Goal: Task Accomplishment & Management: Manage account settings

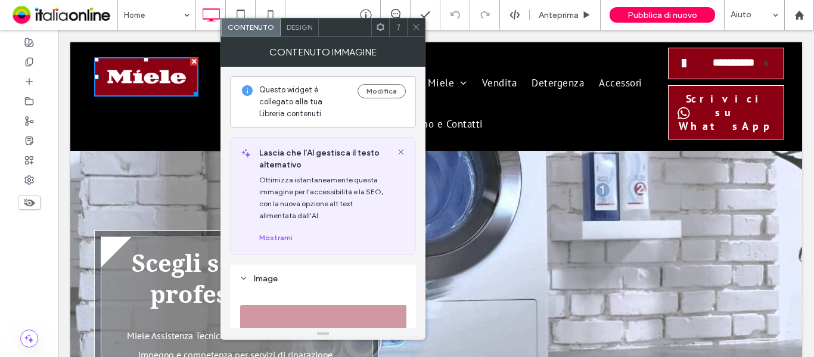
scroll to position [179, 0]
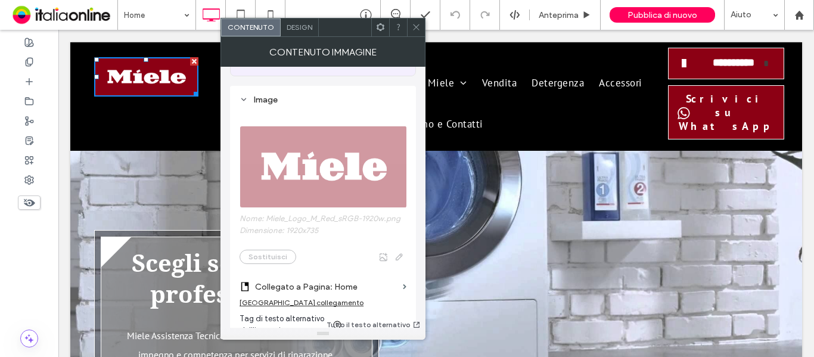
click at [418, 35] on span at bounding box center [416, 27] width 9 height 18
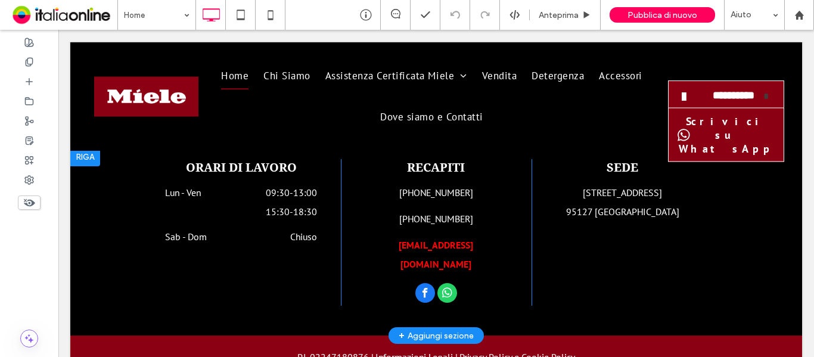
scroll to position [2992, 0]
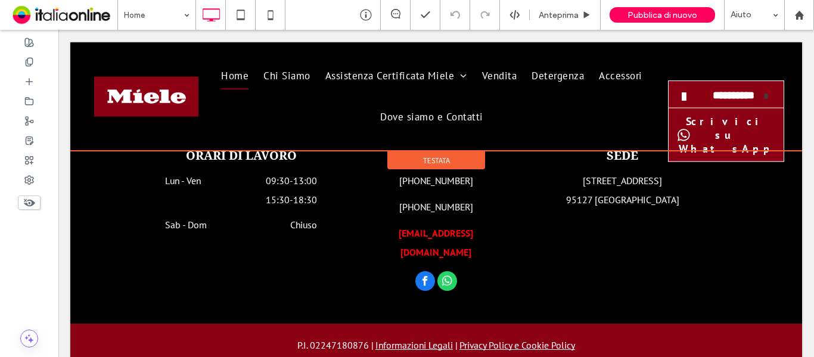
click at [154, 88] on div at bounding box center [436, 96] width 732 height 109
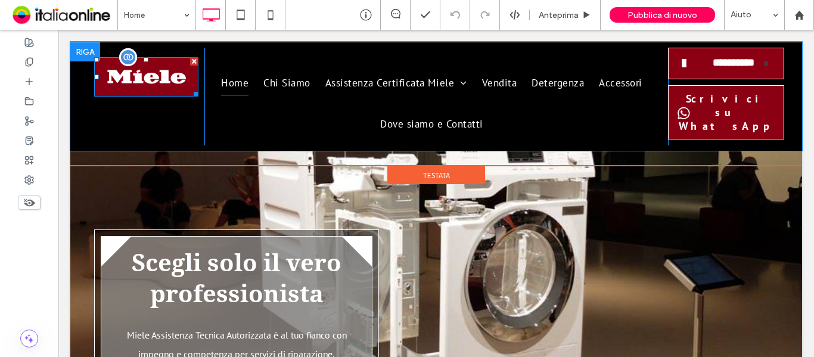
scroll to position [0, 0]
click at [152, 85] on img at bounding box center [146, 77] width 104 height 40
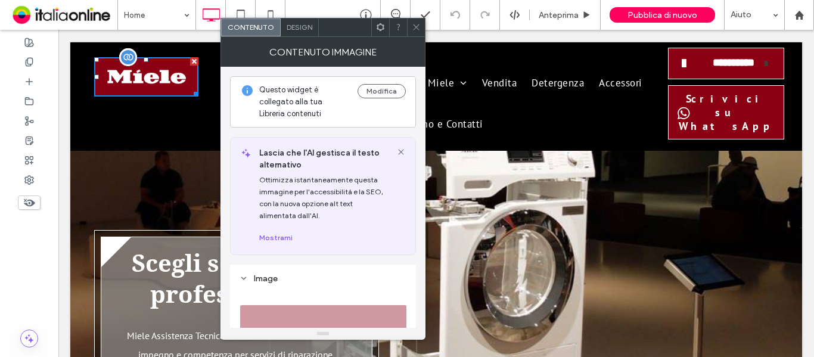
click at [152, 85] on img at bounding box center [146, 77] width 104 height 40
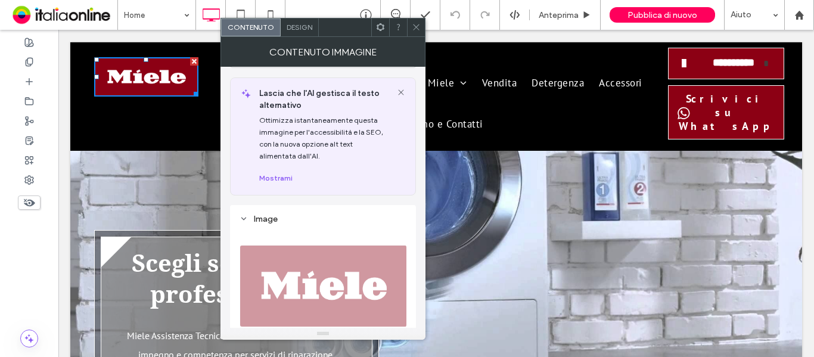
scroll to position [179, 0]
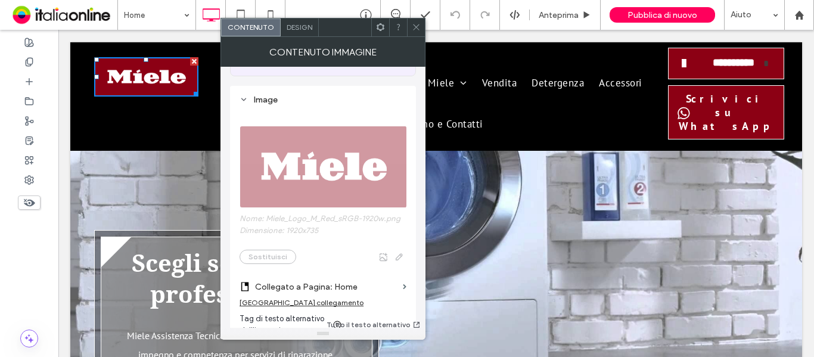
click at [344, 178] on span "Nome: Miele_Logo_M_Red_sRGB-1920w.png Dimensione: 1920x735 Sostituisci" at bounding box center [323, 189] width 167 height 162
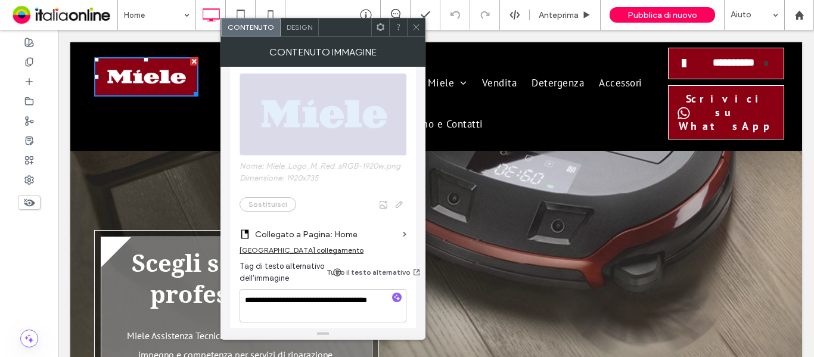
scroll to position [298, 0]
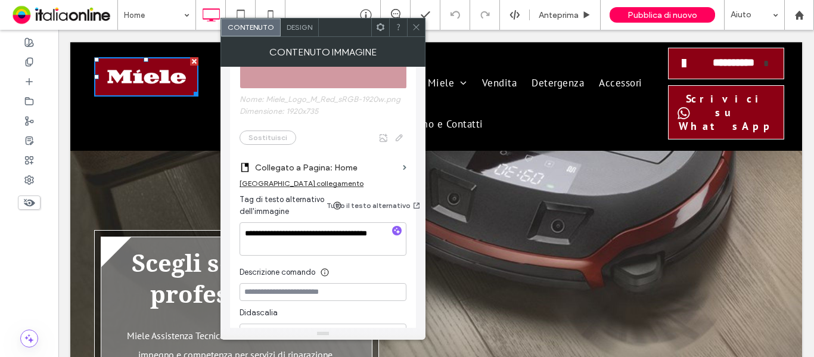
click at [350, 113] on span "Nome: Miele_Logo_M_Red_sRGB-1920w.png Dimensione: 1920x735 Sostituisci" at bounding box center [323, 70] width 167 height 162
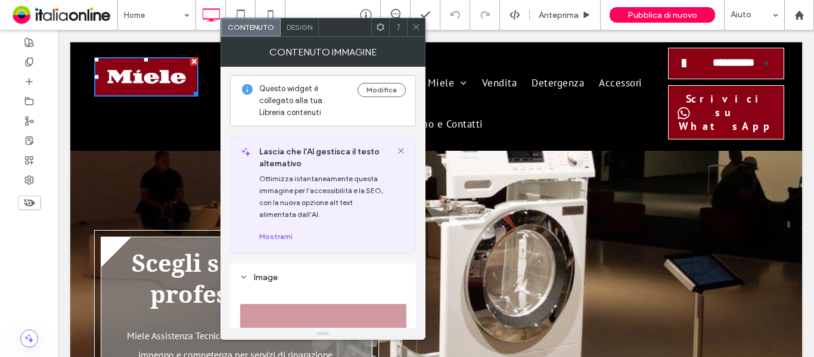
scroll to position [0, 0]
click at [369, 90] on button "Modifica" at bounding box center [382, 91] width 48 height 14
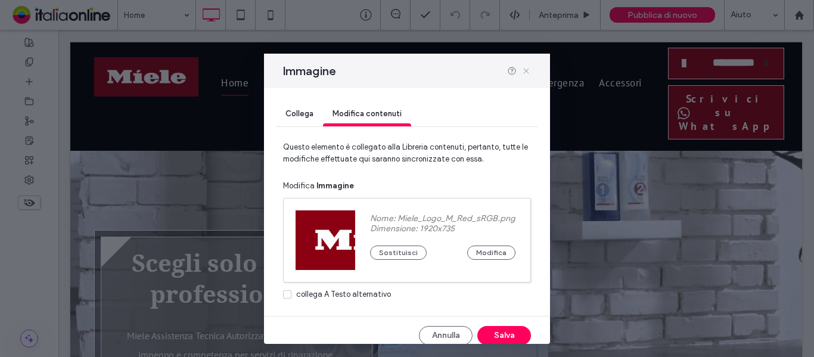
click at [527, 72] on icon at bounding box center [526, 71] width 10 height 10
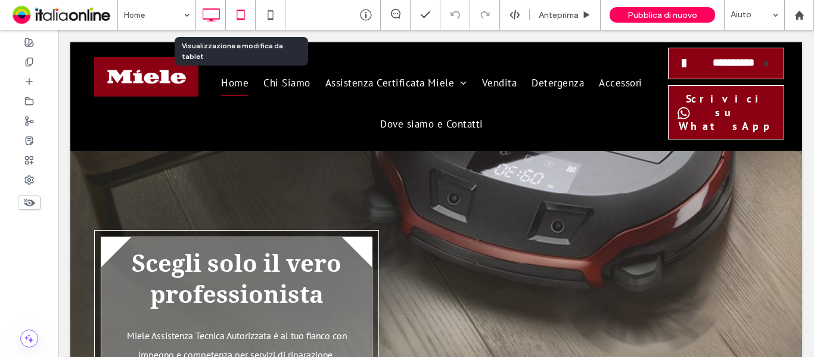
click at [241, 18] on icon at bounding box center [241, 15] width 24 height 24
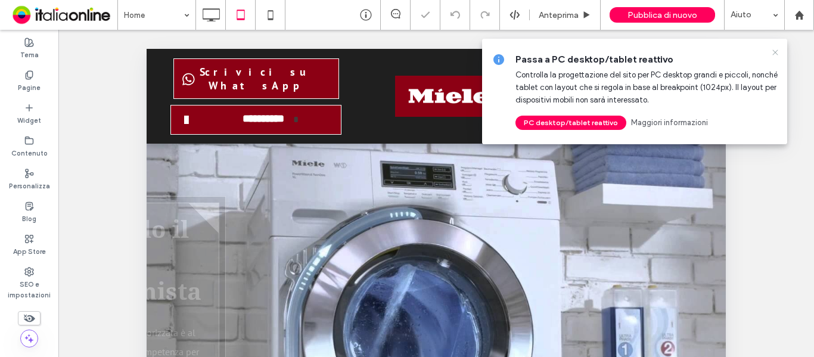
click at [774, 51] on icon at bounding box center [776, 53] width 10 height 10
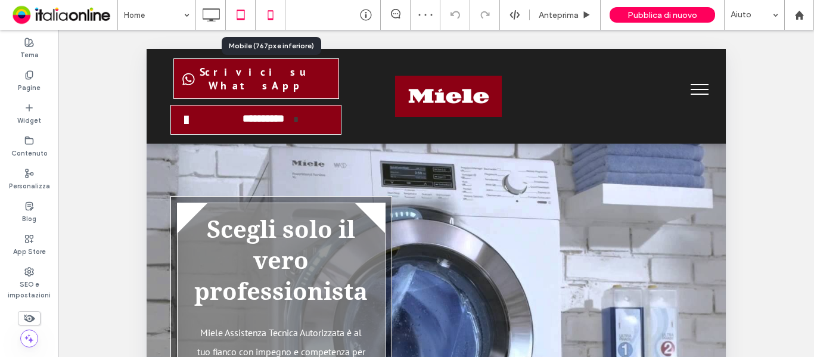
click at [271, 17] on icon at bounding box center [271, 15] width 24 height 24
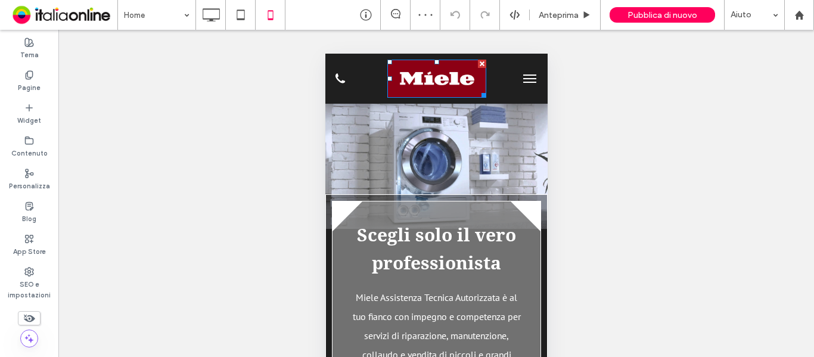
click at [445, 82] on img at bounding box center [436, 79] width 99 height 38
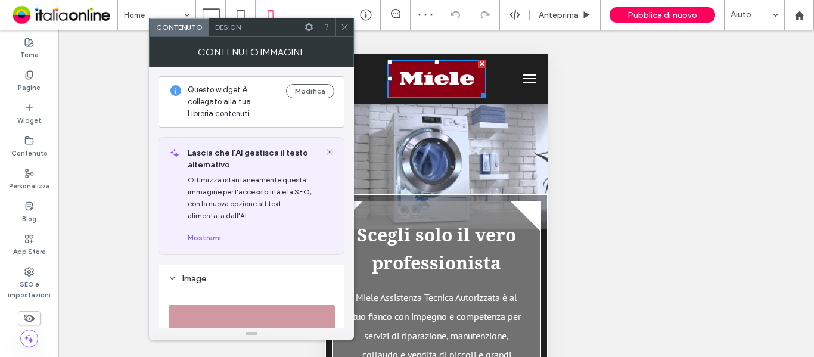
scroll to position [238, 0]
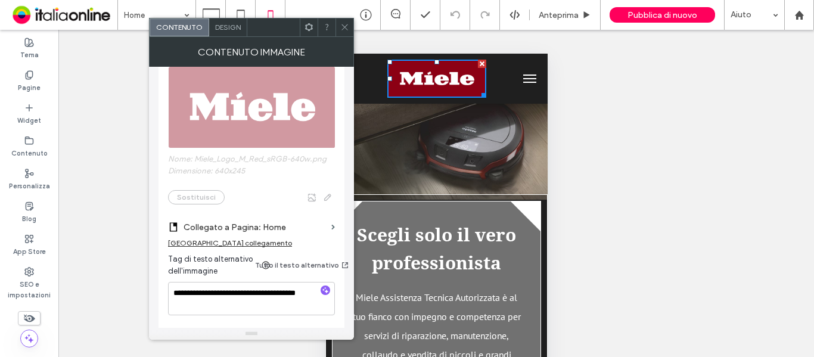
click at [347, 32] on span at bounding box center [344, 27] width 9 height 18
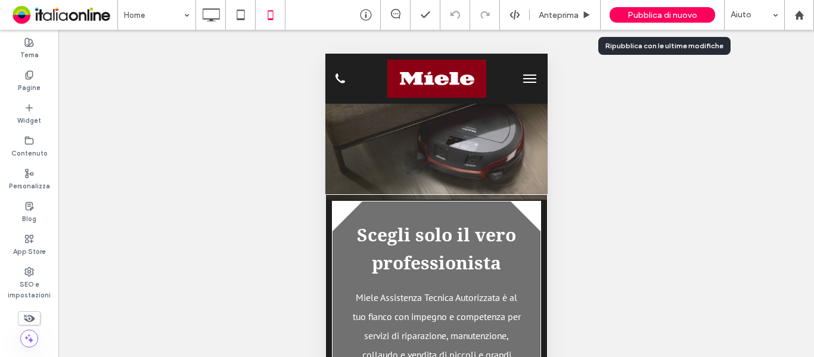
click at [639, 15] on span "Pubblica di nuovo" at bounding box center [663, 15] width 70 height 10
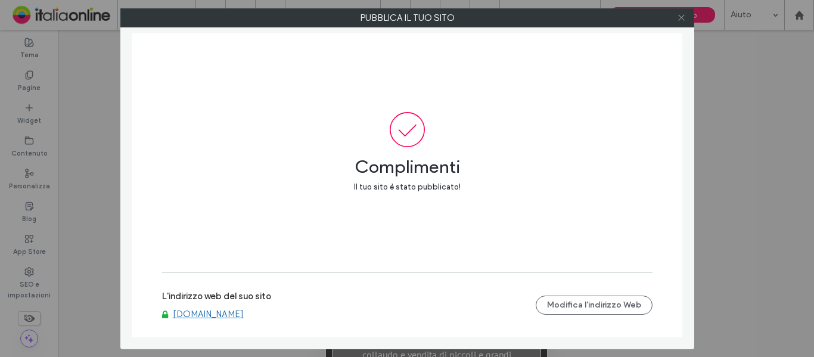
click at [682, 17] on icon at bounding box center [681, 17] width 9 height 9
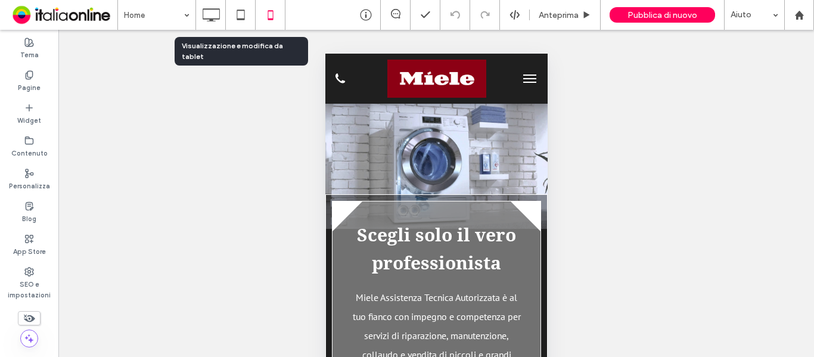
click at [203, 15] on icon at bounding box center [211, 15] width 24 height 24
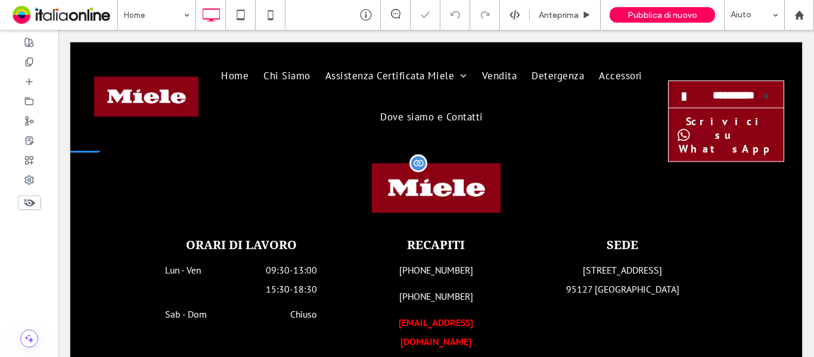
scroll to position [2813, 0]
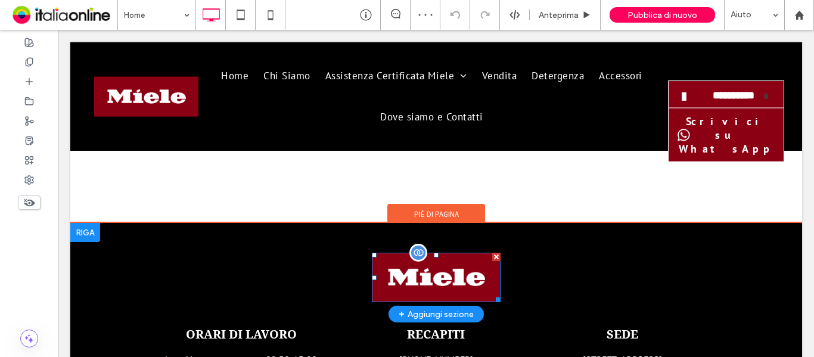
click at [441, 253] on img at bounding box center [436, 277] width 129 height 49
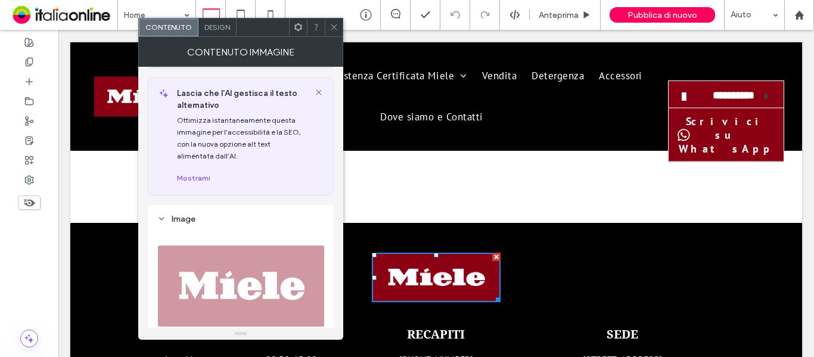
scroll to position [0, 0]
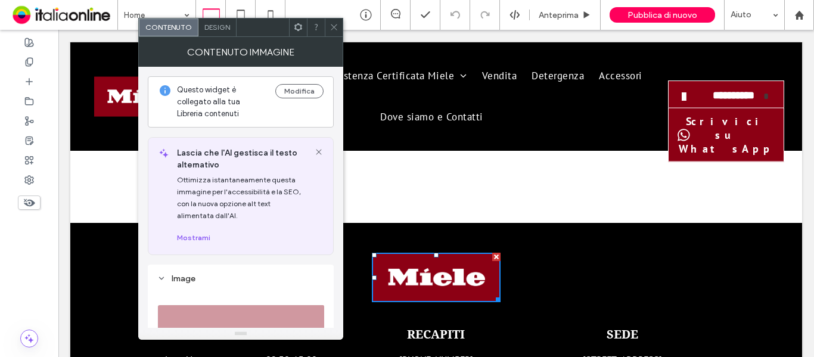
click at [331, 23] on icon at bounding box center [334, 27] width 9 height 9
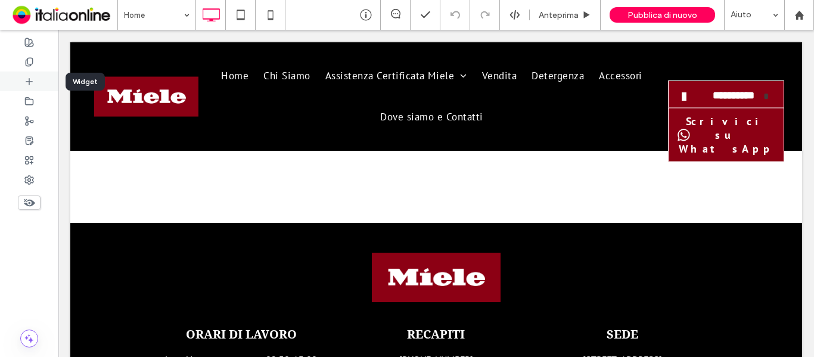
click at [32, 88] on div at bounding box center [29, 82] width 58 height 20
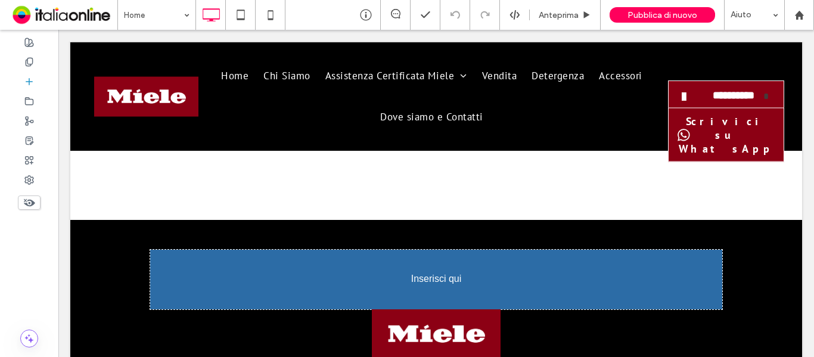
scroll to position [2819, 0]
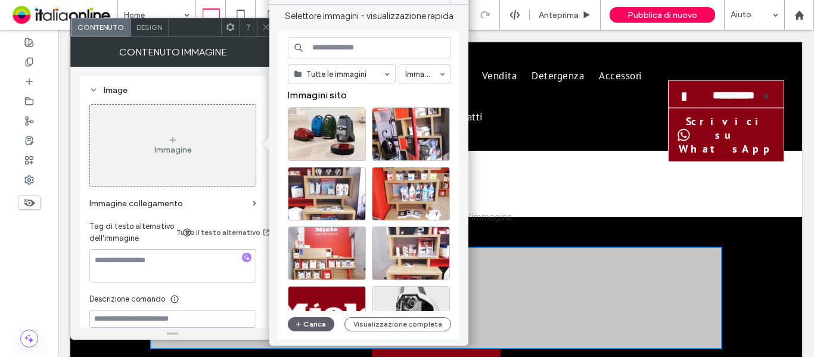
click at [364, 45] on input at bounding box center [369, 47] width 163 height 21
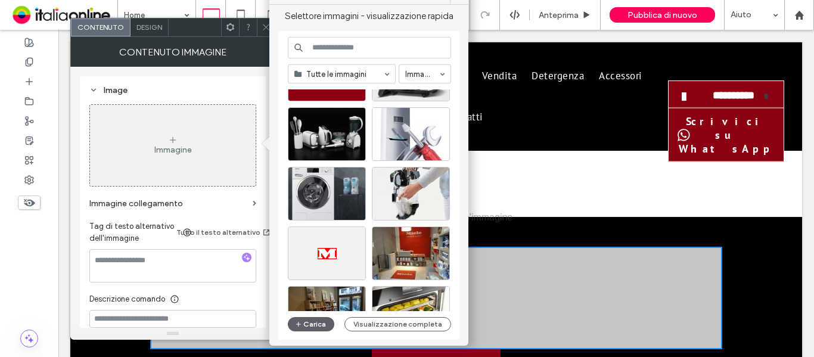
scroll to position [179, 0]
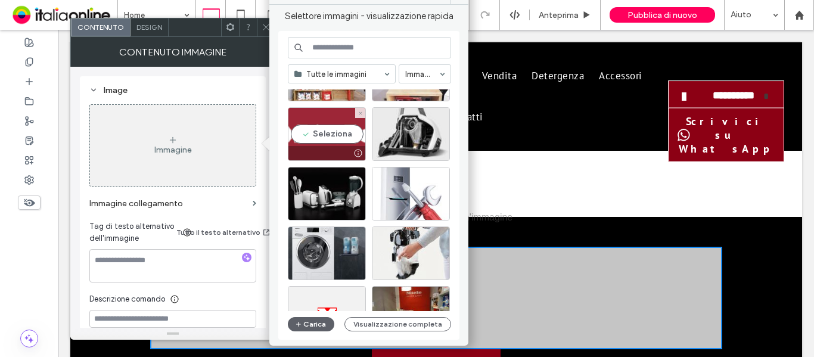
drag, startPoint x: 320, startPoint y: 136, endPoint x: 265, endPoint y: 110, distance: 61.1
click at [320, 136] on div "Seleziona" at bounding box center [327, 134] width 78 height 54
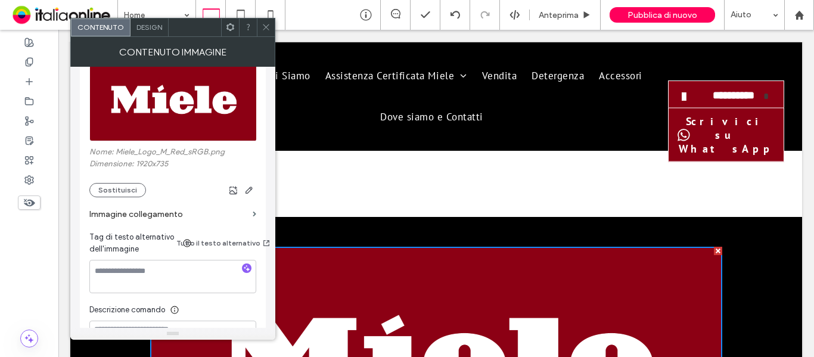
click at [265, 25] on icon at bounding box center [266, 27] width 9 height 9
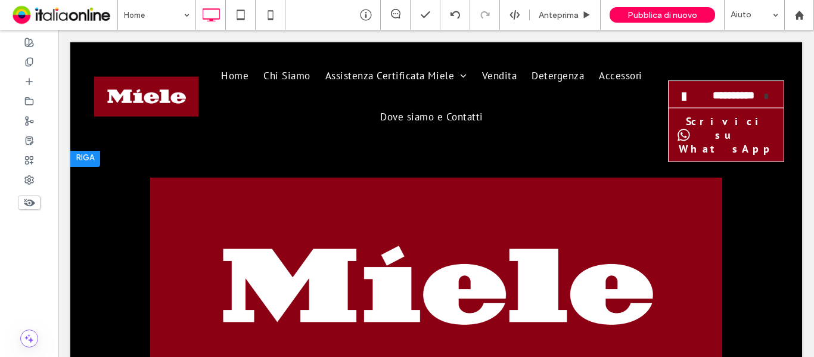
scroll to position [2998, 0]
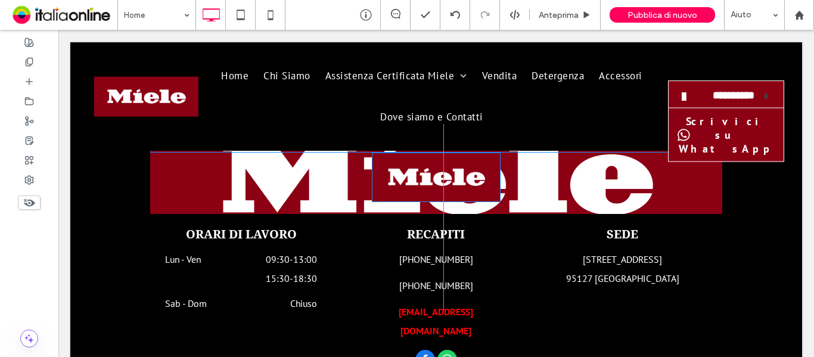
drag, startPoint x: 716, startPoint y: 248, endPoint x: 574, endPoint y: 300, distance: 151.2
click at [538, 188] on div "**********" at bounding box center [436, 241] width 732 height 407
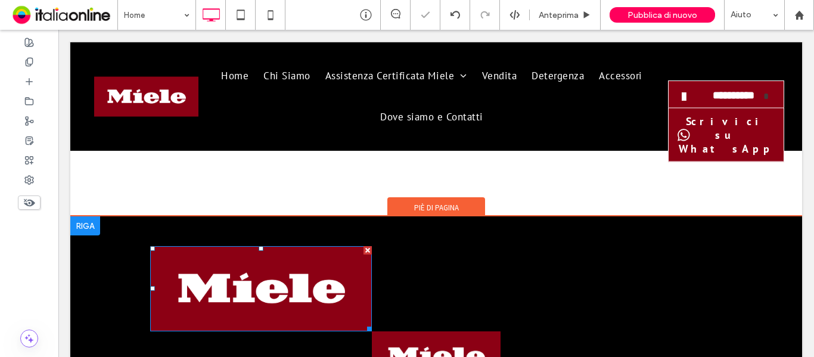
scroll to position [2819, 0]
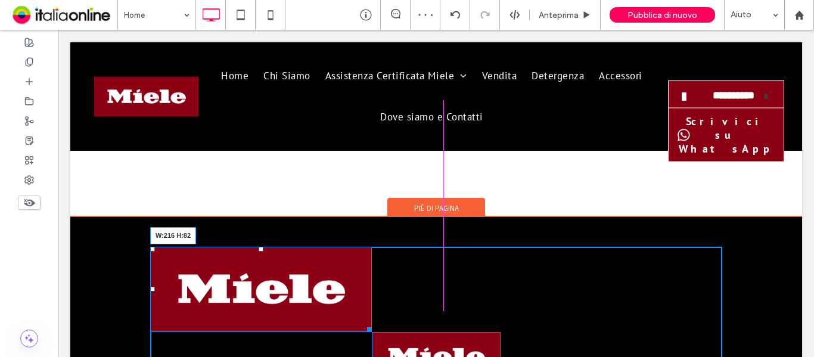
drag, startPoint x: 365, startPoint y: 291, endPoint x: 370, endPoint y: 299, distance: 8.9
click at [319, 269] on div "W:216 H:82 Click To Paste" at bounding box center [436, 314] width 572 height 134
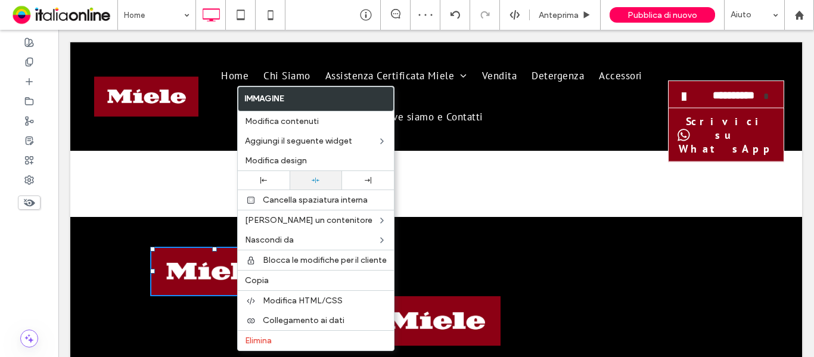
click at [308, 191] on div "Cancella spaziatura interna" at bounding box center [316, 200] width 156 height 20
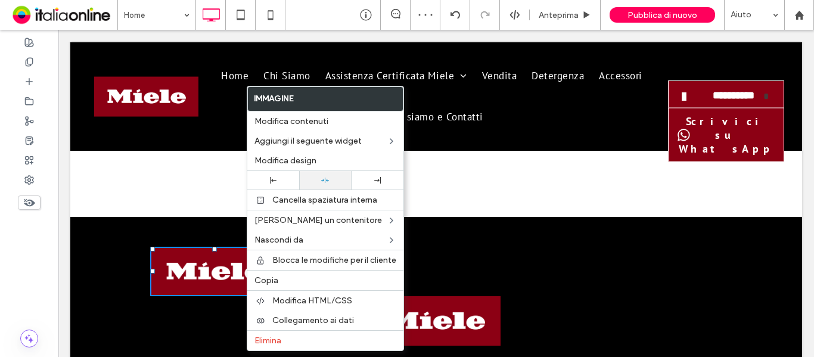
click at [326, 182] on icon at bounding box center [325, 180] width 8 height 8
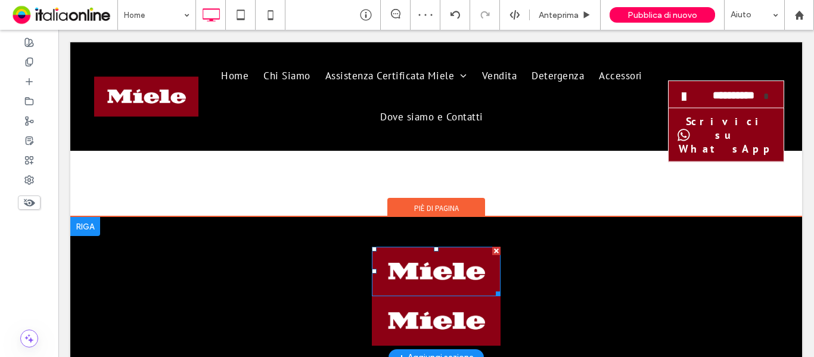
click at [454, 247] on img at bounding box center [436, 271] width 129 height 49
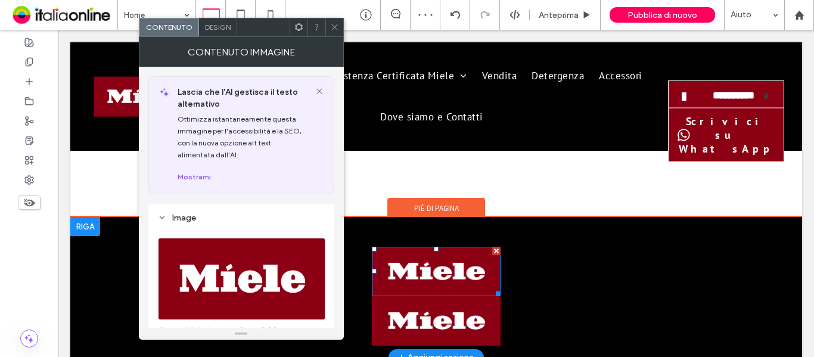
click at [454, 247] on img at bounding box center [436, 271] width 129 height 49
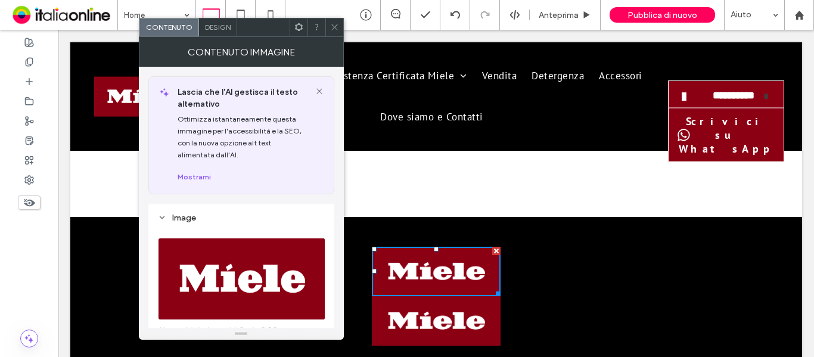
scroll to position [179, 0]
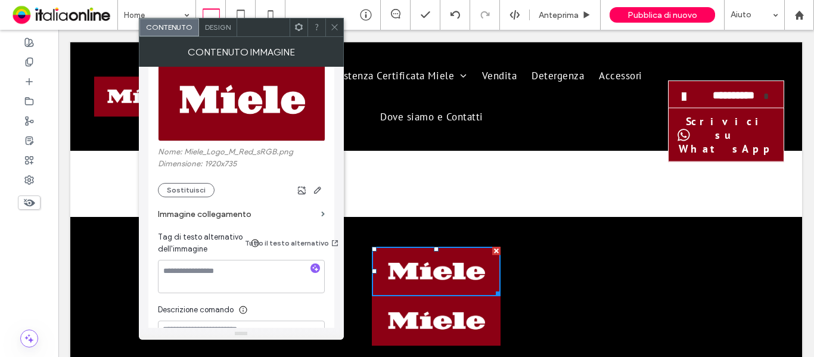
click at [216, 221] on label "Immagine collegamento" at bounding box center [237, 214] width 159 height 22
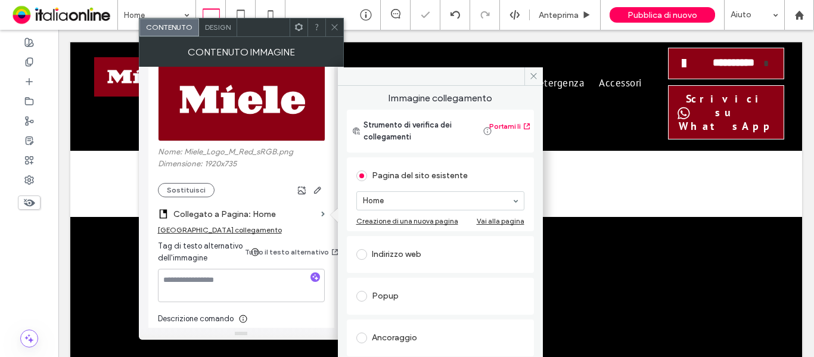
click at [331, 29] on icon at bounding box center [334, 27] width 9 height 9
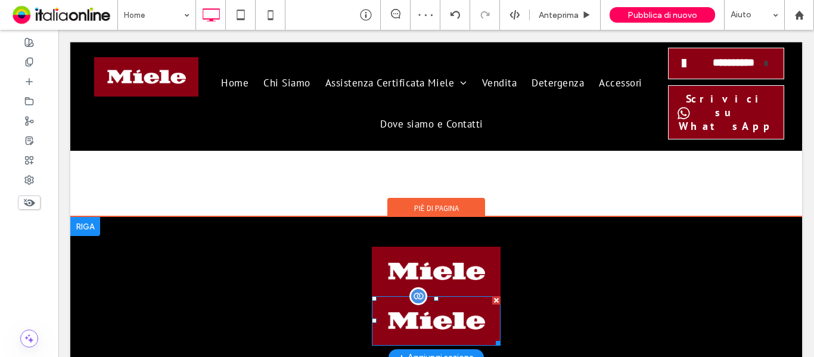
click at [492, 296] on div at bounding box center [496, 300] width 8 height 8
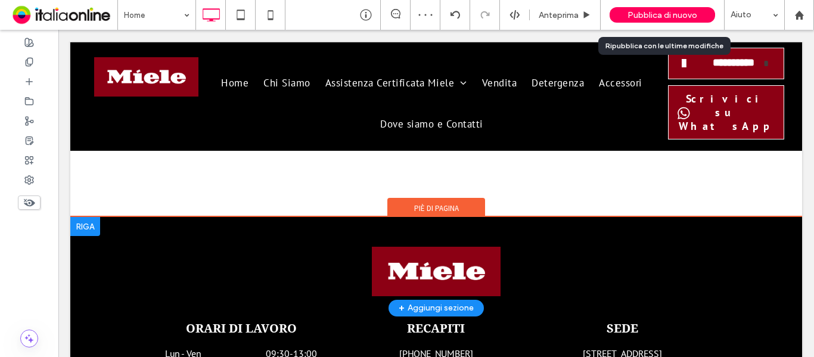
click at [645, 15] on span "Pubblica di nuovo" at bounding box center [663, 15] width 70 height 10
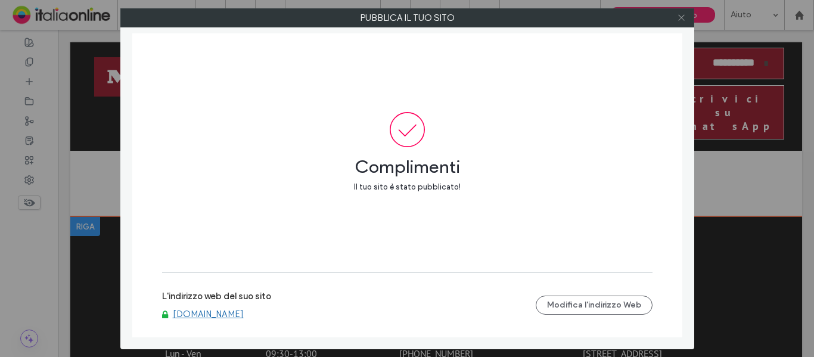
click at [679, 15] on use at bounding box center [681, 18] width 6 height 6
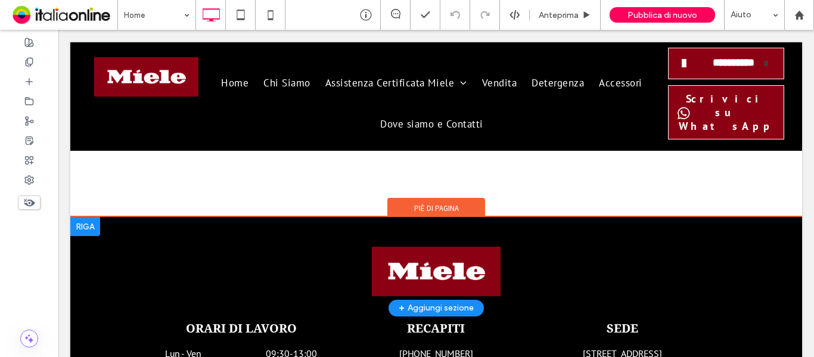
click at [432, 247] on img at bounding box center [436, 271] width 129 height 49
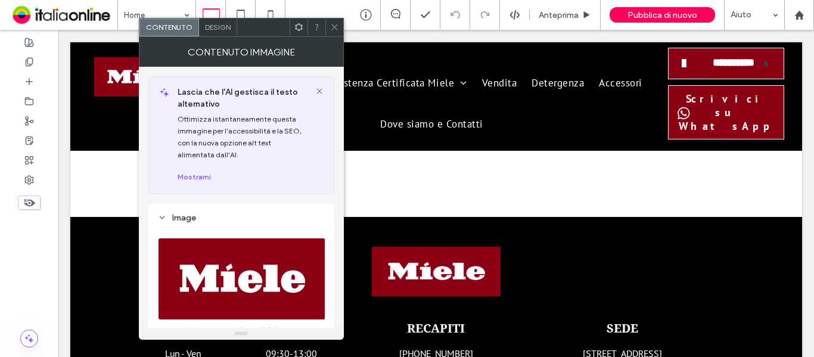
click at [262, 261] on img at bounding box center [242, 279] width 168 height 82
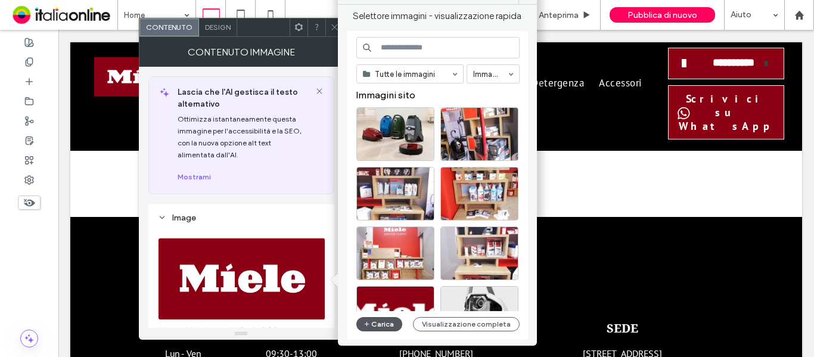
click at [377, 325] on button "Carica" at bounding box center [379, 324] width 46 height 14
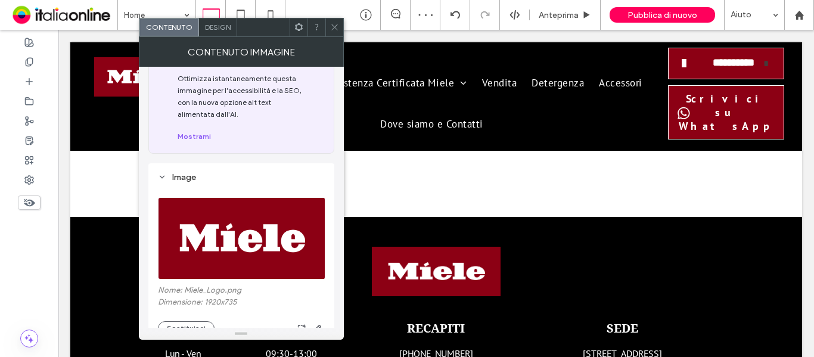
scroll to position [119, 0]
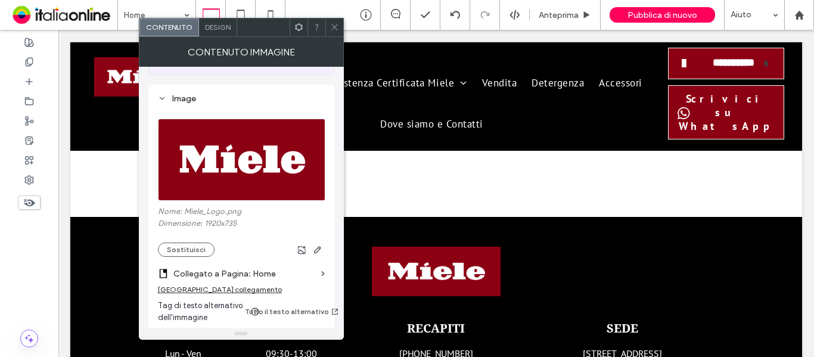
click at [336, 31] on icon at bounding box center [334, 27] width 9 height 9
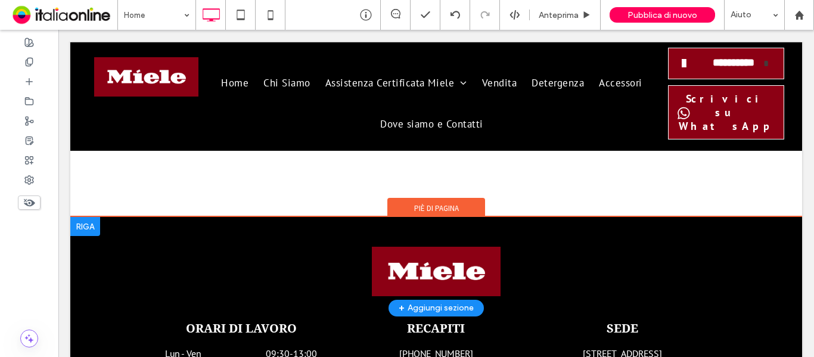
click at [435, 247] on img at bounding box center [436, 271] width 129 height 49
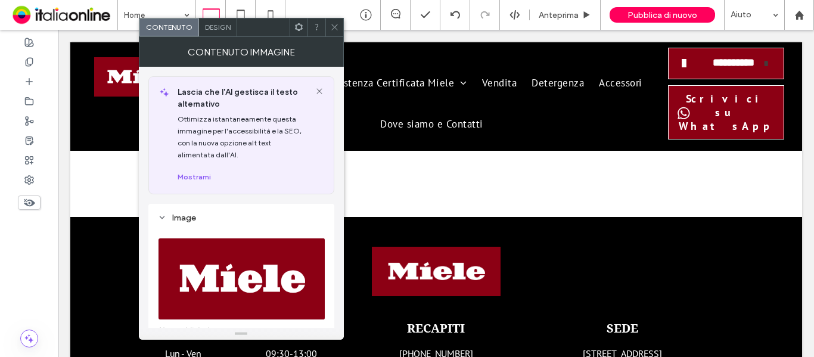
click at [433, 247] on img at bounding box center [436, 271] width 129 height 49
click at [328, 20] on div at bounding box center [334, 27] width 18 height 18
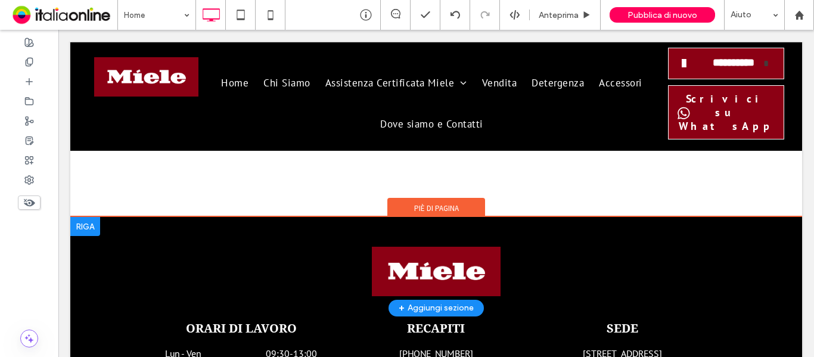
click at [450, 247] on img at bounding box center [436, 271] width 129 height 49
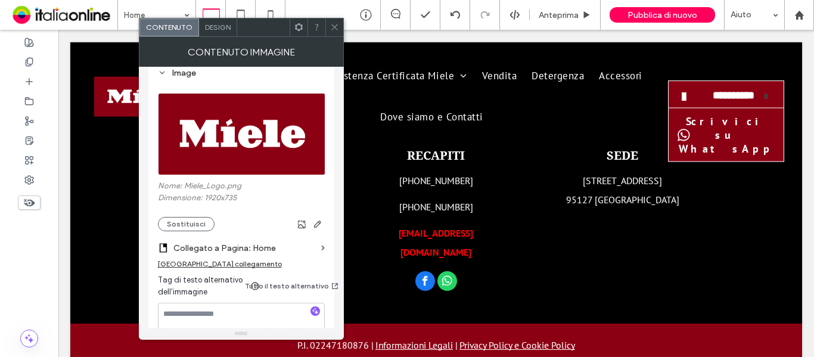
scroll to position [238, 0]
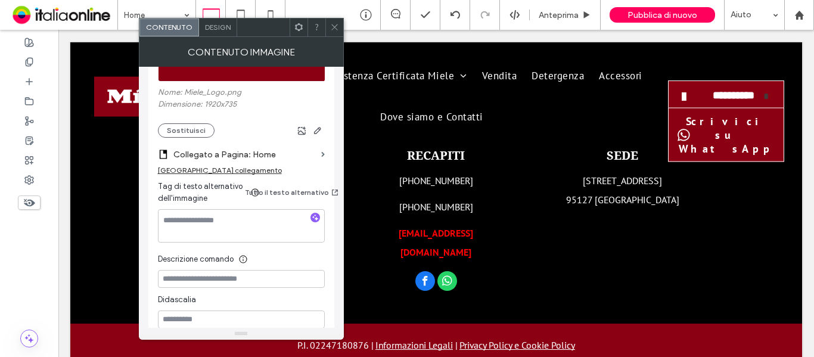
click at [336, 31] on icon at bounding box center [334, 27] width 9 height 9
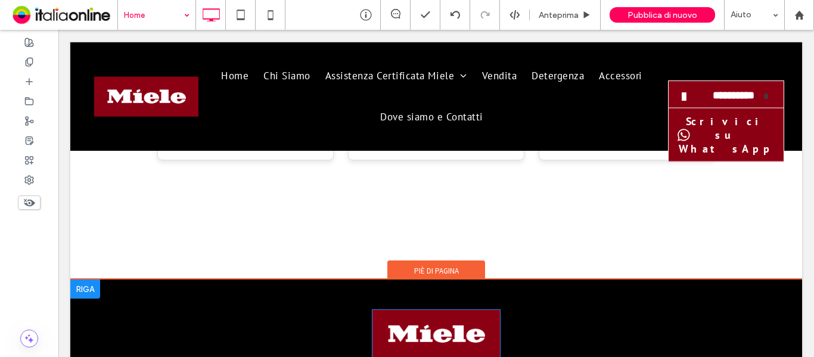
scroll to position [2801, 0]
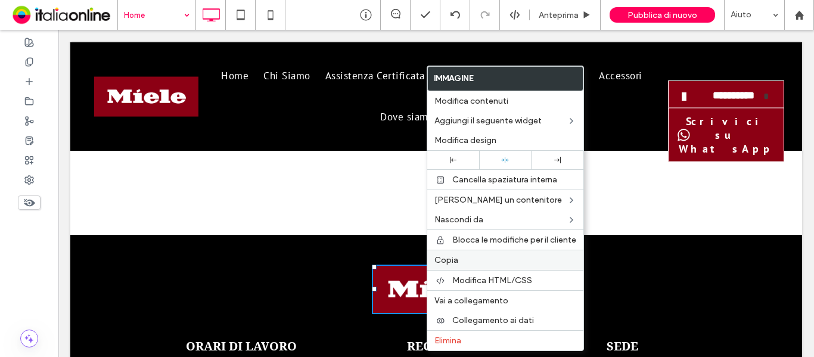
click at [448, 257] on span "Copia" at bounding box center [446, 260] width 24 height 10
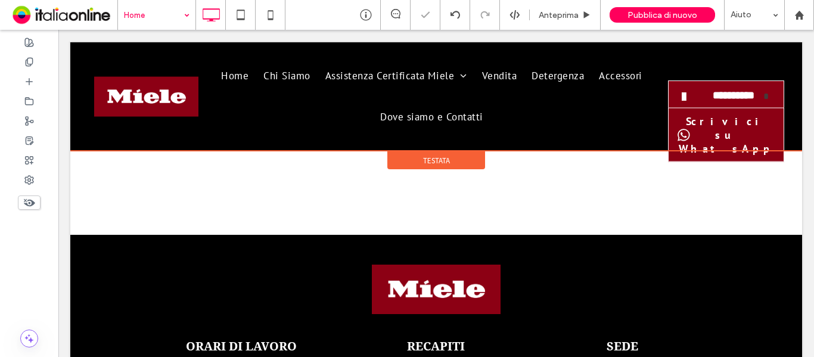
click at [154, 85] on div at bounding box center [436, 96] width 732 height 109
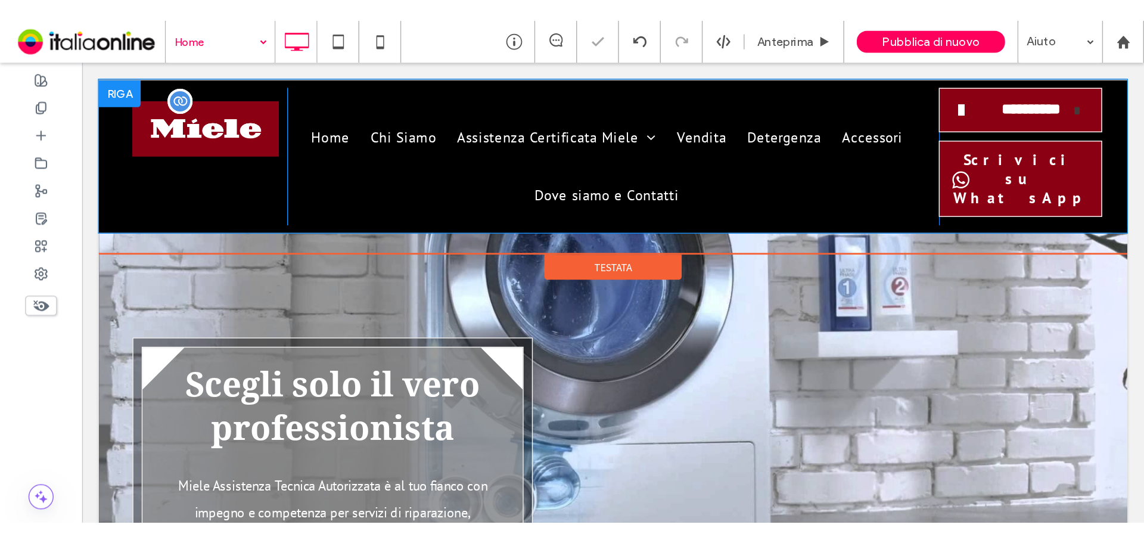
scroll to position [0, 0]
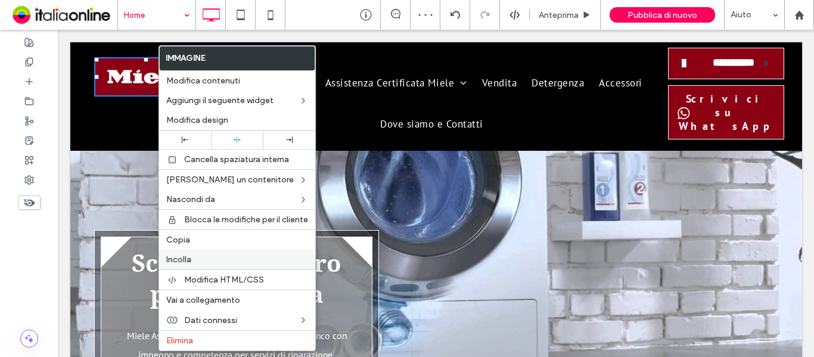
click at [184, 259] on span "Incolla" at bounding box center [178, 259] width 25 height 10
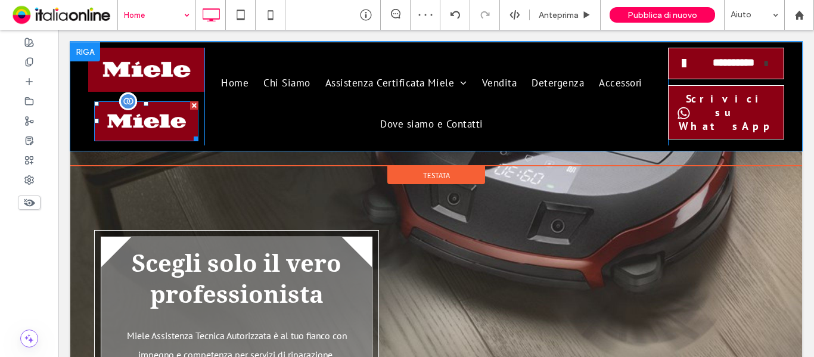
click at [191, 104] on div at bounding box center [194, 105] width 8 height 8
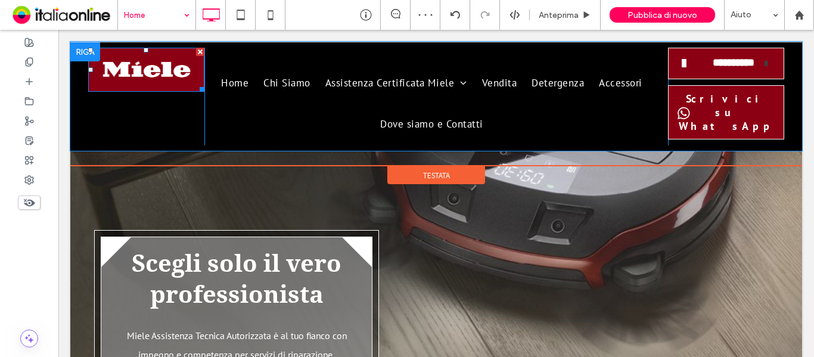
click at [197, 83] on div at bounding box center [199, 87] width 9 height 9
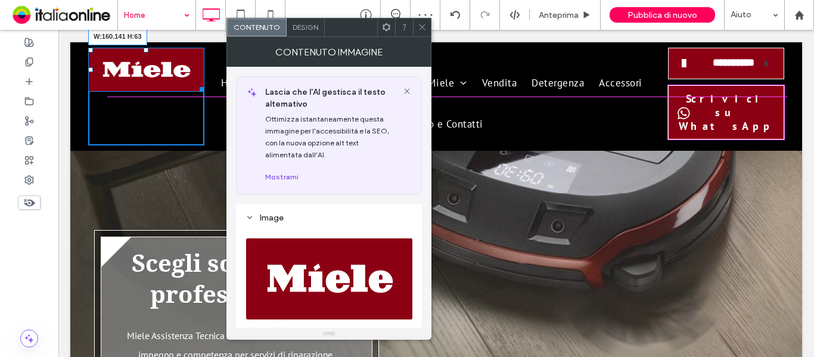
drag, startPoint x: 198, startPoint y: 87, endPoint x: 203, endPoint y: 82, distance: 6.7
click at [195, 84] on div at bounding box center [199, 87] width 9 height 9
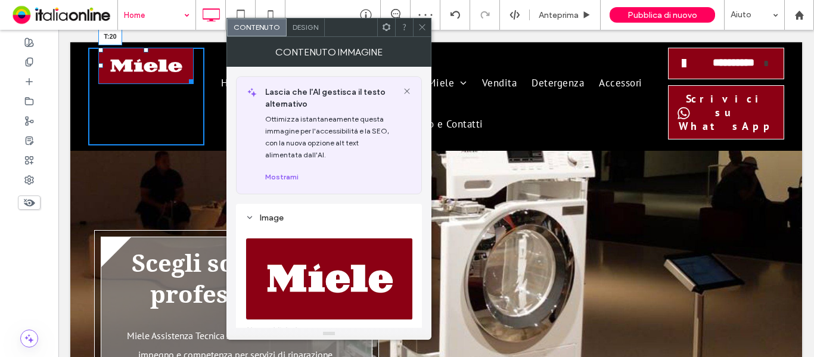
drag, startPoint x: 144, startPoint y: 49, endPoint x: 146, endPoint y: 61, distance: 12.1
click at [146, 52] on div at bounding box center [146, 50] width 5 height 5
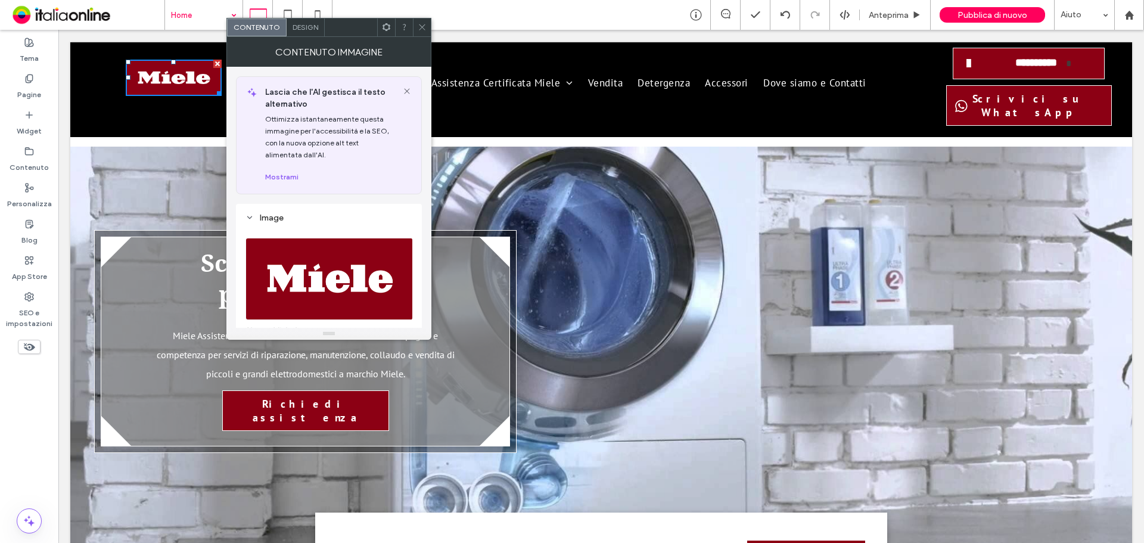
click at [424, 24] on icon at bounding box center [422, 27] width 9 height 9
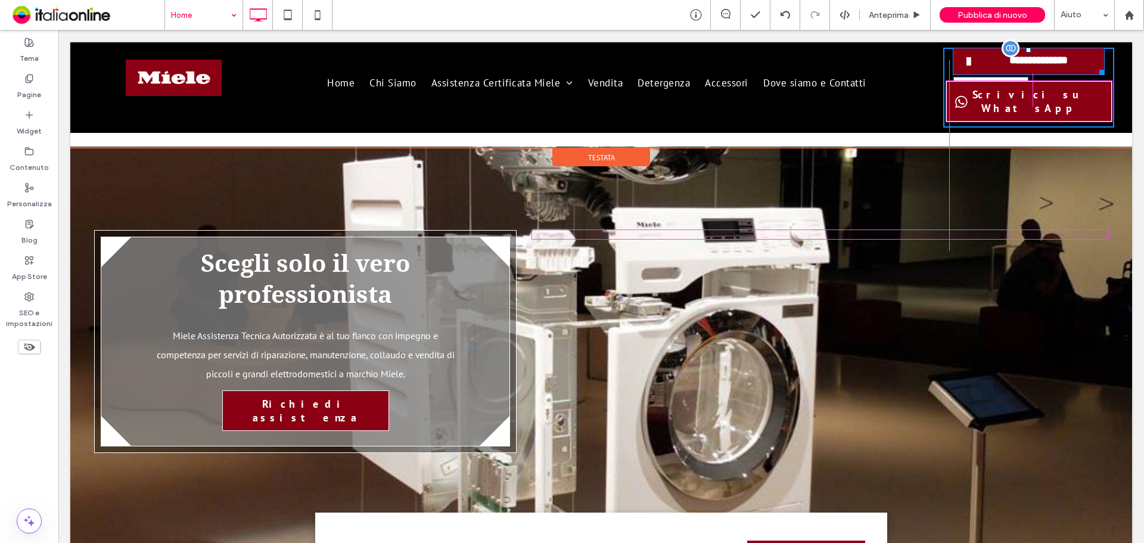
drag, startPoint x: 1095, startPoint y: 76, endPoint x: 1100, endPoint y: 72, distance: 6.3
click at [813, 72] on div "**********" at bounding box center [1028, 88] width 171 height 80
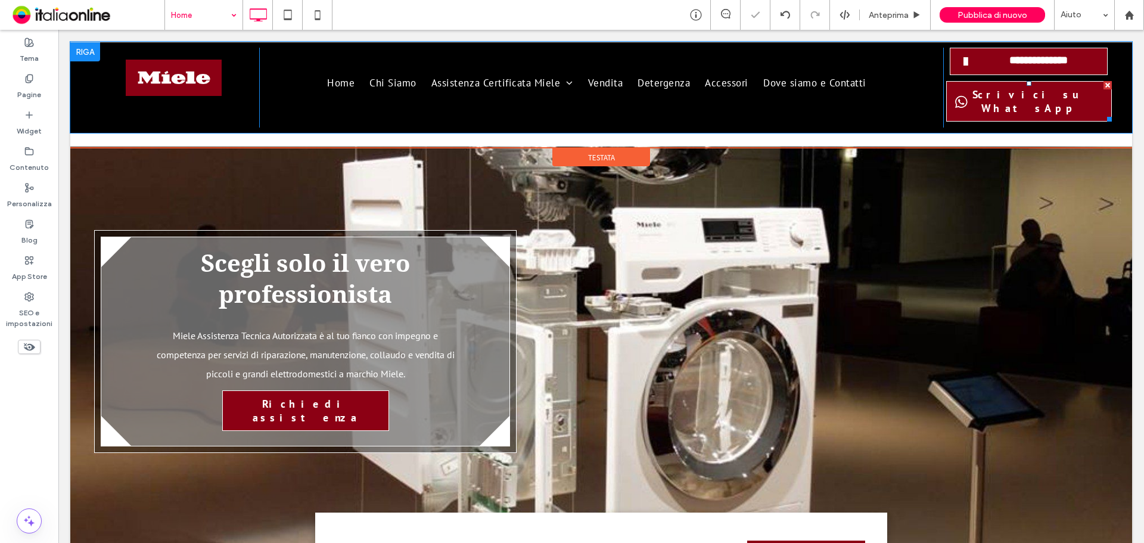
click at [813, 113] on div at bounding box center [1107, 117] width 9 height 9
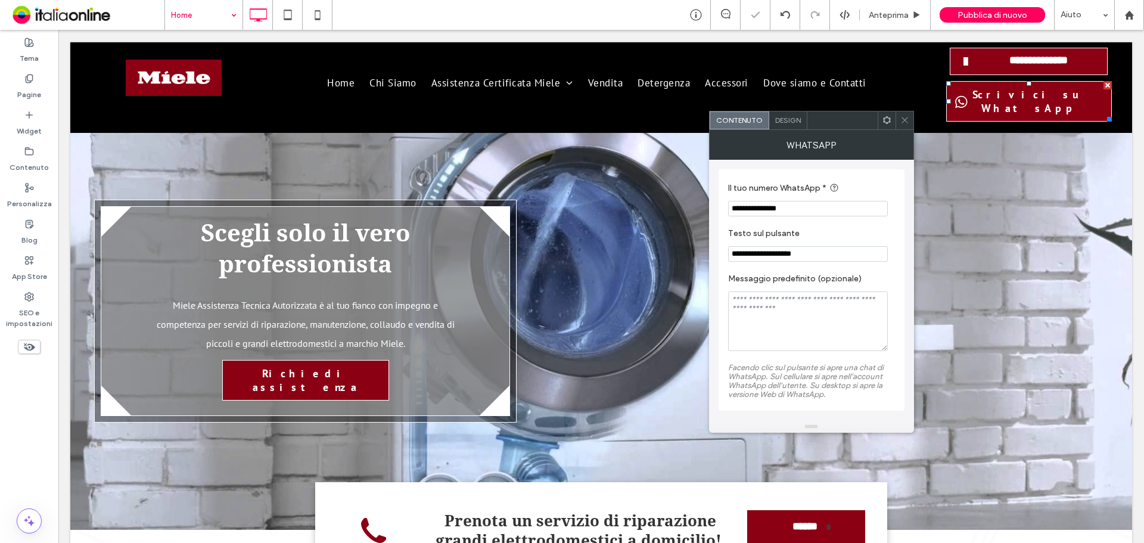
click at [760, 212] on input "**********" at bounding box center [808, 208] width 160 height 15
click at [748, 209] on input "**********" at bounding box center [808, 208] width 160 height 15
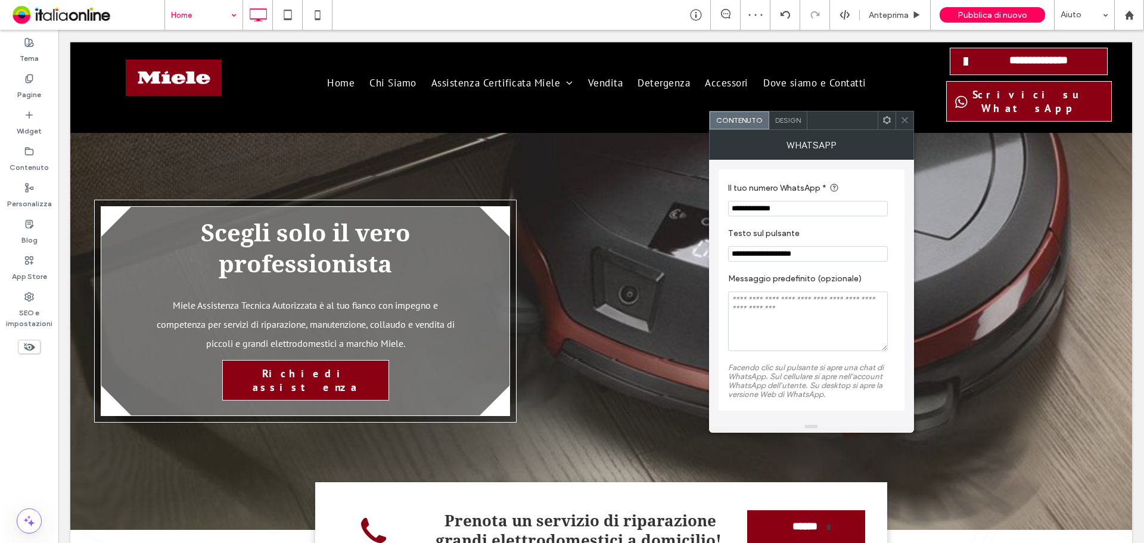
type input "**********"
click at [813, 120] on use at bounding box center [905, 120] width 6 height 6
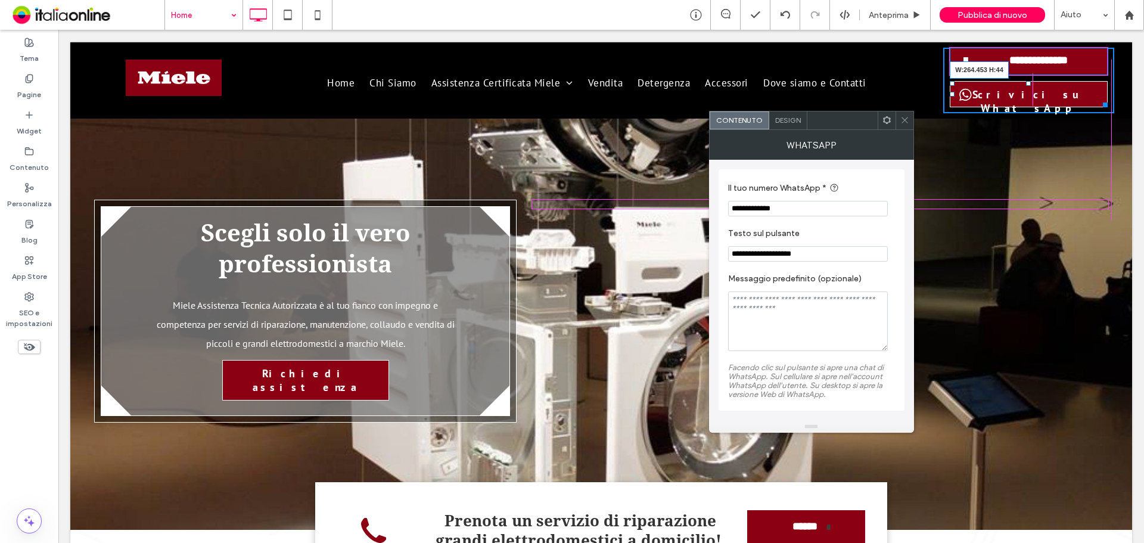
click at [813, 104] on div at bounding box center [1103, 102] width 9 height 9
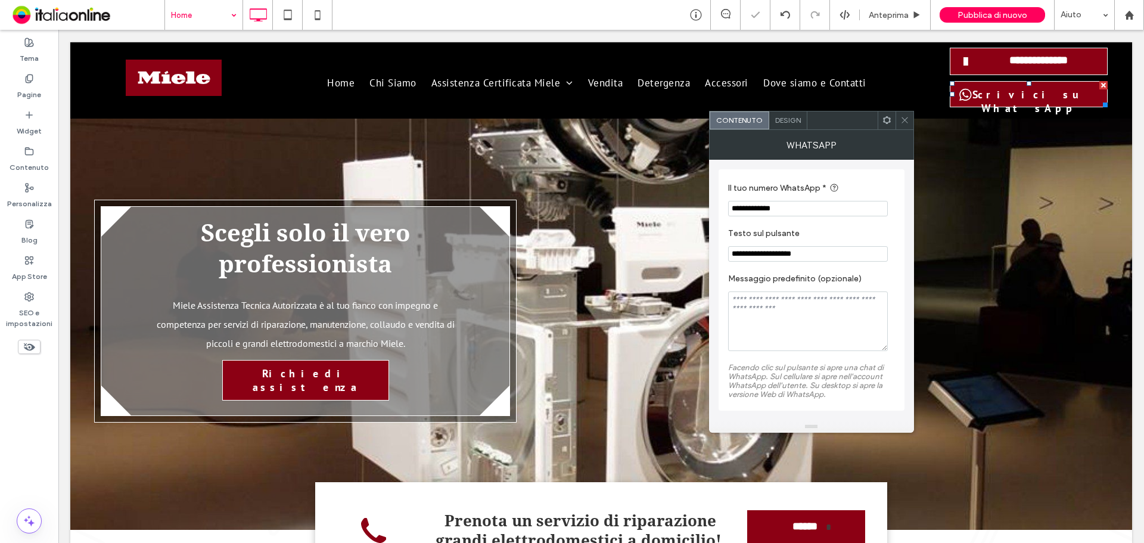
click at [813, 120] on icon at bounding box center [904, 120] width 9 height 9
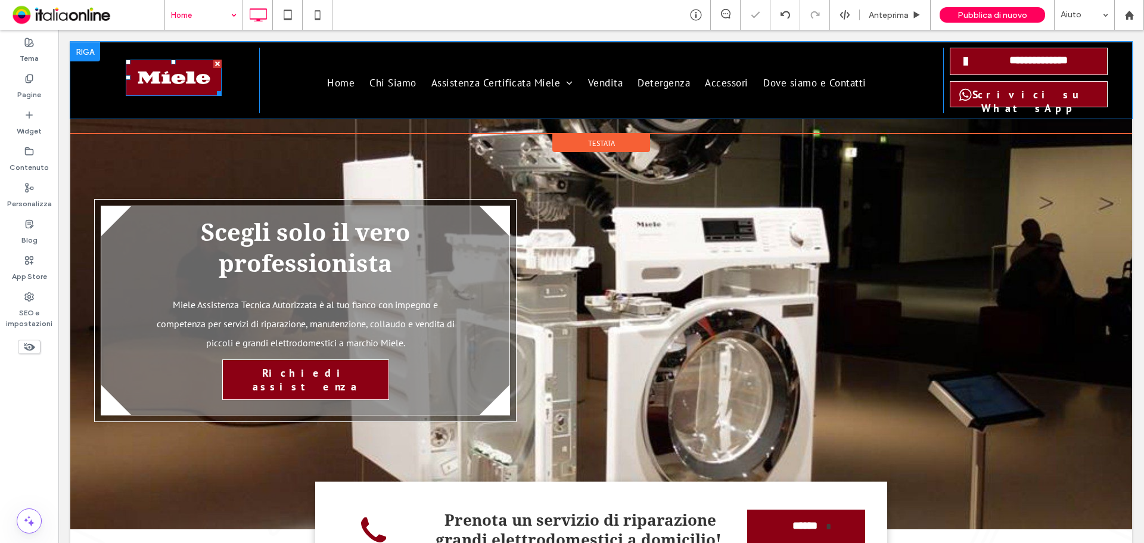
click at [190, 77] on img at bounding box center [173, 78] width 95 height 36
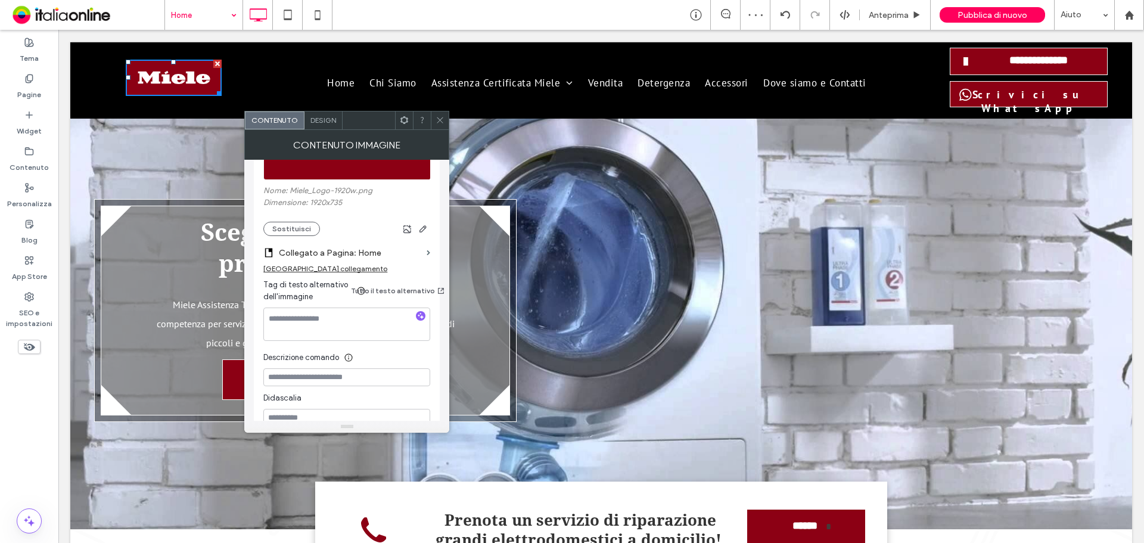
scroll to position [238, 0]
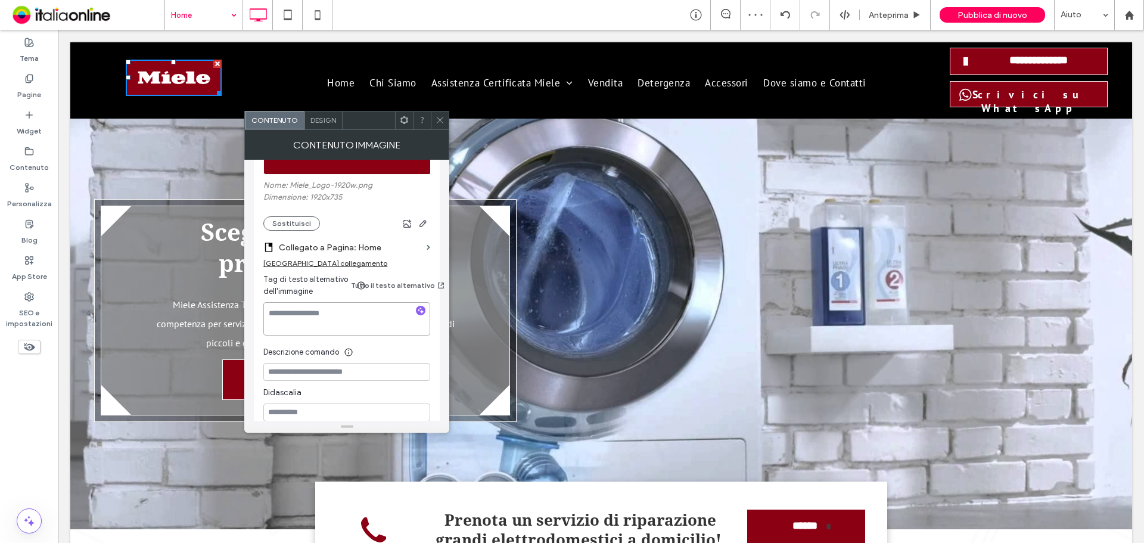
click at [342, 324] on textarea at bounding box center [346, 318] width 167 height 33
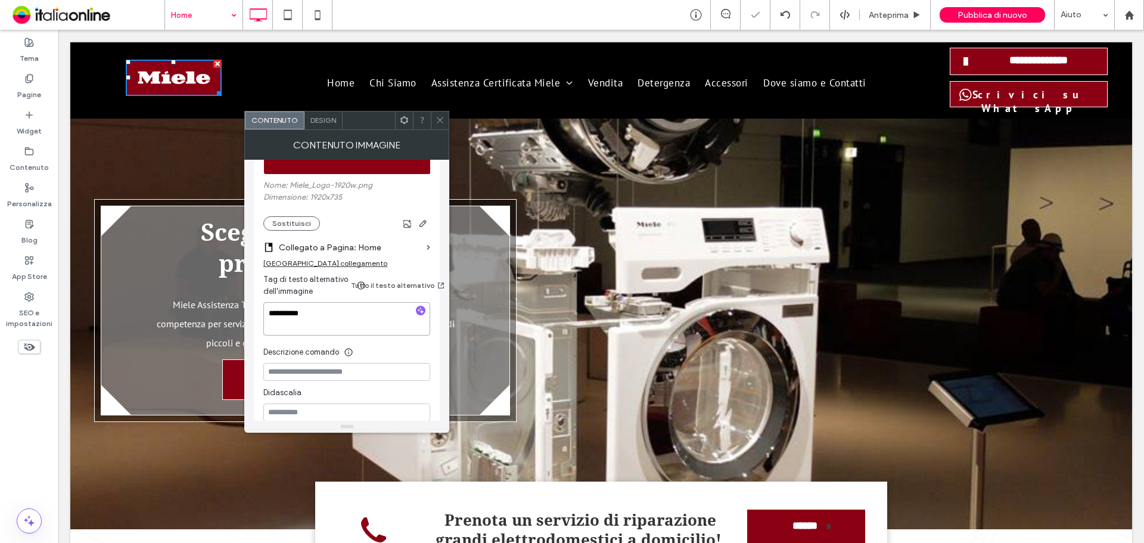
type textarea "**********"
click at [442, 123] on icon at bounding box center [440, 120] width 9 height 9
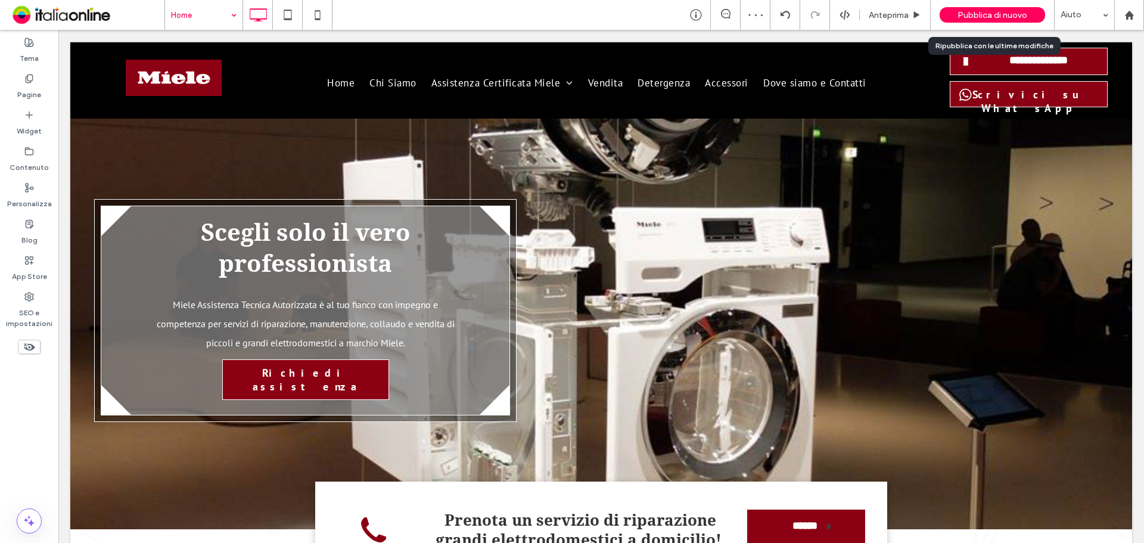
click at [813, 15] on span "Pubblica di nuovo" at bounding box center [993, 15] width 70 height 10
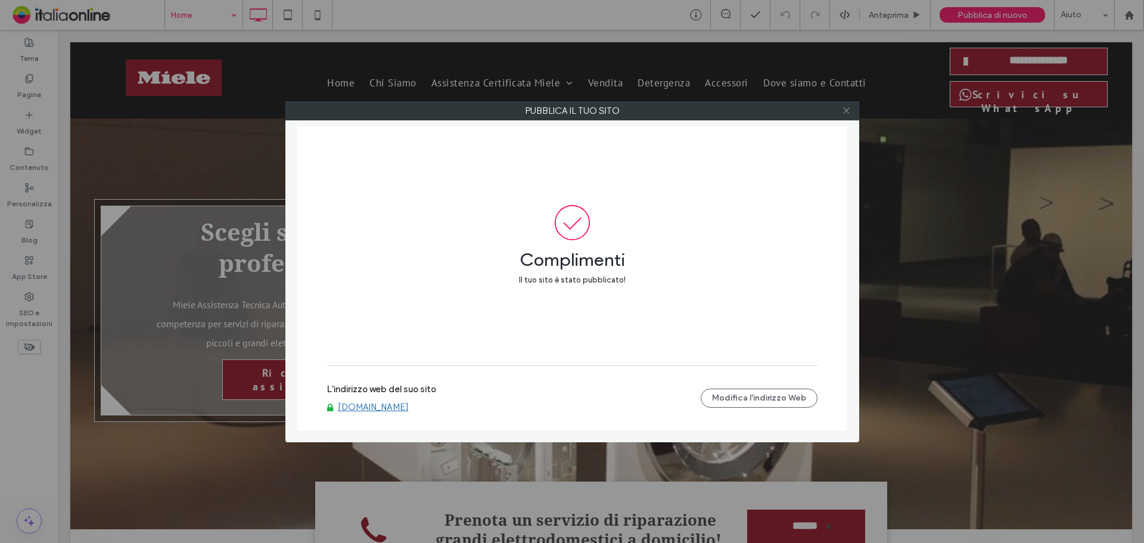
click at [813, 111] on icon at bounding box center [846, 110] width 9 height 9
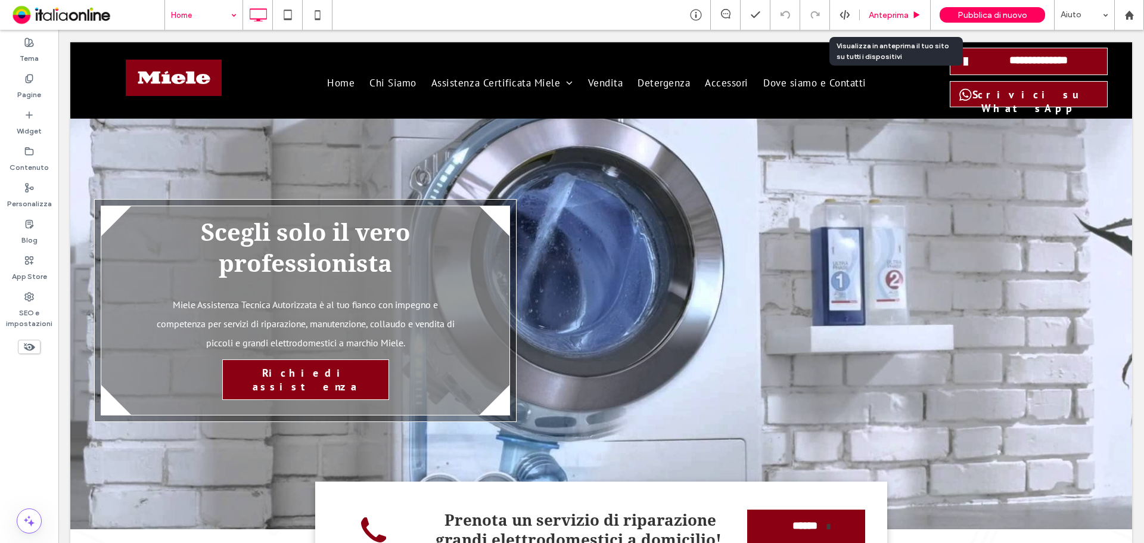
click at [813, 6] on div "Anteprima" at bounding box center [895, 15] width 71 height 30
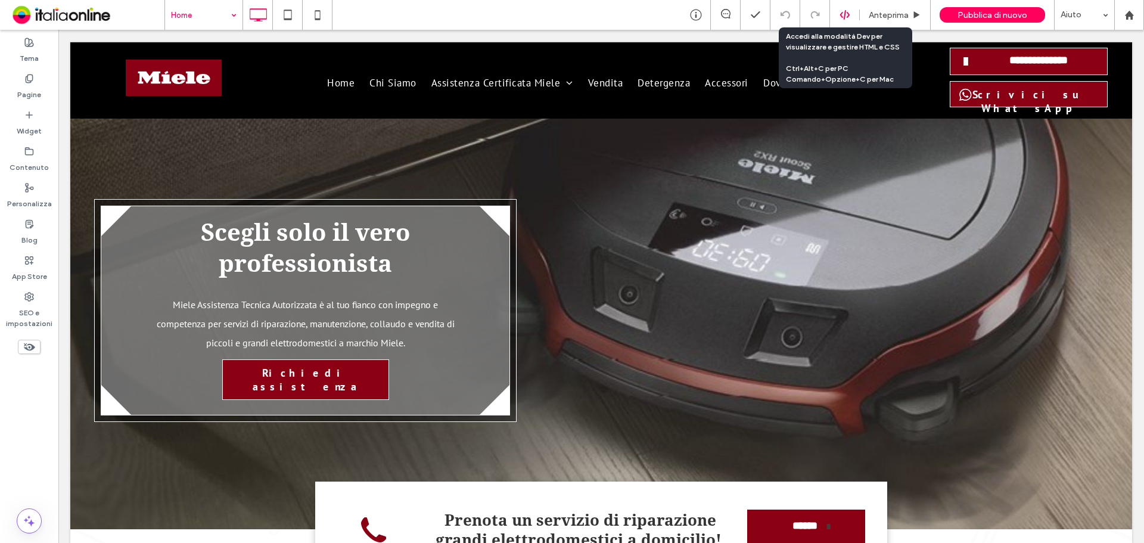
click at [813, 13] on icon at bounding box center [845, 15] width 11 height 11
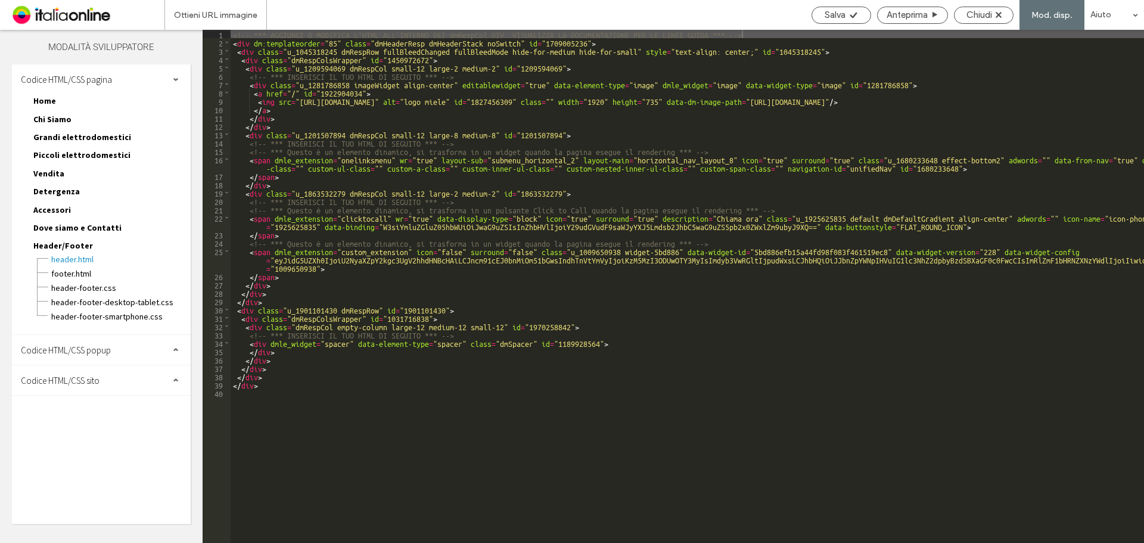
click at [63, 356] on span "Codice HTML/CSS sito" at bounding box center [60, 380] width 79 height 11
click at [78, 356] on span "site.css" at bounding box center [122, 432] width 135 height 12
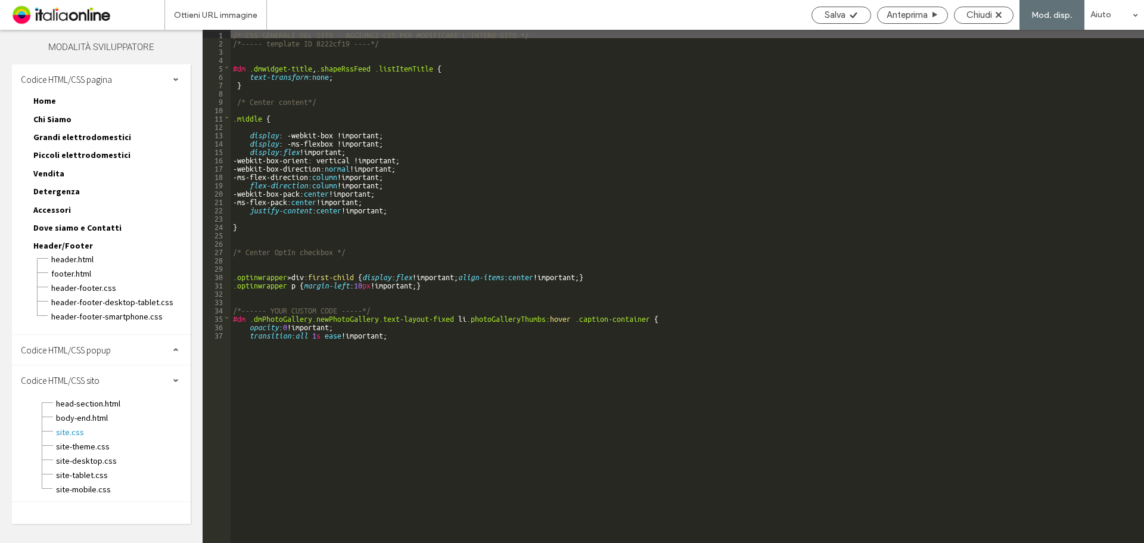
click at [412, 339] on div "/* CSS GENERALE DEL SITO - AGGIUNGI CSS PER MODIFICARE L'INTERO SITO */ /*-----…" at bounding box center [688, 295] width 914 height 530
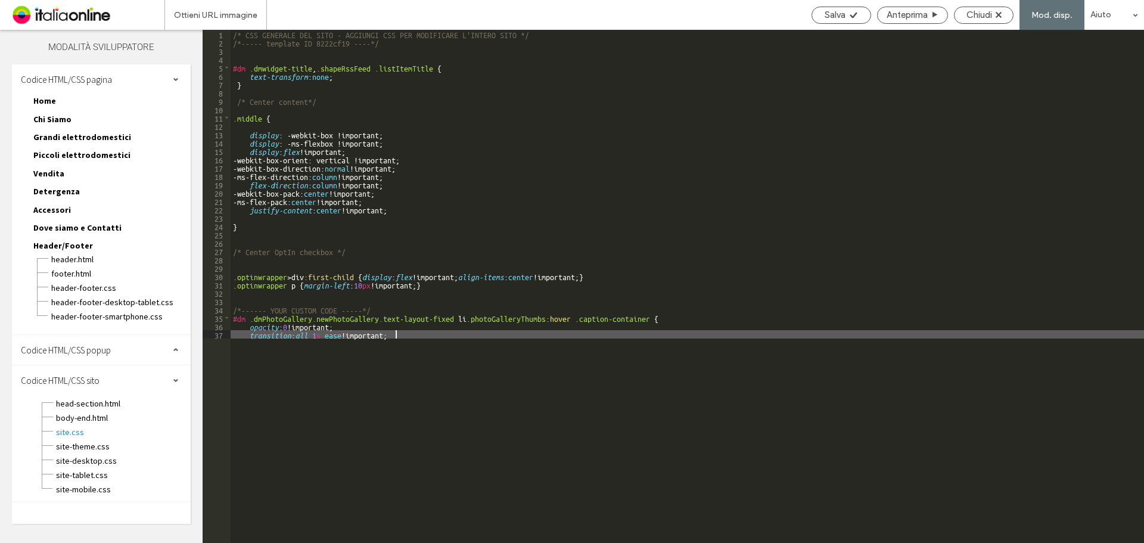
type textarea "**"
click at [476, 356] on div "/* CSS GENERALE DEL SITO - AGGIUNGI CSS PER MODIFICARE L'INTERO SITO */ /*-----…" at bounding box center [688, 295] width 914 height 530
click at [813, 16] on span "Salva" at bounding box center [835, 15] width 21 height 11
click at [813, 14] on span "Chiudi" at bounding box center [980, 15] width 26 height 11
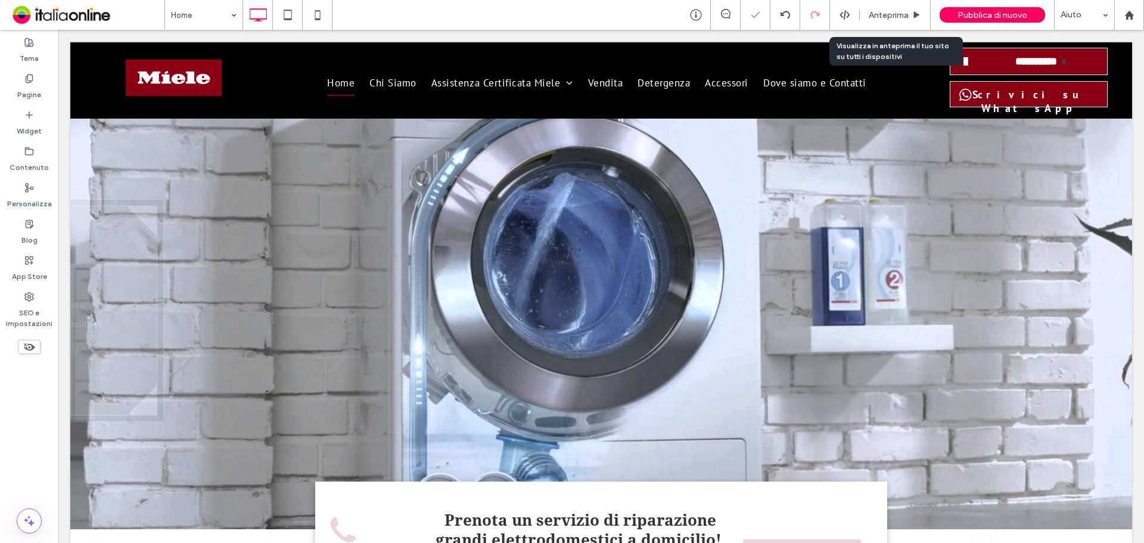
scroll to position [0, 0]
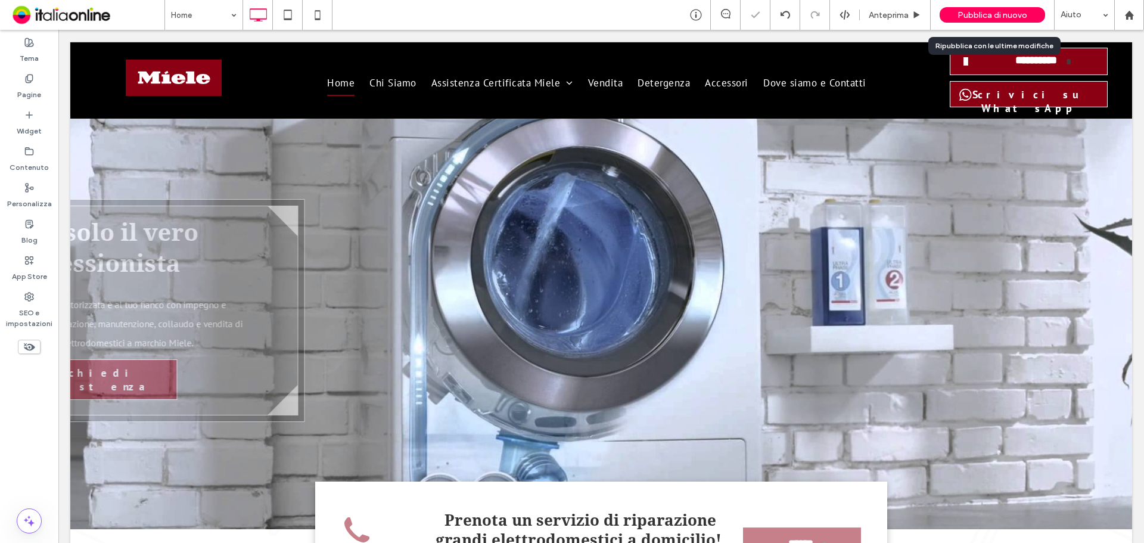
click at [813, 13] on span "Pubblica di nuovo" at bounding box center [993, 15] width 70 height 10
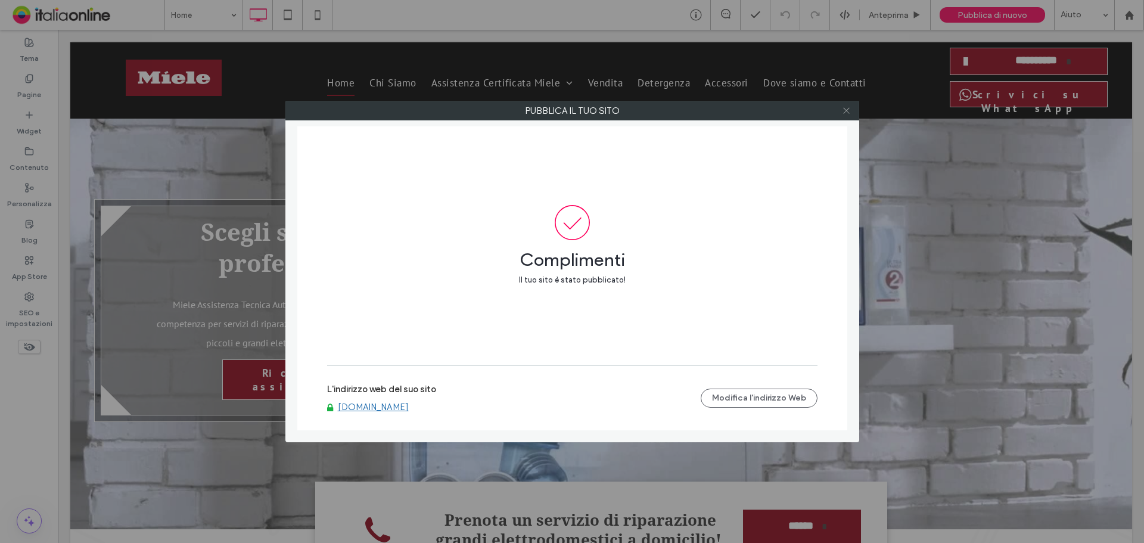
click at [813, 111] on icon at bounding box center [846, 110] width 9 height 9
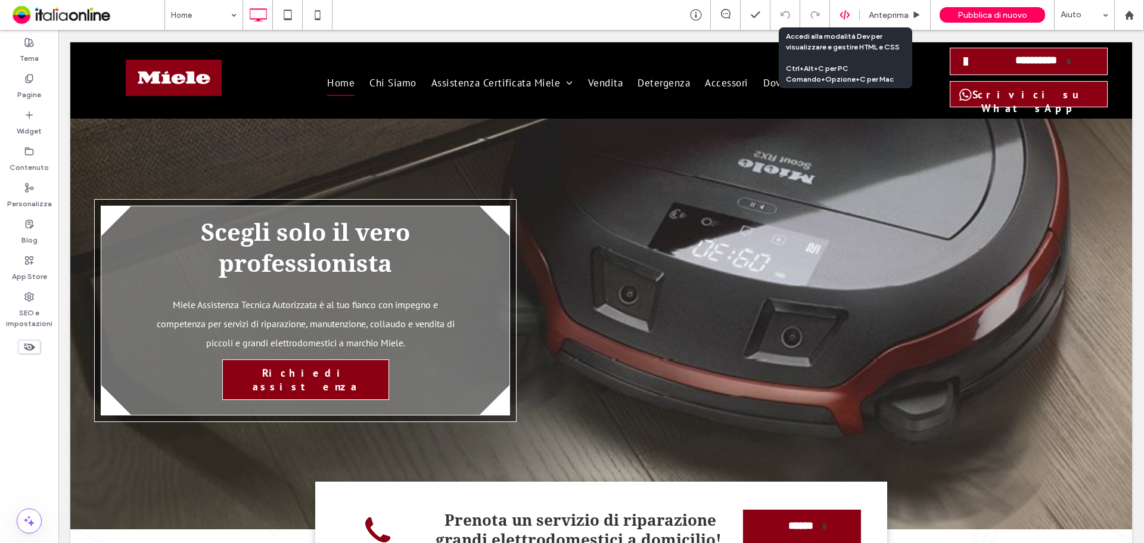
click at [813, 17] on icon at bounding box center [845, 15] width 11 height 11
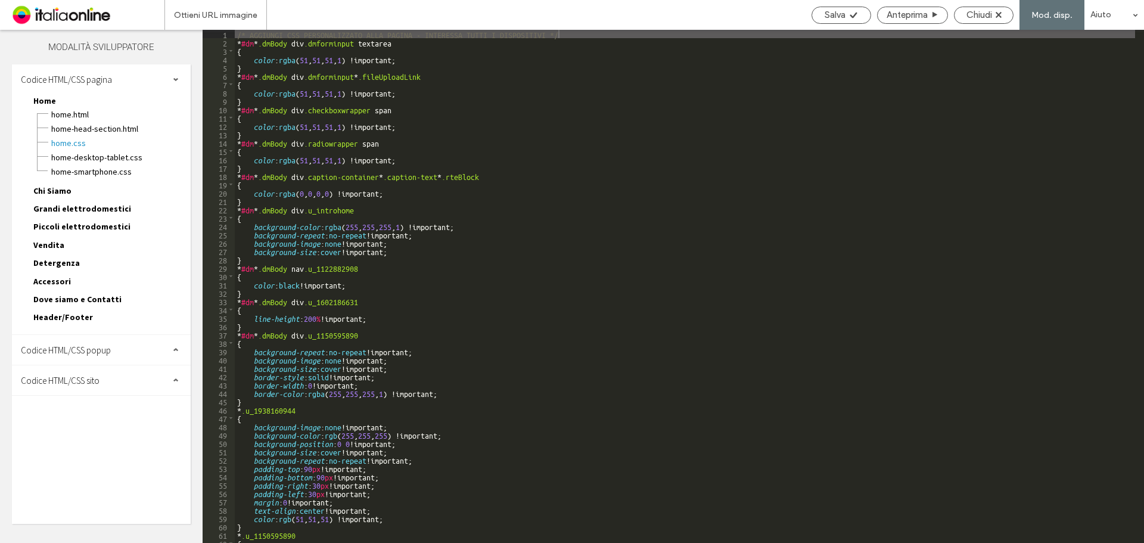
click at [86, 356] on span "Codice HTML/CSS sito" at bounding box center [60, 380] width 79 height 11
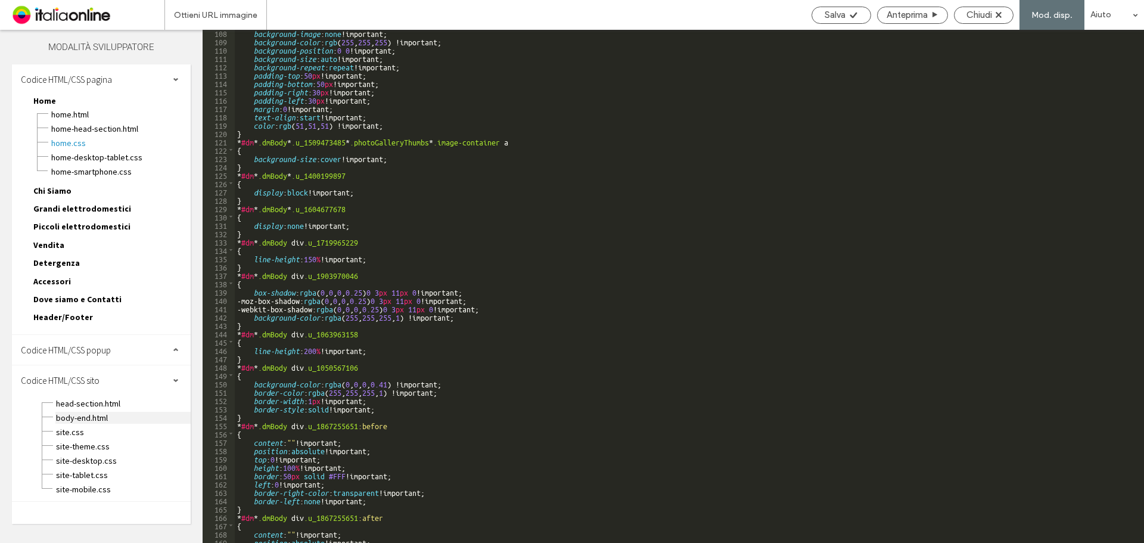
scroll to position [894, 0]
click at [85, 356] on span "site.css" at bounding box center [122, 432] width 135 height 12
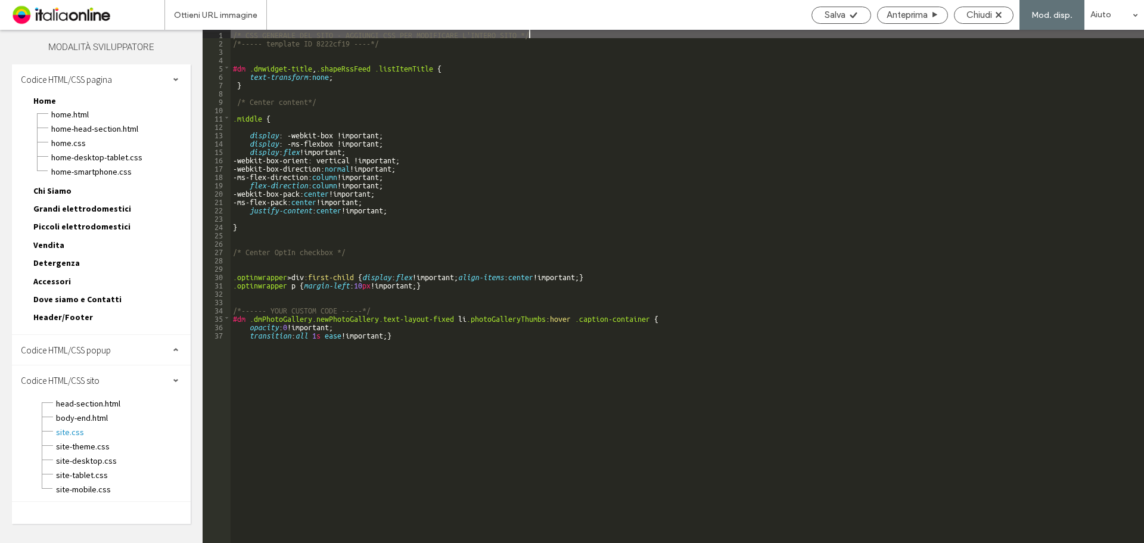
click at [385, 82] on div "/* CSS GENERALE DEL SITO - AGGIUNGI CSS PER MODIFICARE L'INTERO SITO */ /*-----…" at bounding box center [688, 295] width 914 height 530
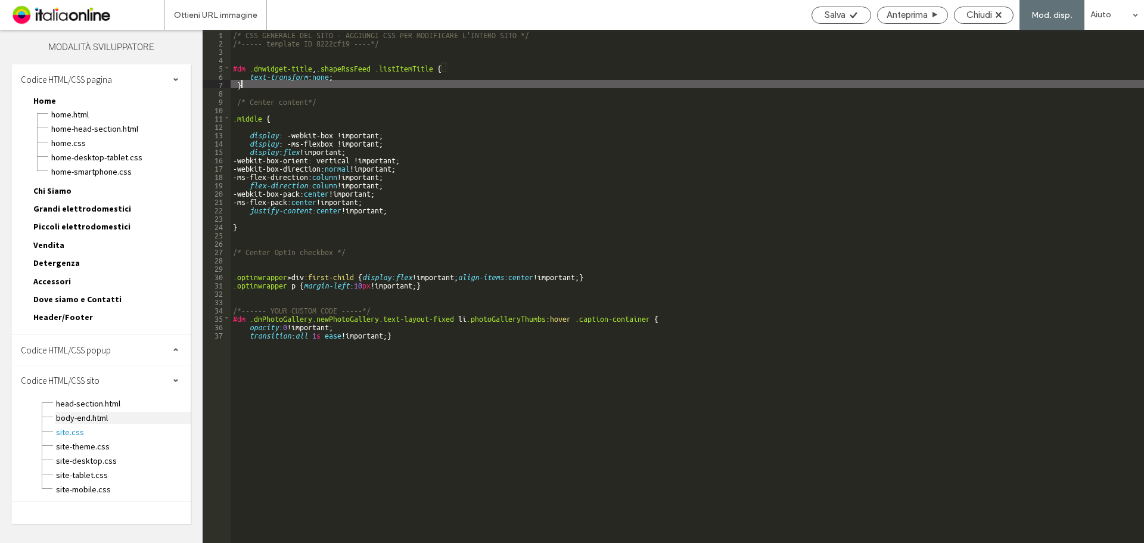
click at [88, 356] on span "body-end.html" at bounding box center [122, 418] width 135 height 12
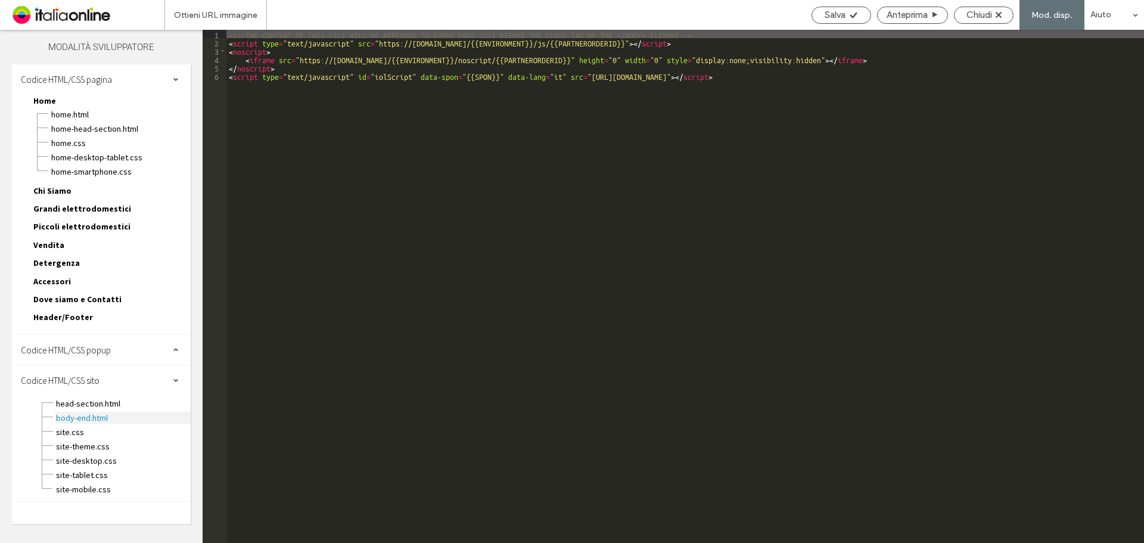
click at [93, 356] on span "body-end.html" at bounding box center [122, 418] width 135 height 12
click at [93, 356] on span "head-section.html" at bounding box center [122, 404] width 135 height 12
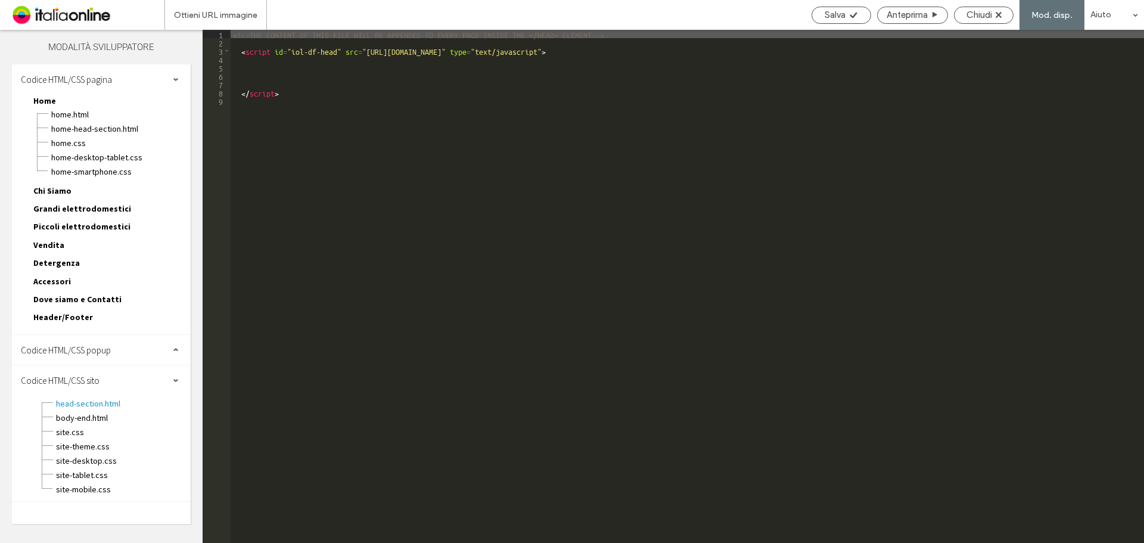
click at [80, 356] on div "site-theme.css" at bounding box center [122, 445] width 135 height 14
click at [80, 356] on span "site-theme.css" at bounding box center [122, 446] width 135 height 12
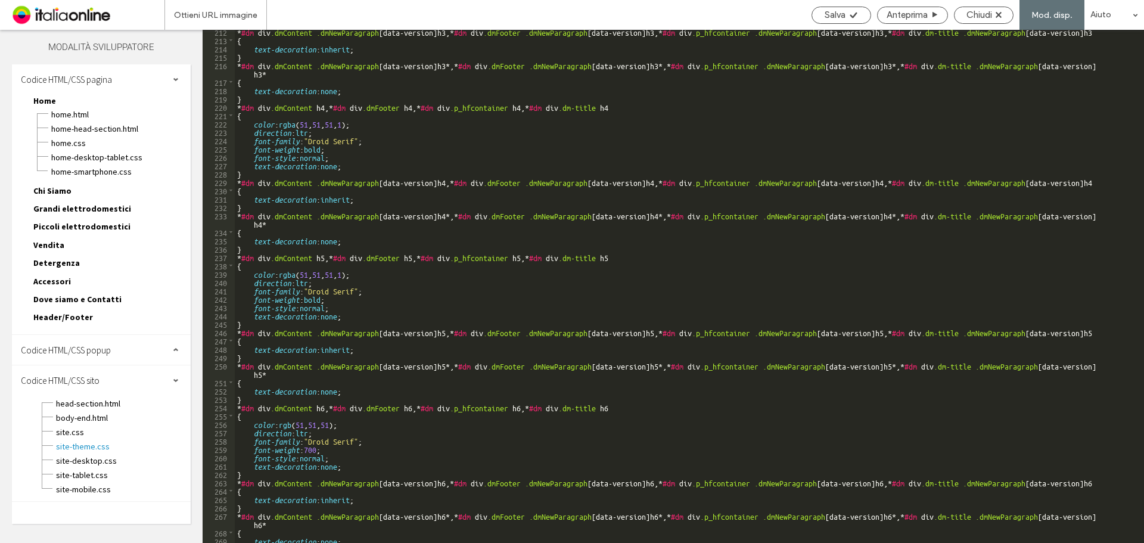
scroll to position [1931, 0]
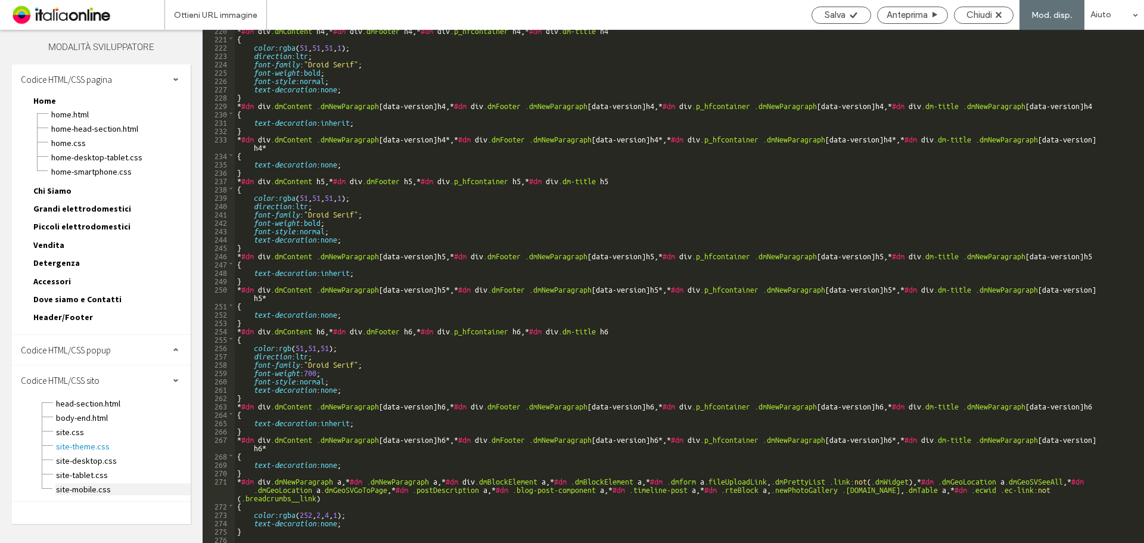
click at [102, 356] on span "site-mobile.css" at bounding box center [122, 489] width 135 height 12
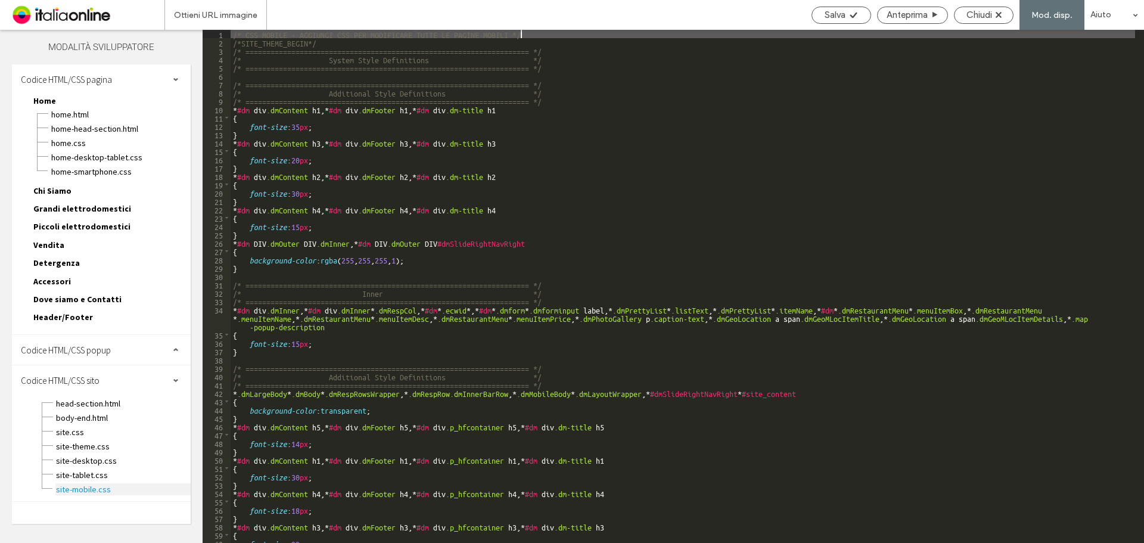
scroll to position [0, 0]
click at [80, 353] on span "Codice HTML/CSS popup" at bounding box center [66, 349] width 90 height 11
click at [84, 356] on span "Codice HTML/CSS sito" at bounding box center [60, 440] width 79 height 11
click at [83, 143] on span "Home.css" at bounding box center [121, 143] width 140 height 12
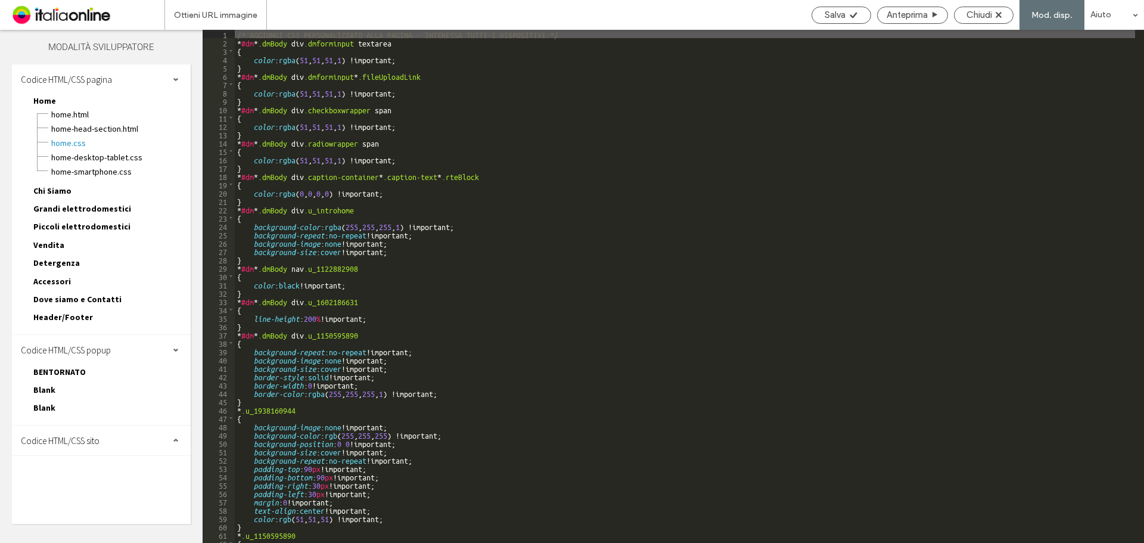
click at [69, 315] on span "Header/Footer" at bounding box center [63, 317] width 60 height 11
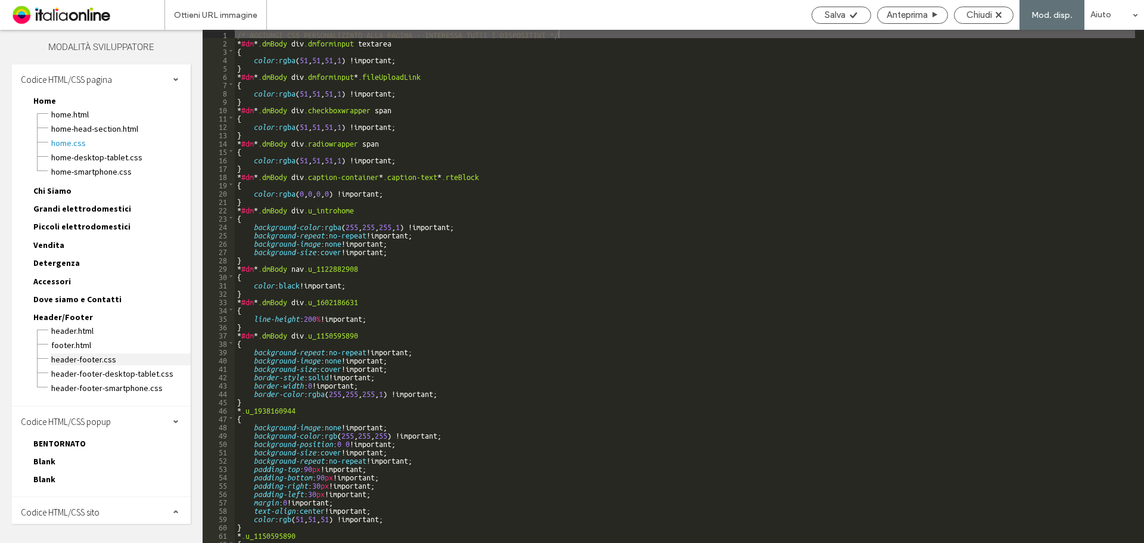
click at [91, 356] on span "header-footer.css" at bounding box center [121, 359] width 140 height 12
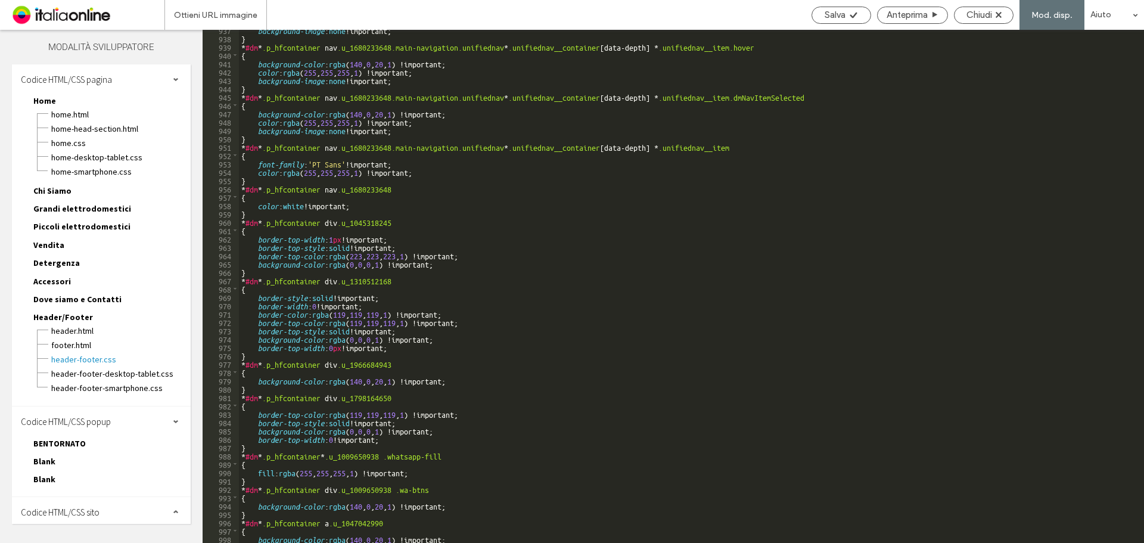
scroll to position [7928, 0]
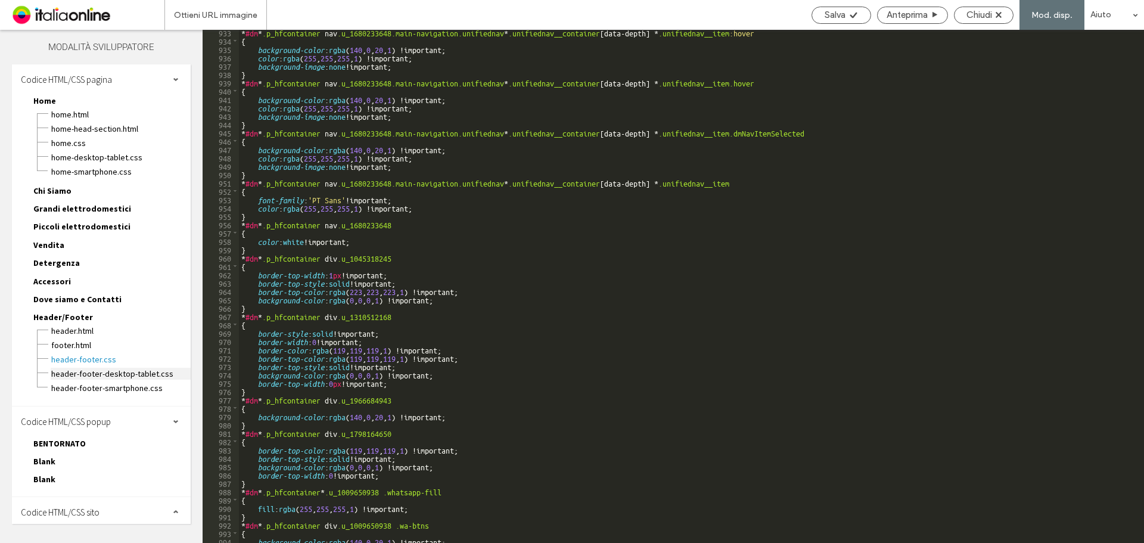
click at [100, 356] on span "header-footer-desktop-tablet.css" at bounding box center [121, 374] width 140 height 12
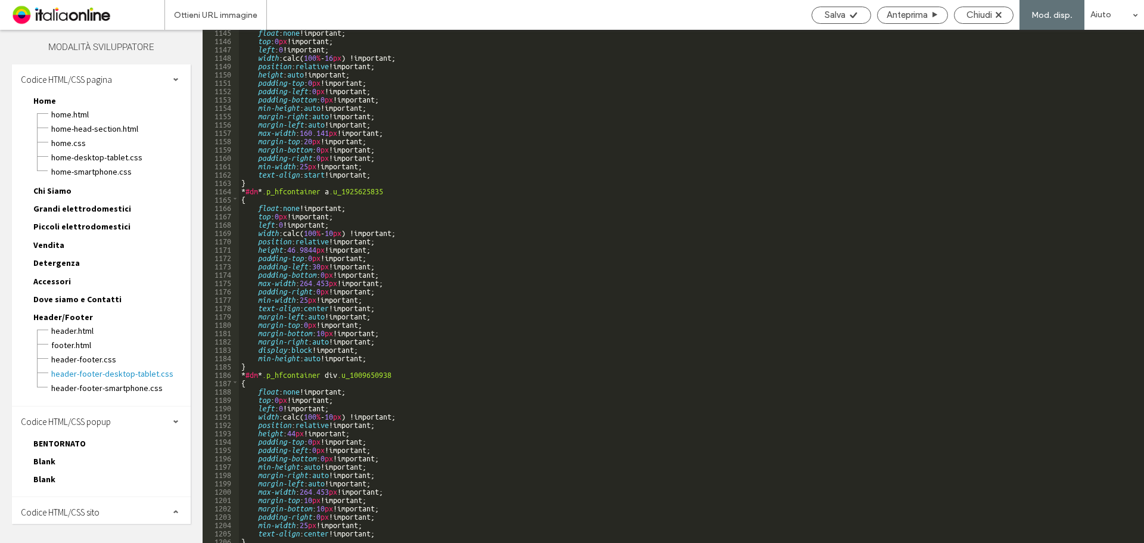
scroll to position [9591, 0]
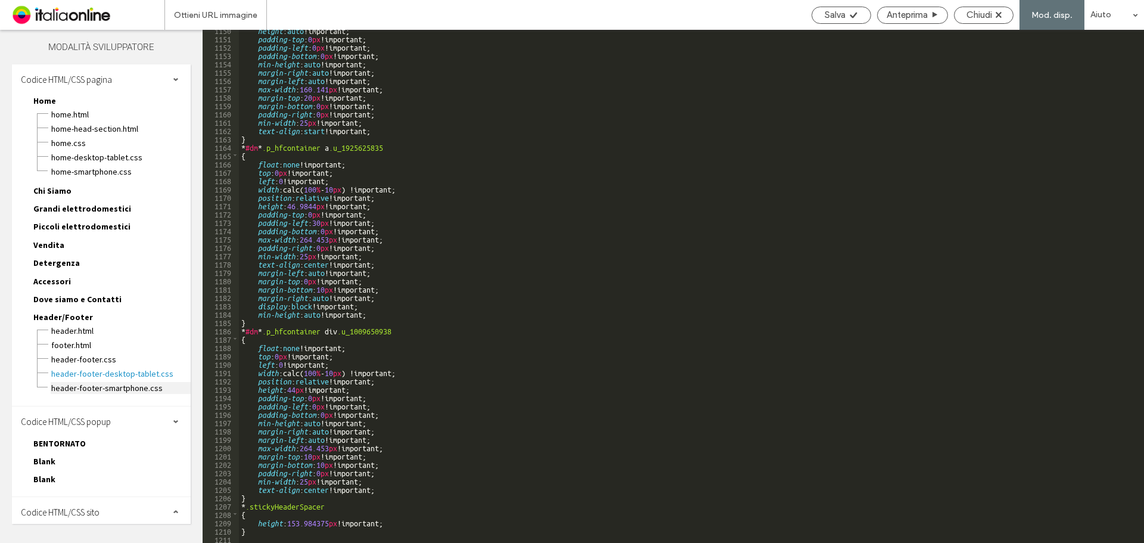
click at [89, 356] on span "header-footer-smartphone.css" at bounding box center [121, 388] width 140 height 12
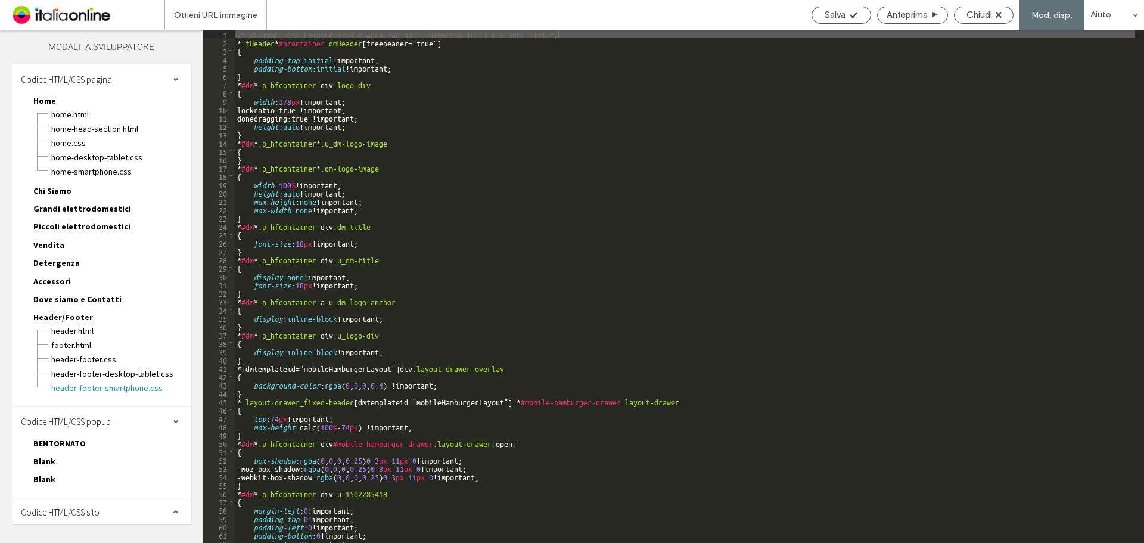
click at [54, 190] on span "Chi Siamo" at bounding box center [52, 190] width 38 height 11
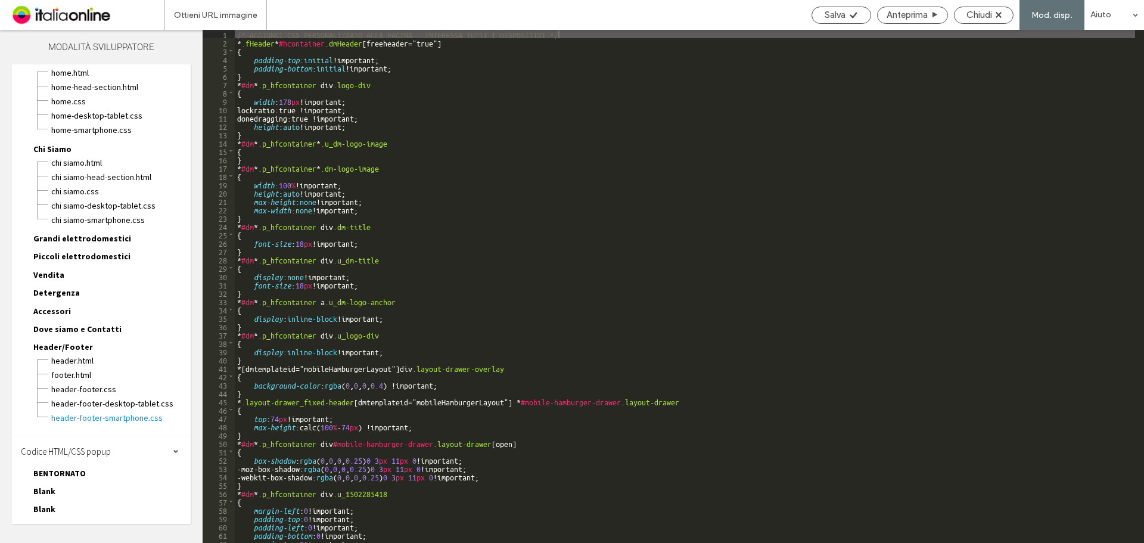
scroll to position [75, 0]
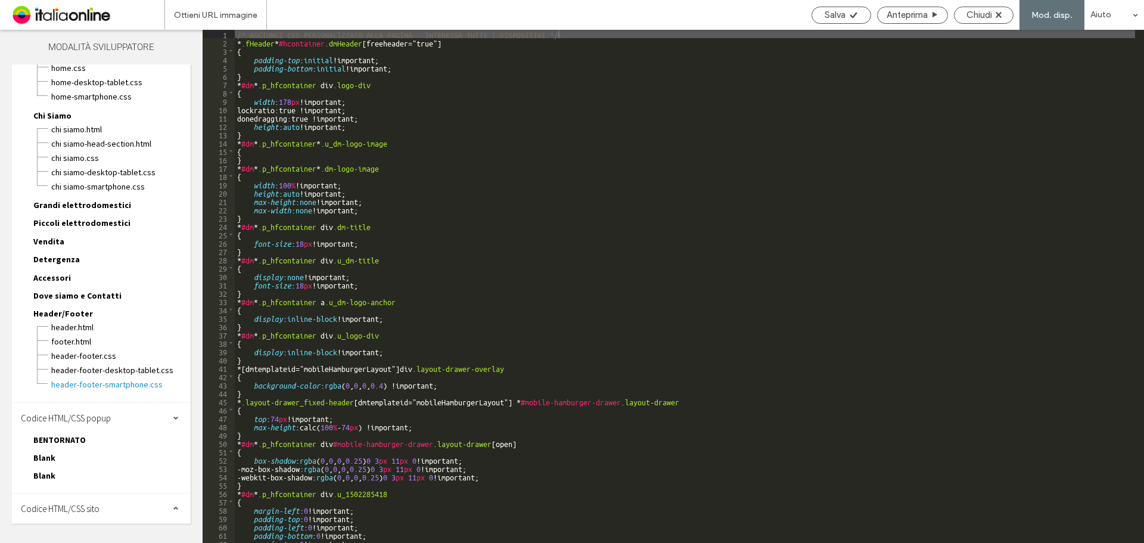
click at [81, 356] on span "Codice HTML/CSS sito" at bounding box center [60, 508] width 79 height 11
click at [83, 356] on span "Codice HTML/CSS sito" at bounding box center [60, 508] width 79 height 11
click at [82, 356] on span "Codice HTML/CSS sito" at bounding box center [60, 508] width 79 height 11
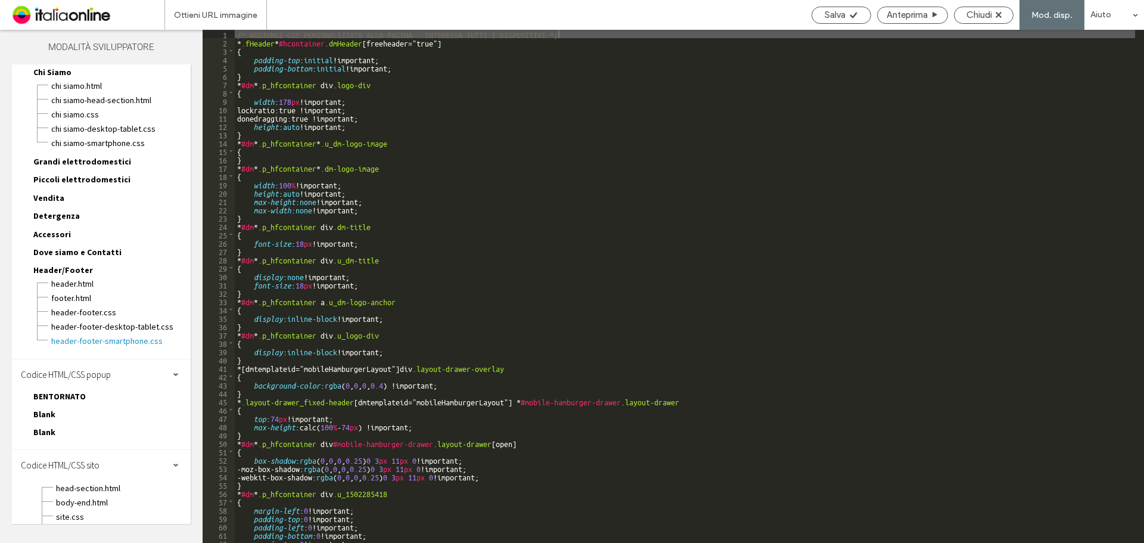
scroll to position [182, 0]
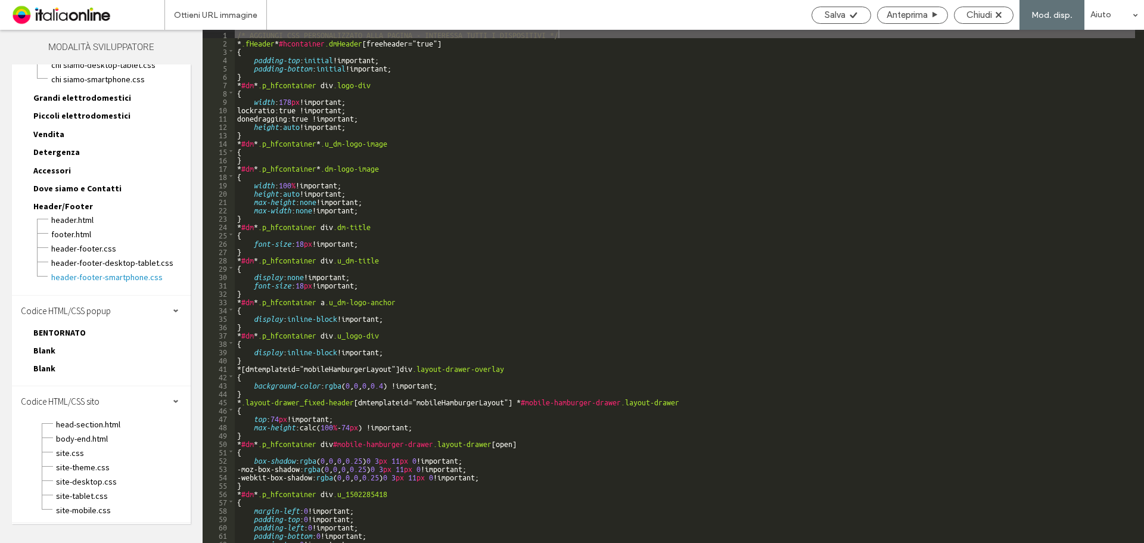
click at [86, 356] on div "site-theme.css" at bounding box center [122, 466] width 135 height 14
click at [86, 356] on span "site.css" at bounding box center [122, 453] width 135 height 12
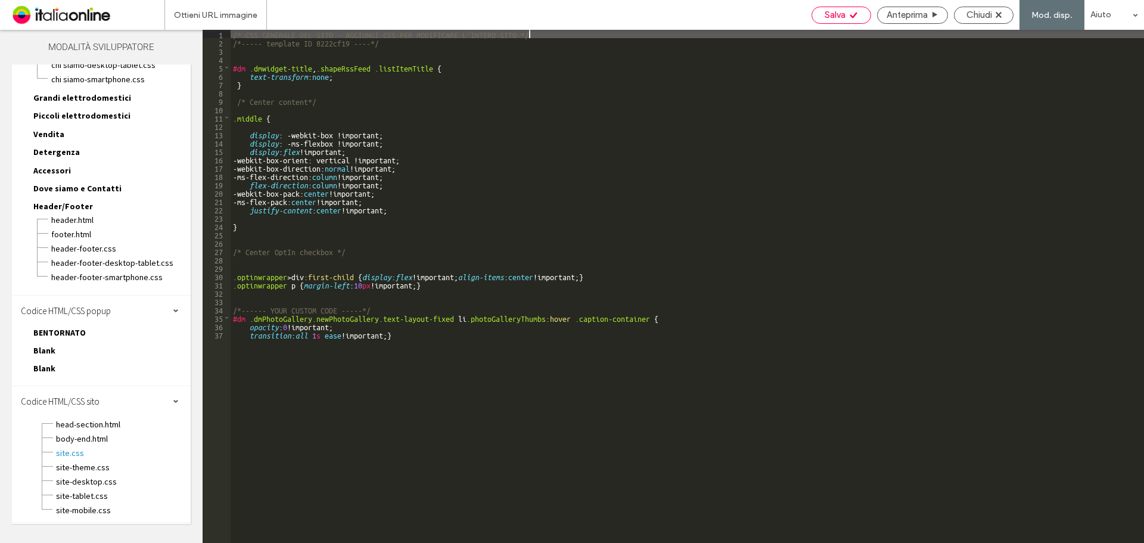
click at [813, 13] on span "Salva" at bounding box center [835, 15] width 21 height 11
click at [813, 14] on span "Chiudi" at bounding box center [980, 15] width 26 height 11
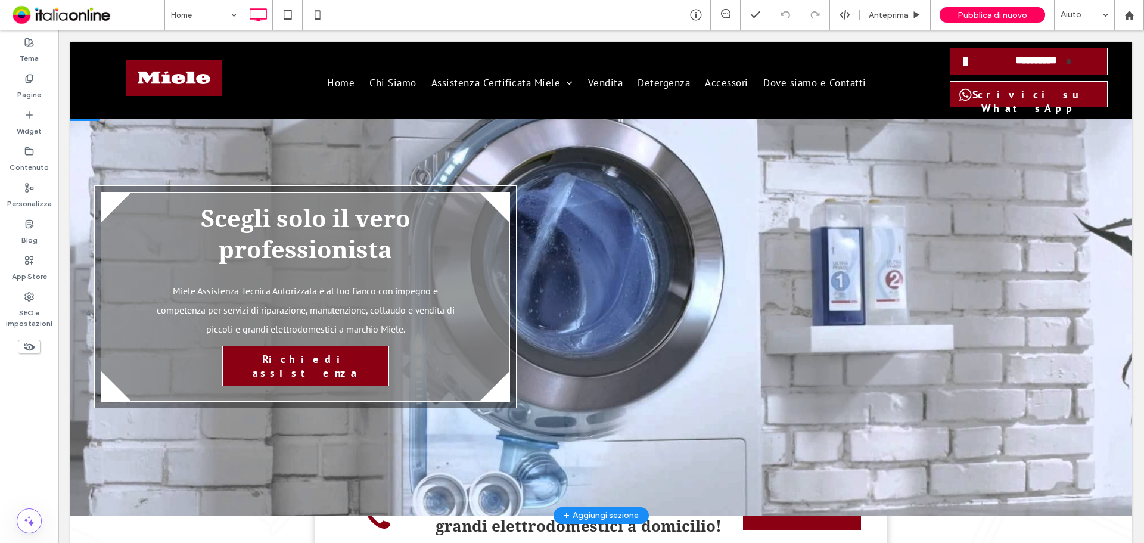
scroll to position [0, 0]
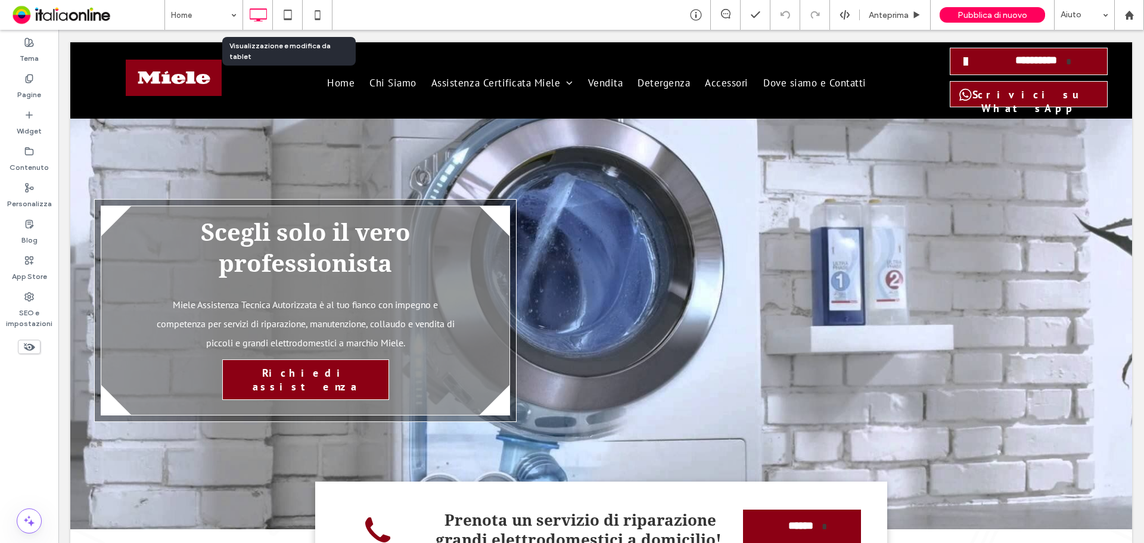
drag, startPoint x: 284, startPoint y: 17, endPoint x: 293, endPoint y: 27, distance: 13.1
click at [284, 17] on use at bounding box center [288, 15] width 8 height 10
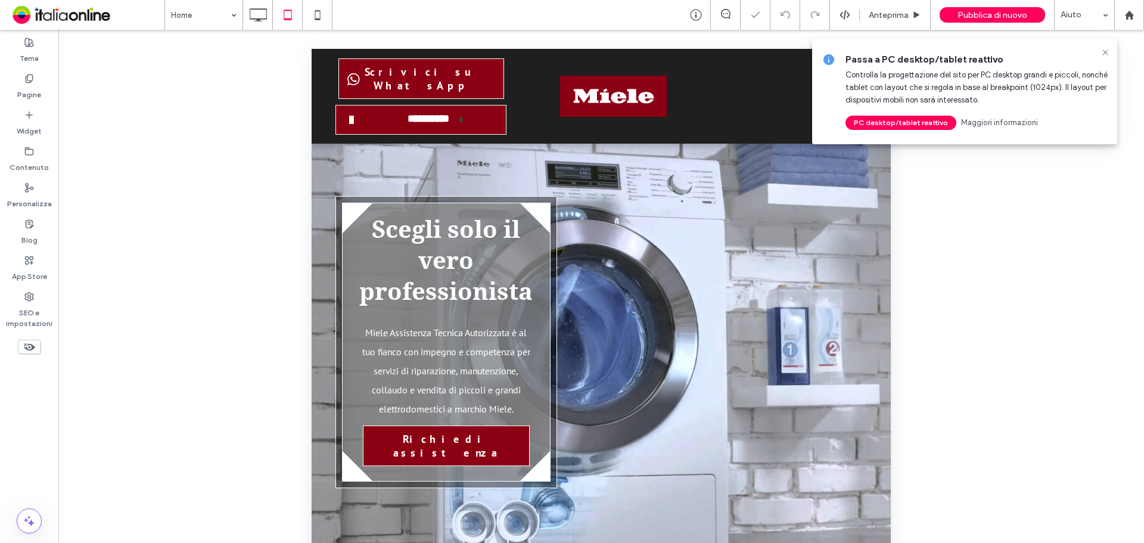
click at [813, 47] on div "Passa a PC desktop/tablet reattivo Controlla la progettazione del sito per PC d…" at bounding box center [964, 91] width 305 height 105
click at [603, 95] on img at bounding box center [613, 96] width 107 height 41
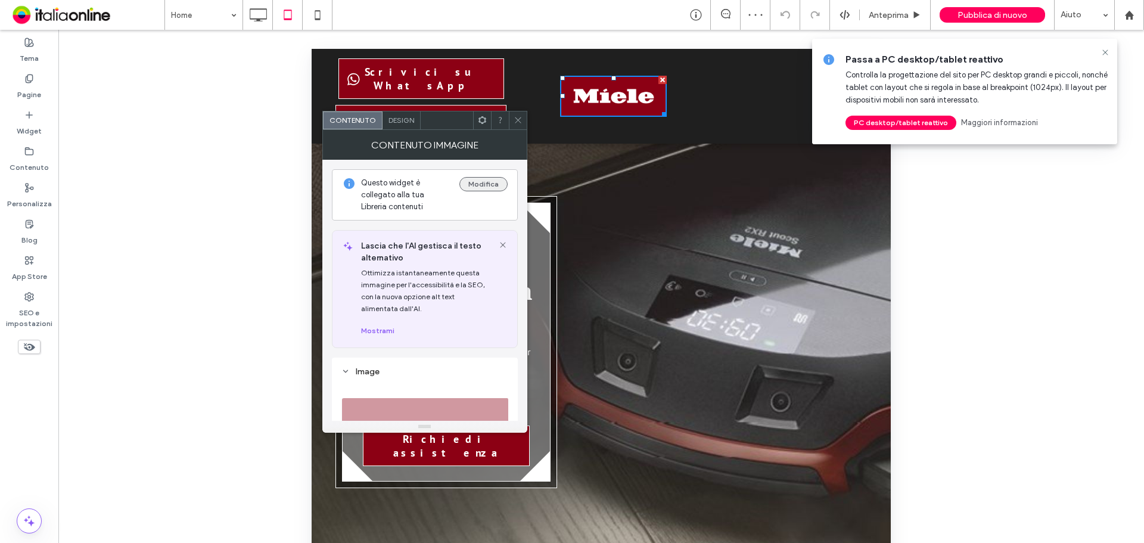
click at [464, 184] on button "Modifica" at bounding box center [483, 184] width 48 height 14
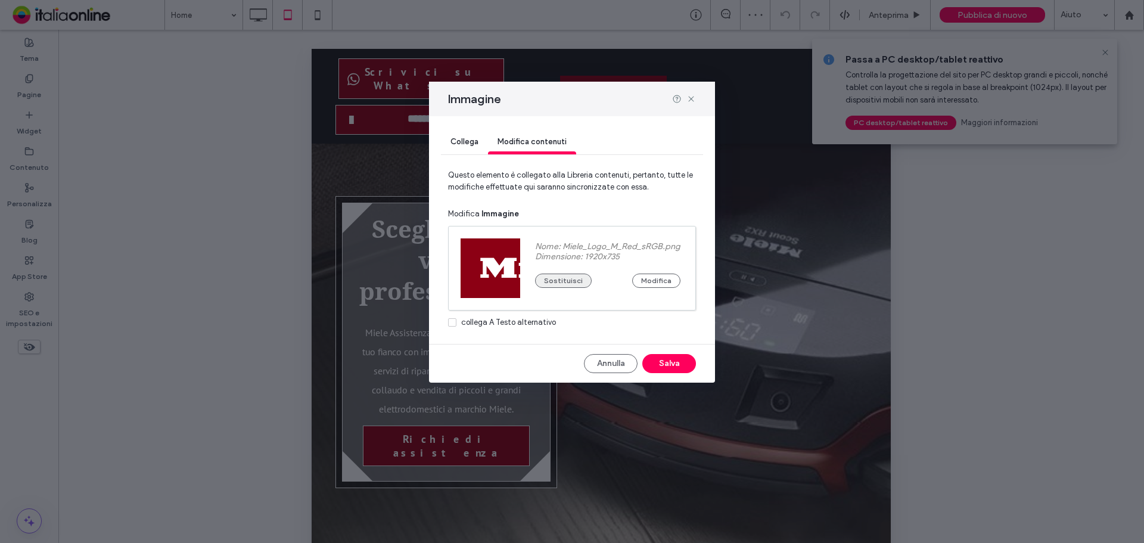
click at [557, 281] on button "Sostituisci" at bounding box center [563, 281] width 57 height 14
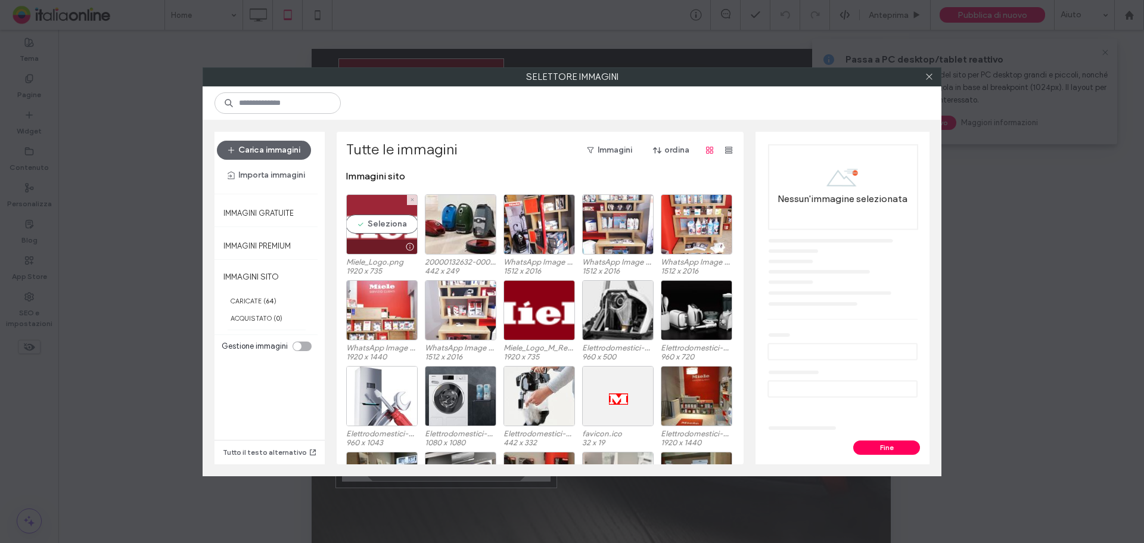
click at [379, 216] on div "Seleziona" at bounding box center [382, 224] width 72 height 60
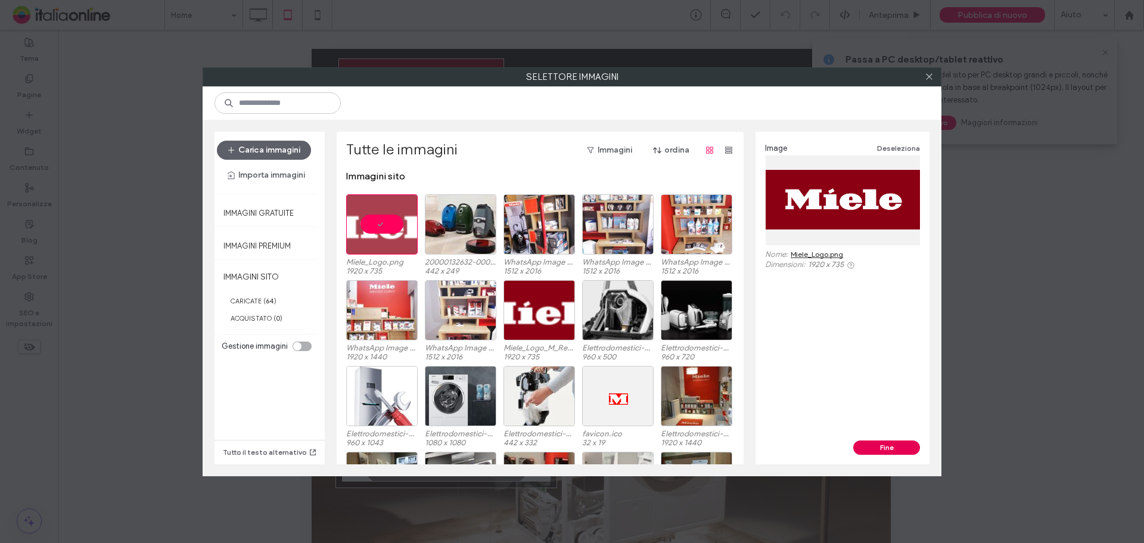
click at [813, 356] on button "Fine" at bounding box center [886, 447] width 67 height 14
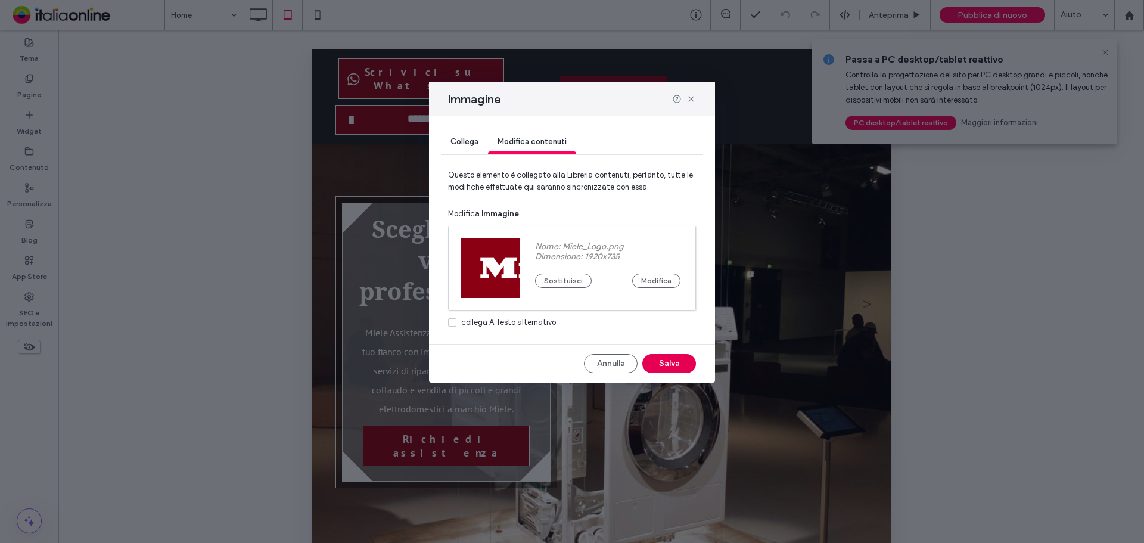
click at [670, 356] on button "Salva" at bounding box center [669, 363] width 54 height 19
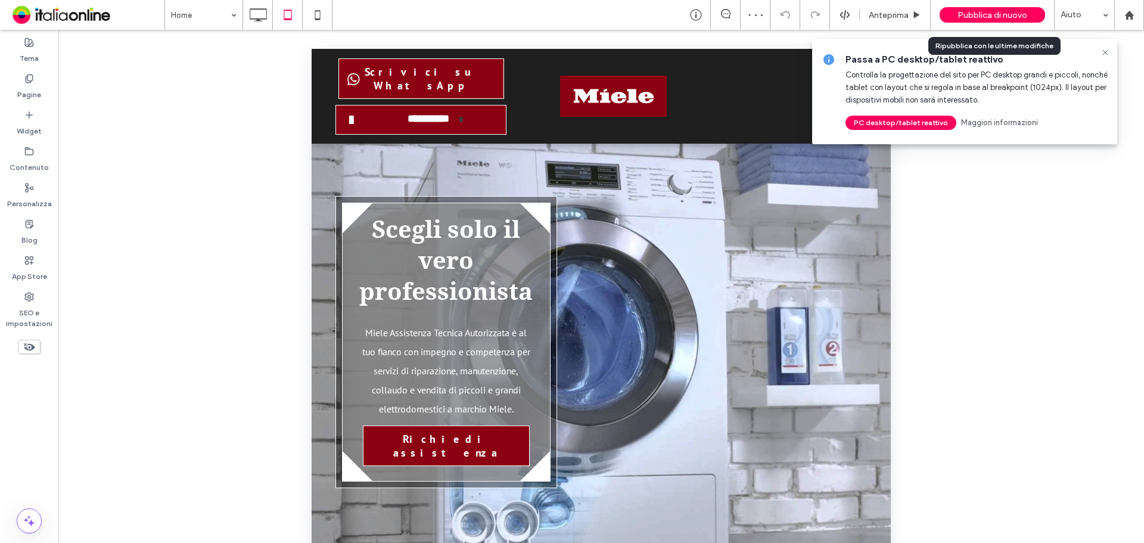
click at [813, 12] on span "Pubblica di nuovo" at bounding box center [993, 15] width 70 height 10
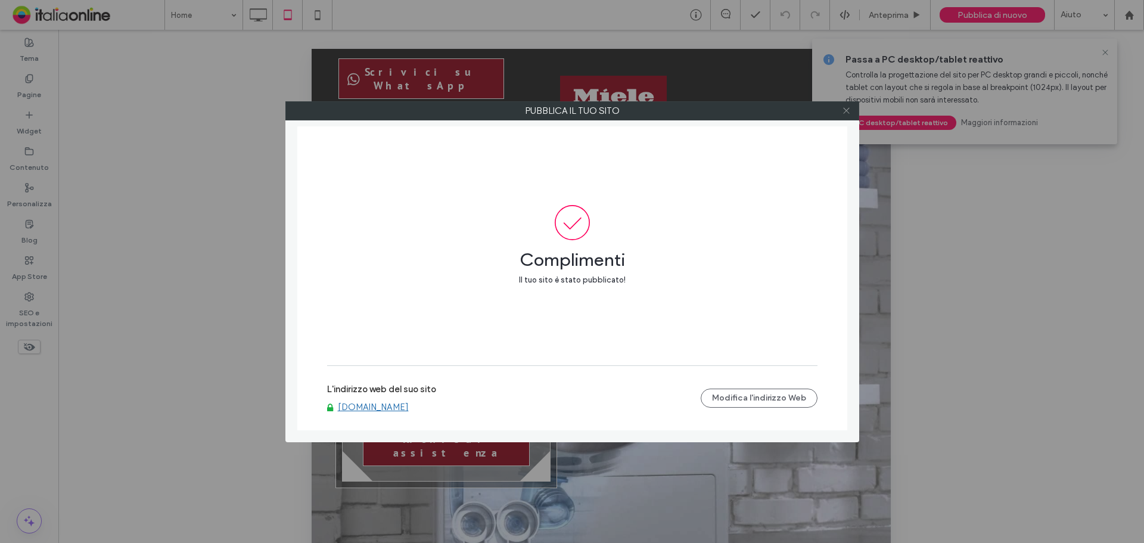
click at [813, 110] on use at bounding box center [846, 111] width 6 height 6
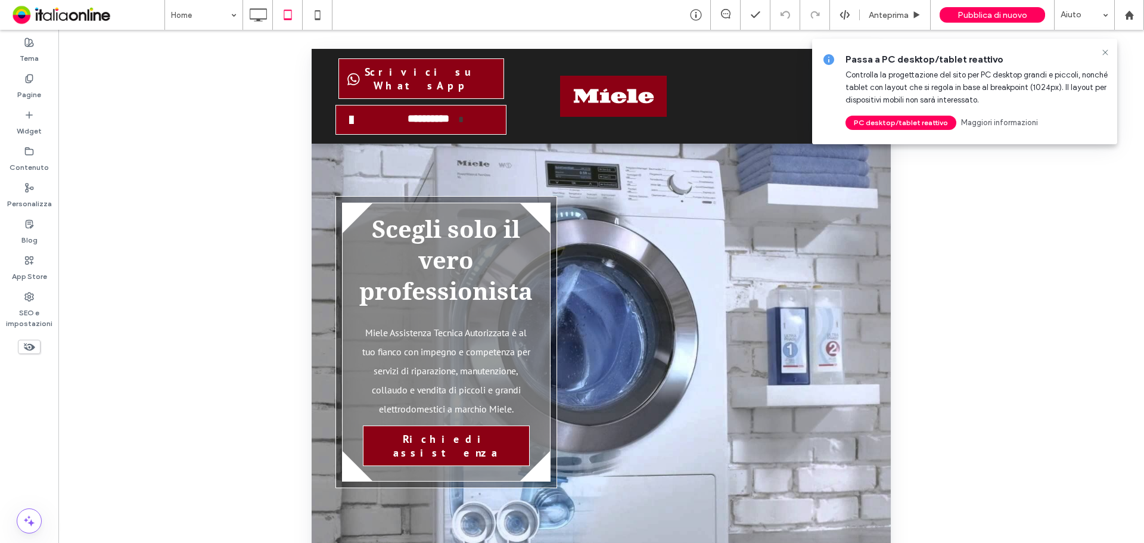
drag, startPoint x: 1107, startPoint y: 55, endPoint x: 1072, endPoint y: 64, distance: 36.3
click at [813, 55] on icon at bounding box center [1106, 53] width 10 height 10
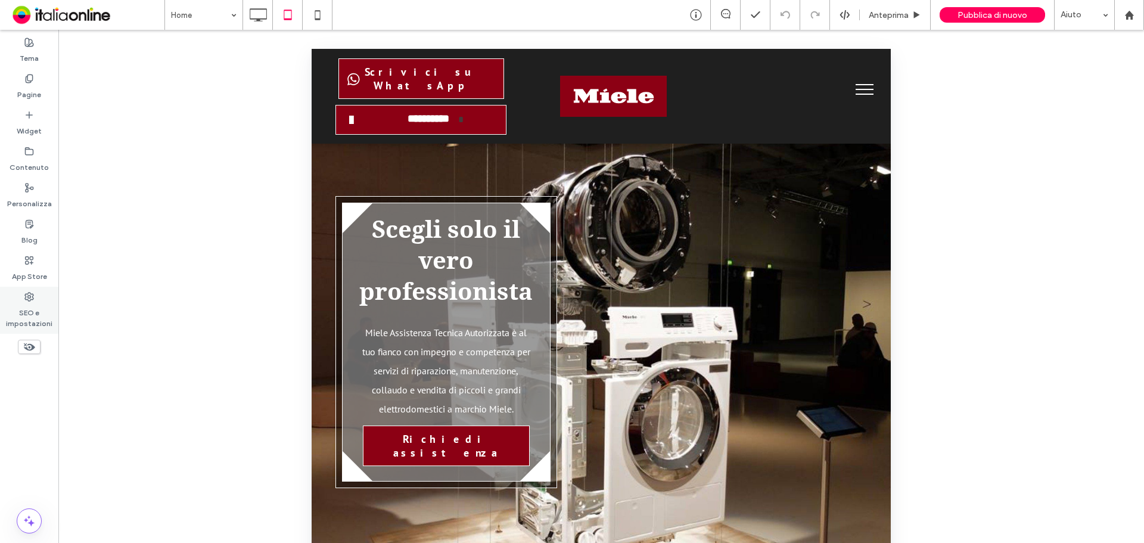
click at [39, 311] on label "SEO e impostazioni" at bounding box center [29, 315] width 58 height 27
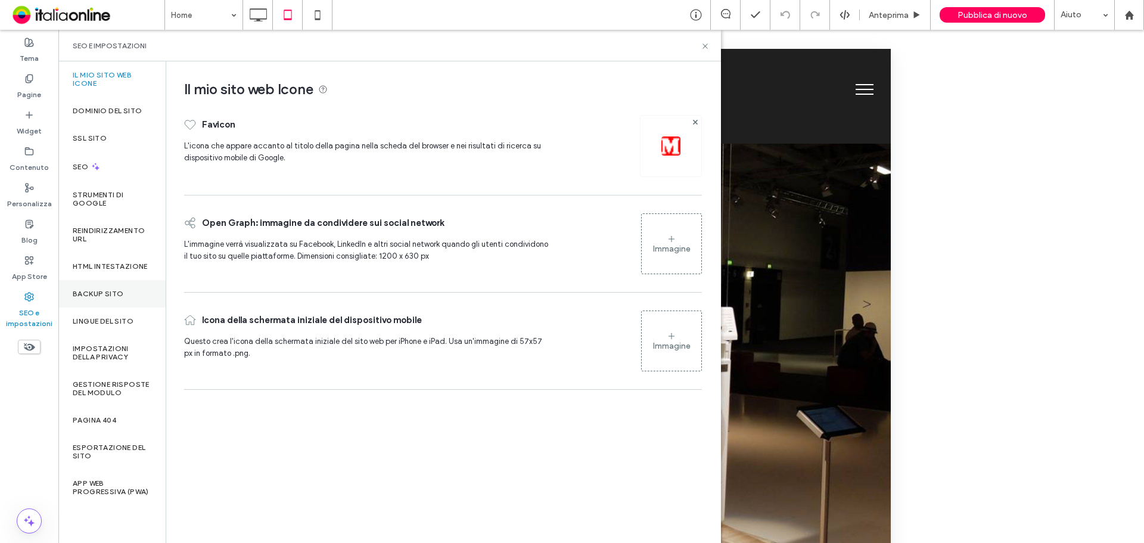
click at [114, 296] on label "Backup sito" at bounding box center [98, 294] width 51 height 8
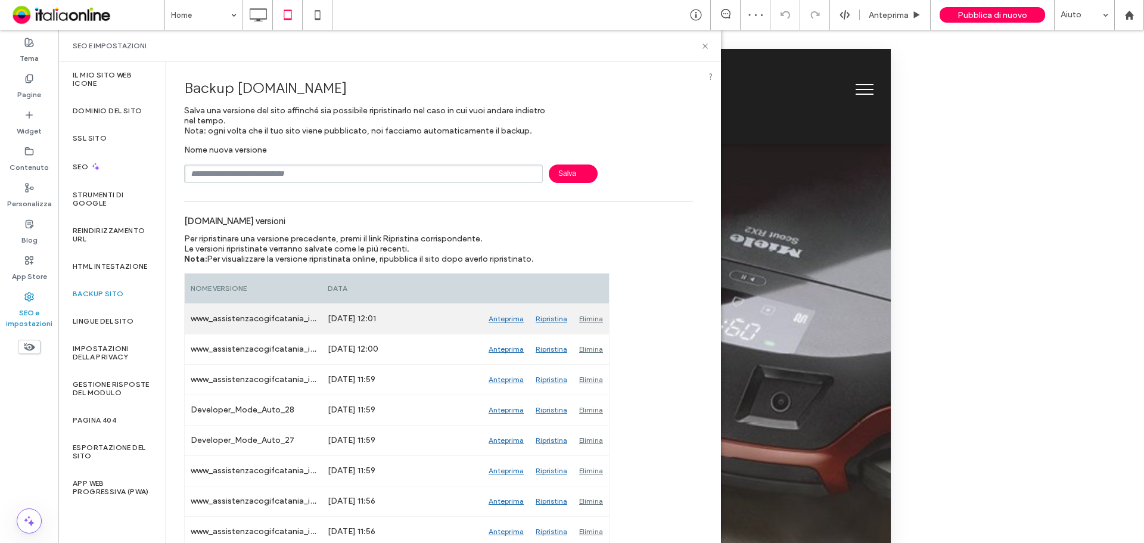
click at [597, 310] on div "Elimina" at bounding box center [591, 319] width 36 height 30
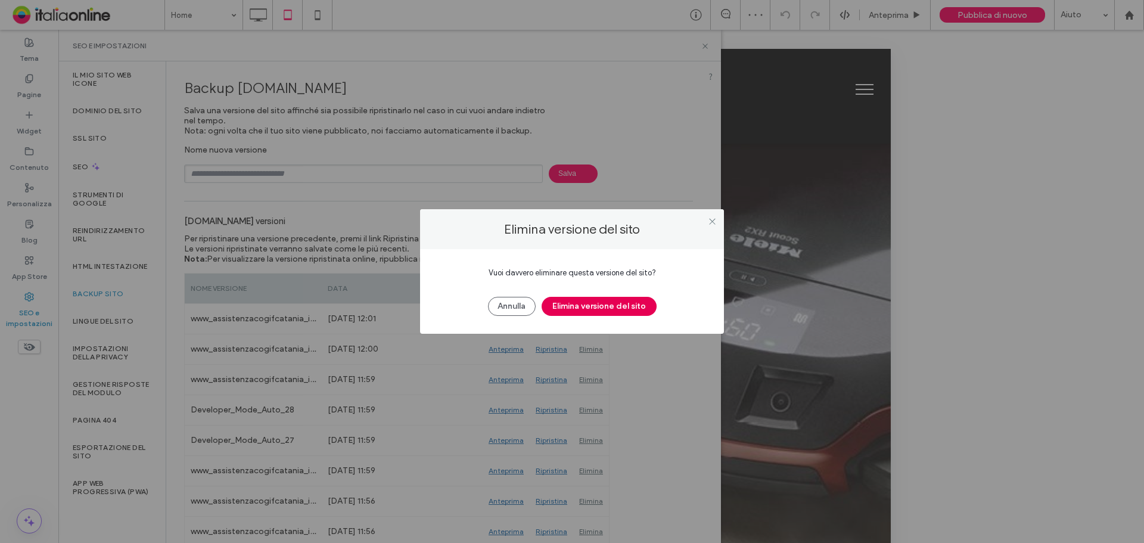
click at [602, 305] on button "Elimina versione del sito" at bounding box center [599, 306] width 115 height 19
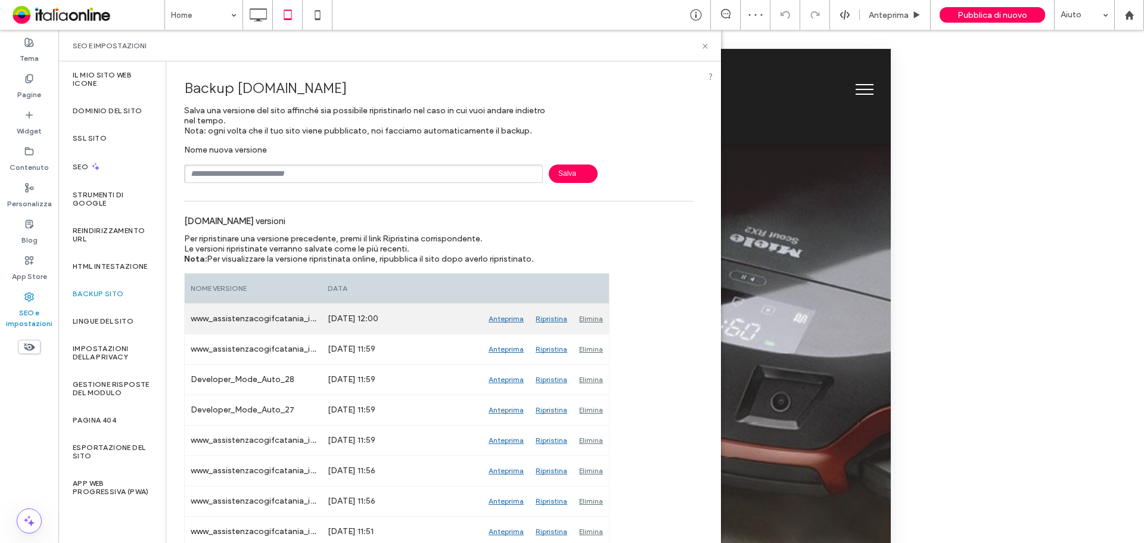
click at [597, 321] on div "Elimina" at bounding box center [591, 319] width 36 height 30
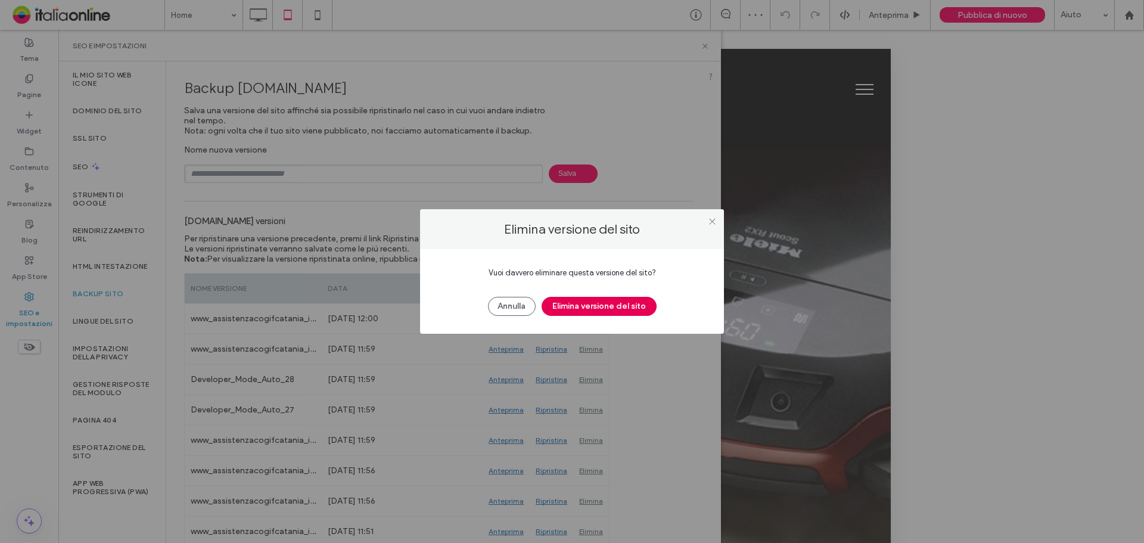
click at [603, 305] on button "Elimina versione del sito" at bounding box center [599, 306] width 115 height 19
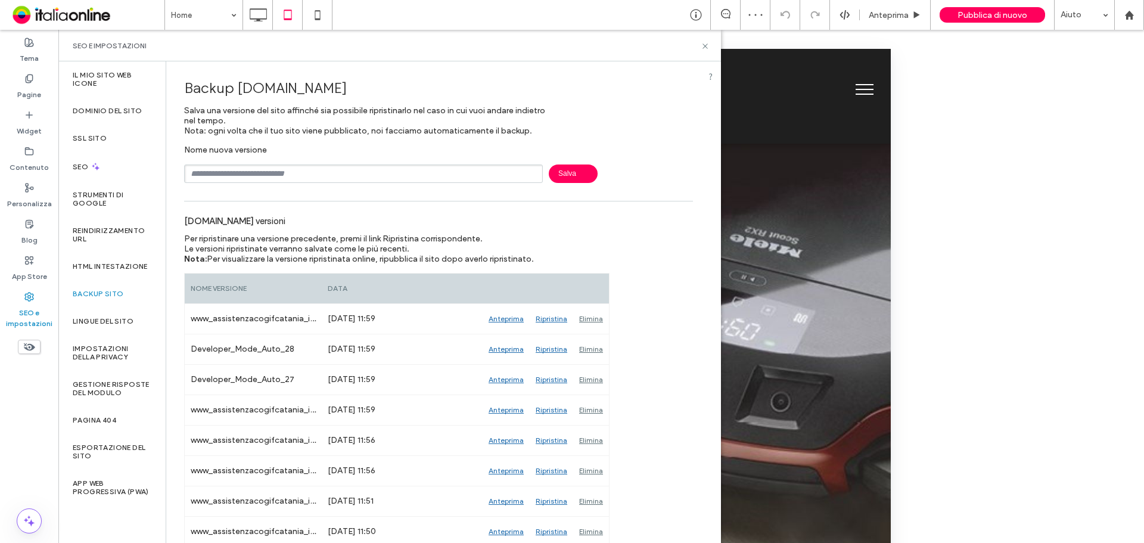
click at [593, 324] on div "Elimina" at bounding box center [591, 319] width 36 height 30
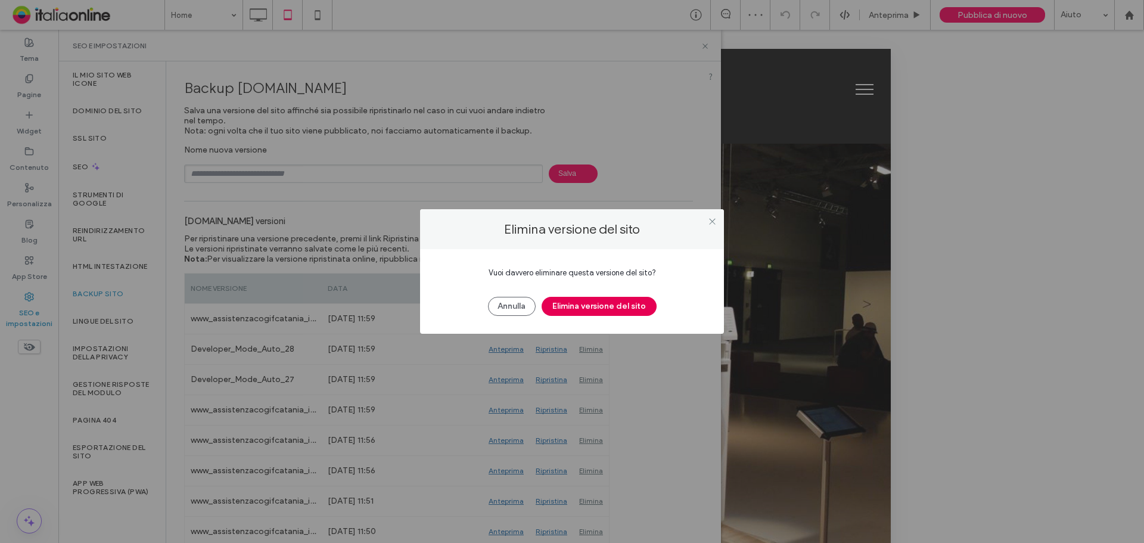
click at [597, 310] on button "Elimina versione del sito" at bounding box center [599, 306] width 115 height 19
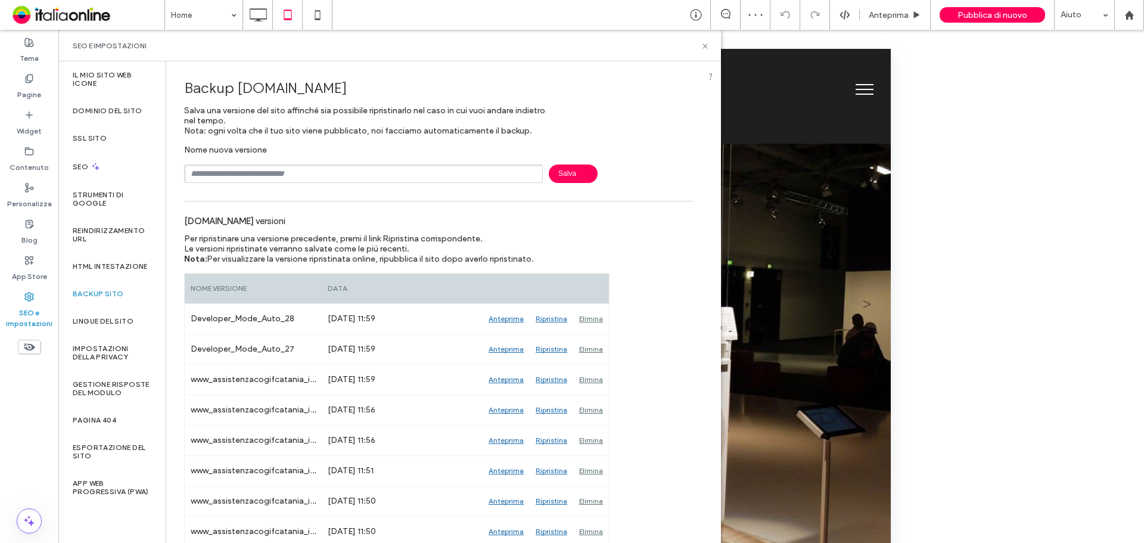
click at [596, 324] on div "Elimina" at bounding box center [591, 319] width 36 height 30
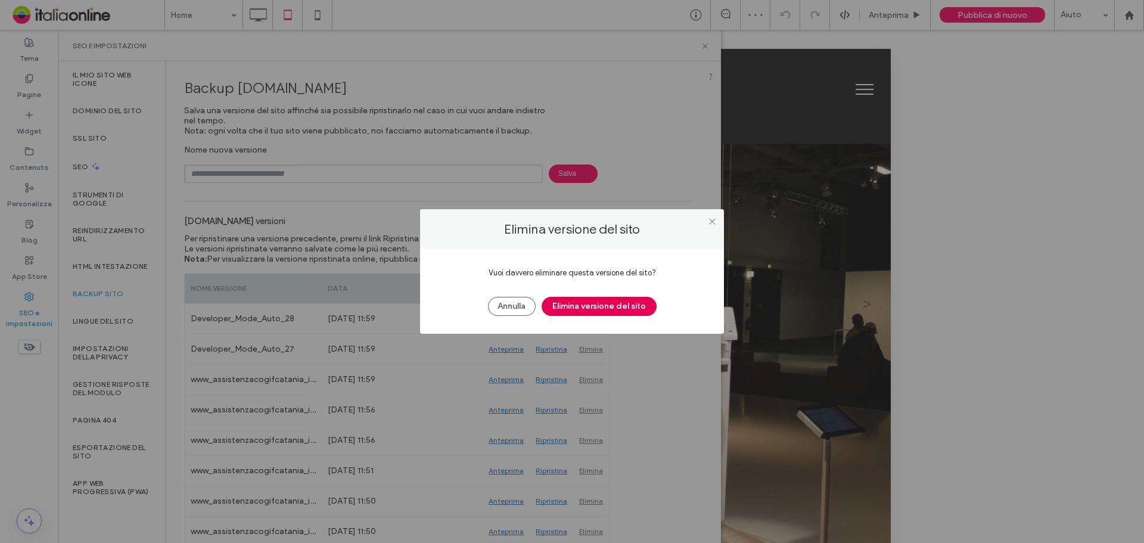
click at [601, 306] on button "Elimina versione del sito" at bounding box center [599, 306] width 115 height 19
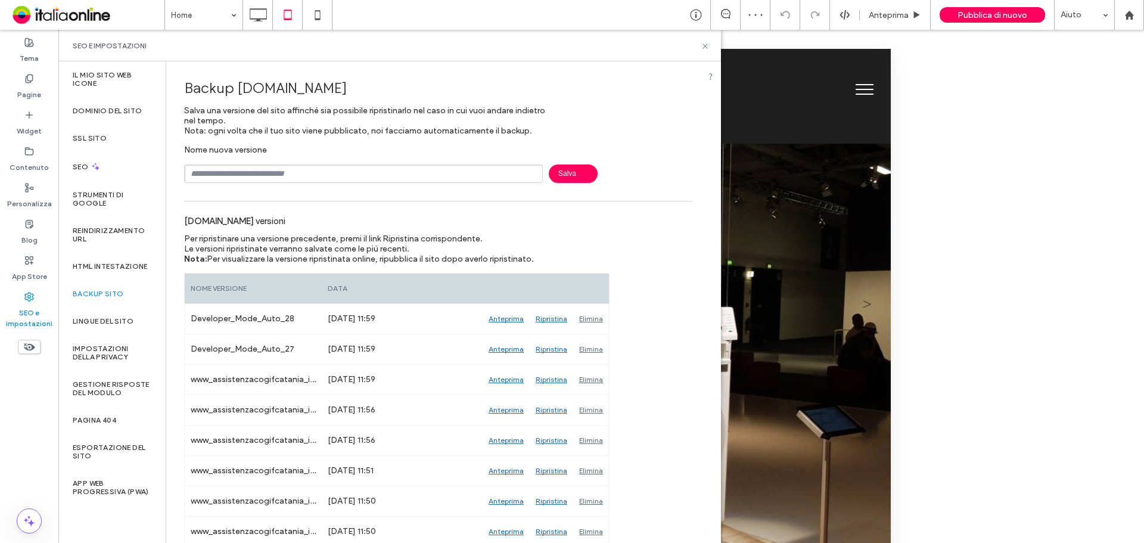
click at [600, 325] on div "Home Anteprima Pubblica di nuovo Aiuto Commenti sito Commenti sito Automatizza …" at bounding box center [572, 271] width 1144 height 543
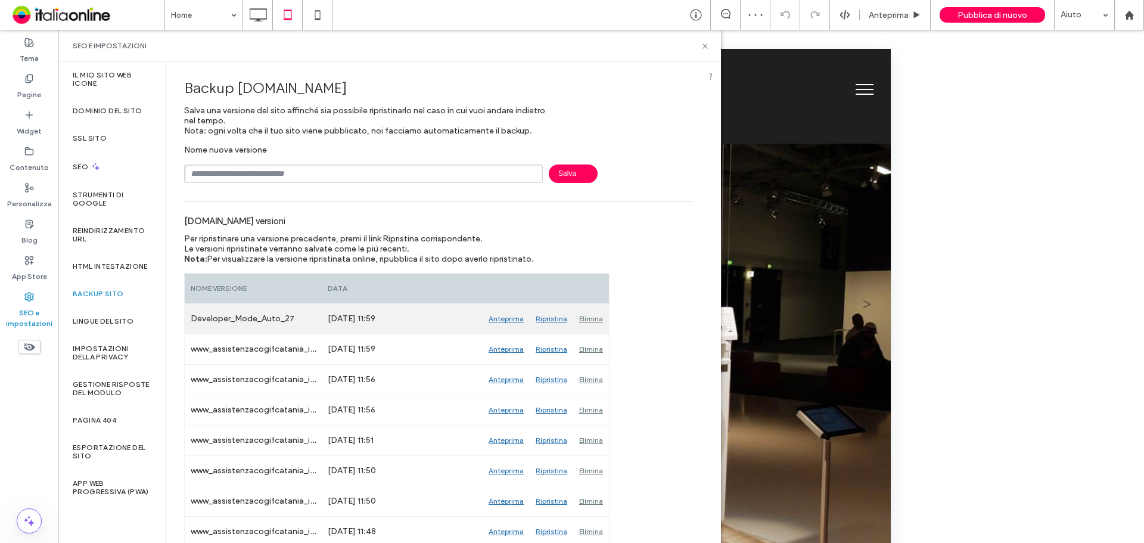
click at [595, 325] on div "Elimina" at bounding box center [591, 319] width 36 height 30
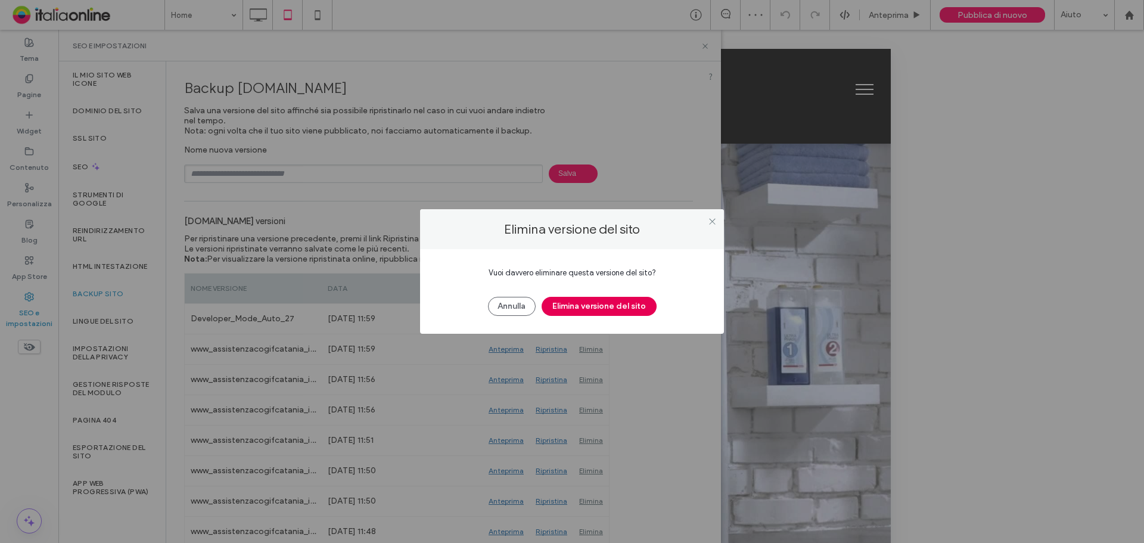
click at [605, 306] on button "Elimina versione del sito" at bounding box center [599, 306] width 115 height 19
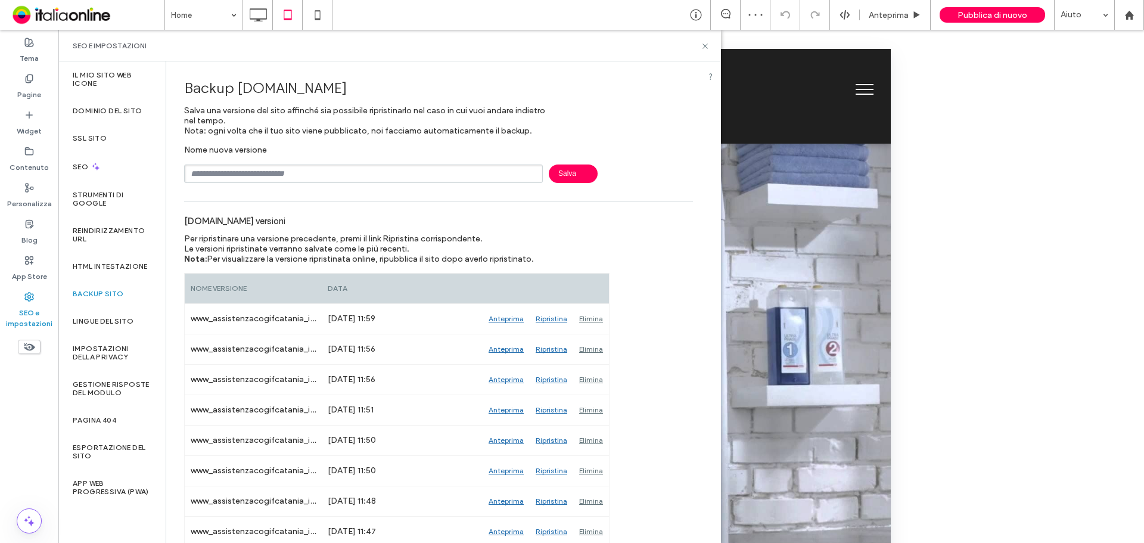
click at [596, 324] on div "Elimina" at bounding box center [591, 319] width 36 height 30
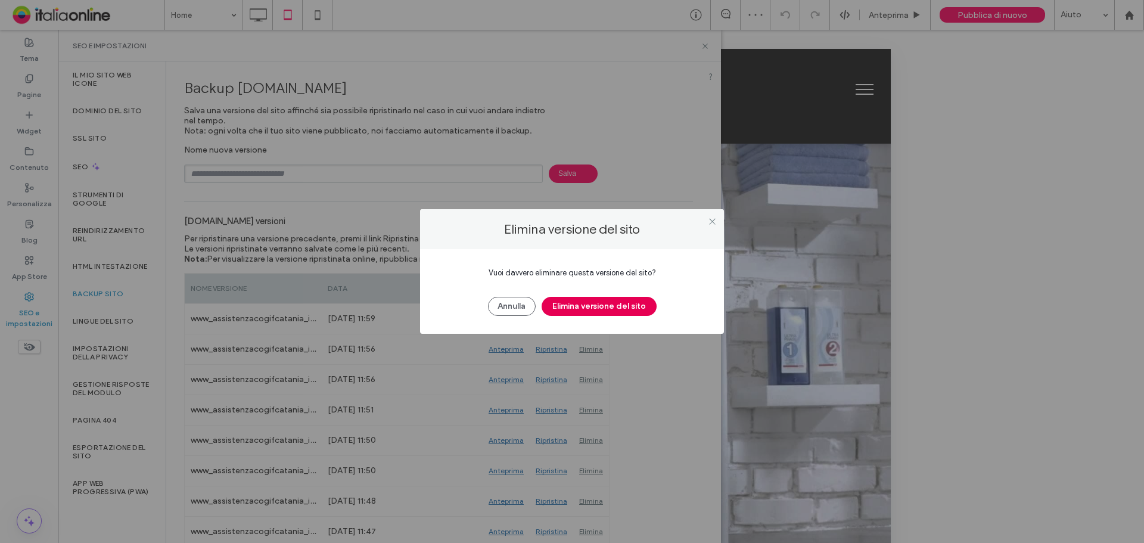
click at [597, 305] on button "Elimina versione del sito" at bounding box center [599, 306] width 115 height 19
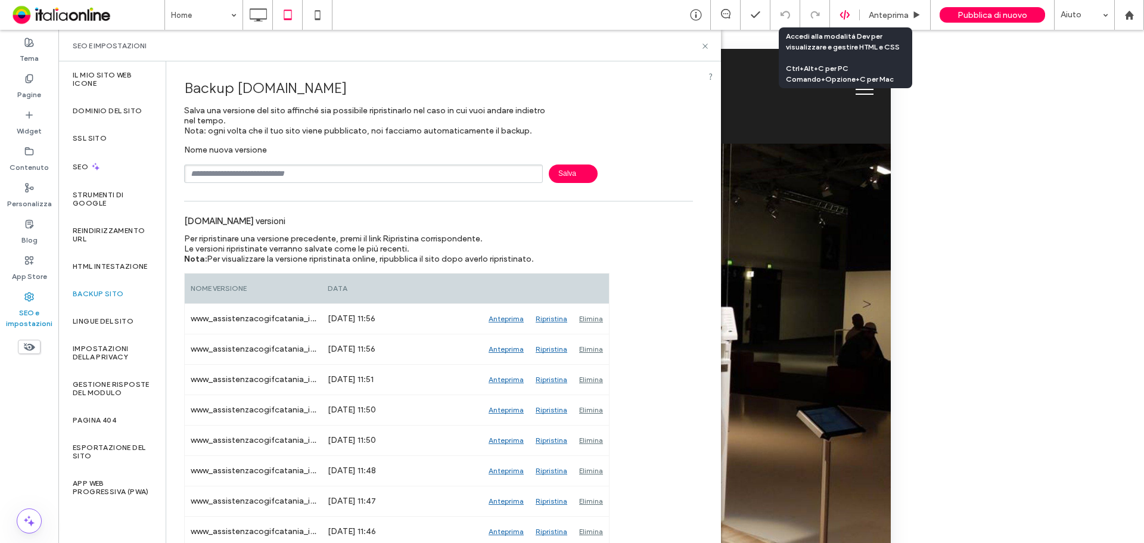
click at [813, 18] on icon at bounding box center [845, 15] width 11 height 11
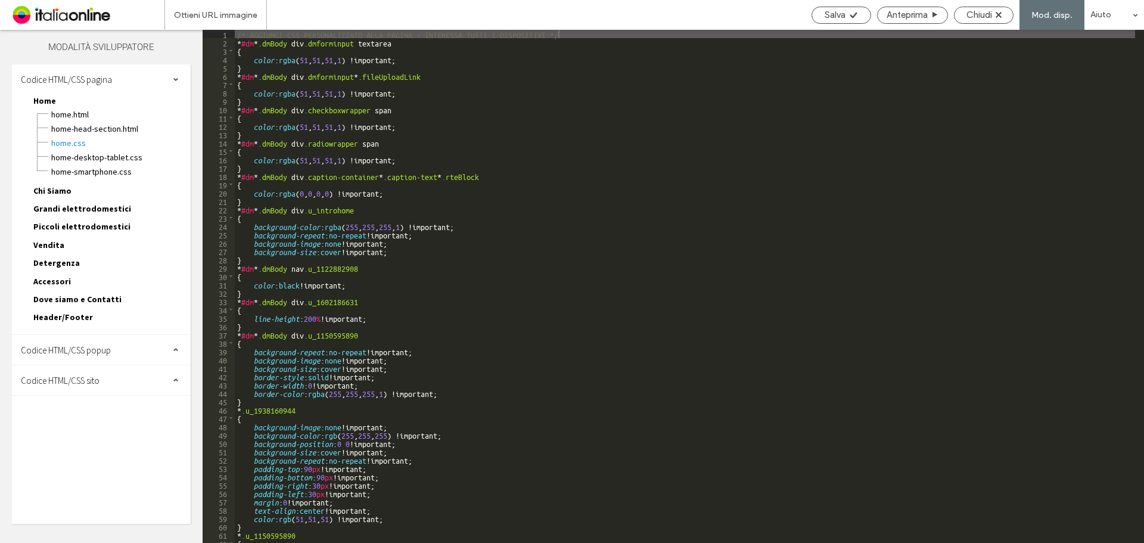
click at [117, 356] on div "Codice HTML/CSS sito" at bounding box center [101, 380] width 179 height 30
click at [91, 356] on span "site.css" at bounding box center [122, 432] width 135 height 12
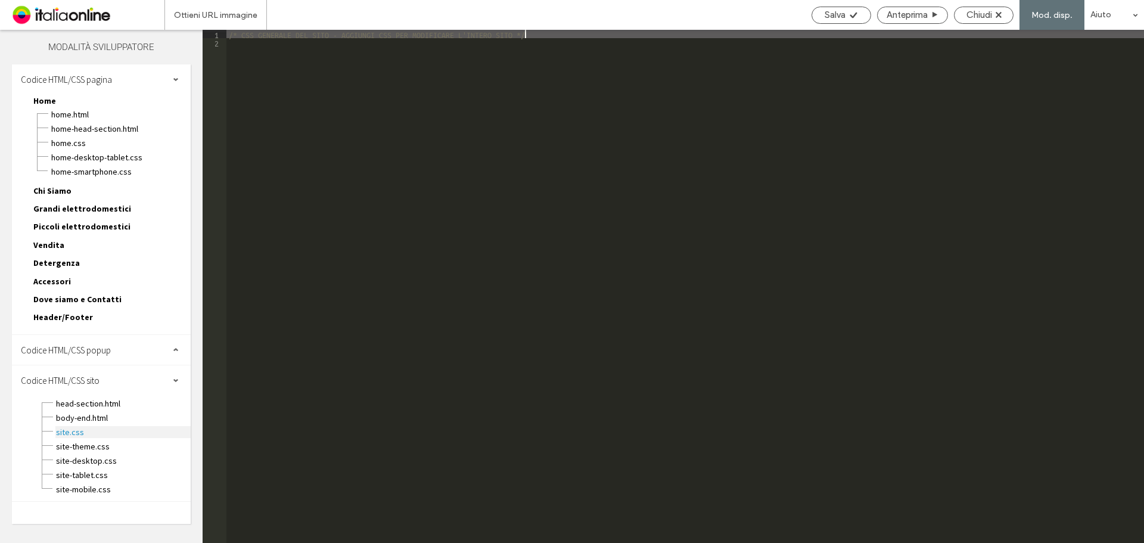
click at [83, 356] on span "site.css" at bounding box center [122, 432] width 135 height 12
click at [87, 356] on span "site-theme.css" at bounding box center [122, 446] width 135 height 12
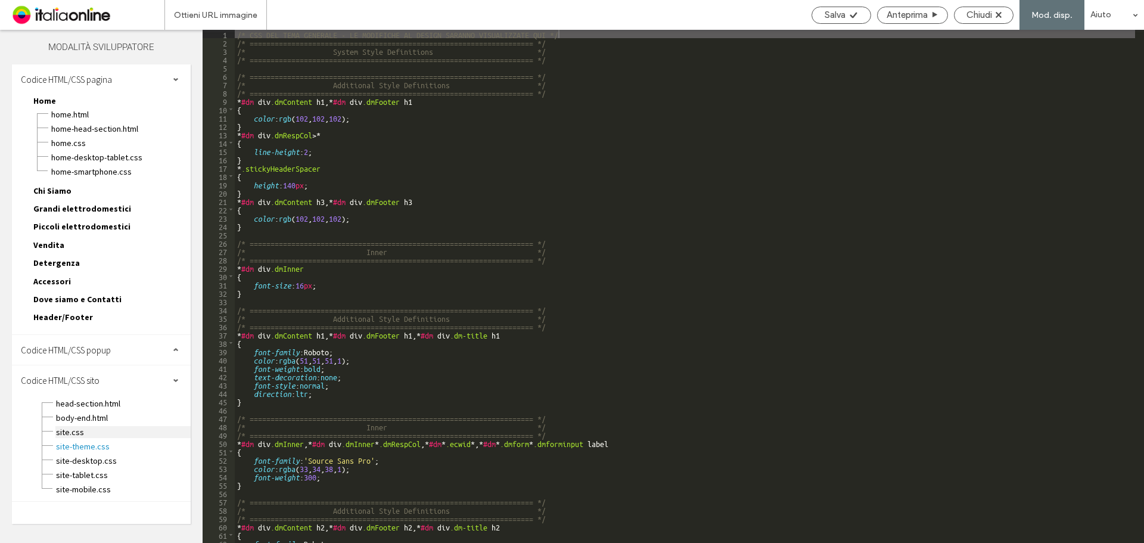
click at [79, 356] on span "site.css" at bounding box center [122, 432] width 135 height 12
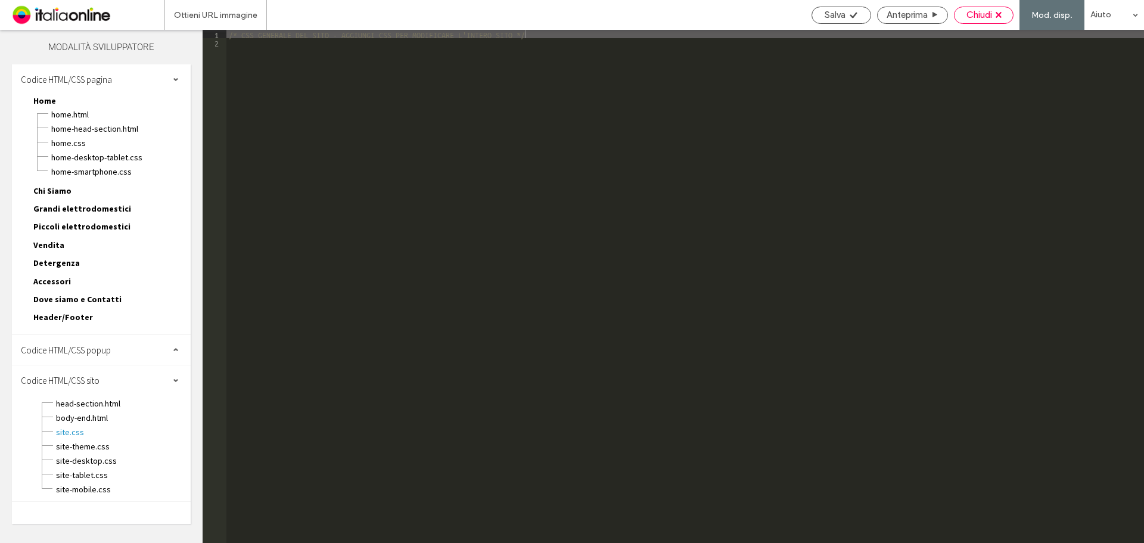
click at [813, 14] on span "Chiudi" at bounding box center [980, 15] width 26 height 11
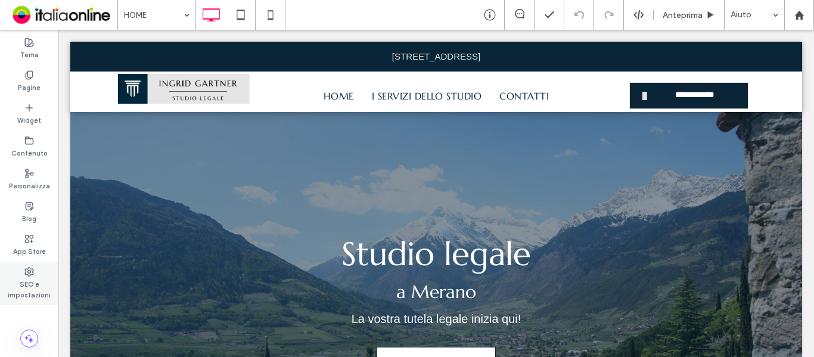
click at [34, 285] on label "SEO e impostazioni" at bounding box center [29, 289] width 58 height 24
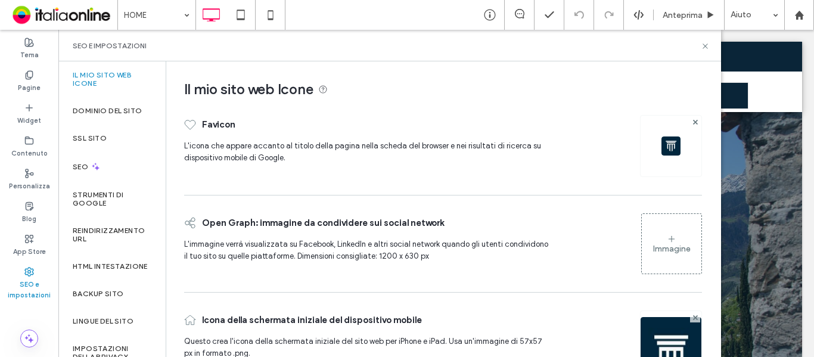
click at [35, 282] on label "SEO e impostazioni" at bounding box center [29, 289] width 58 height 24
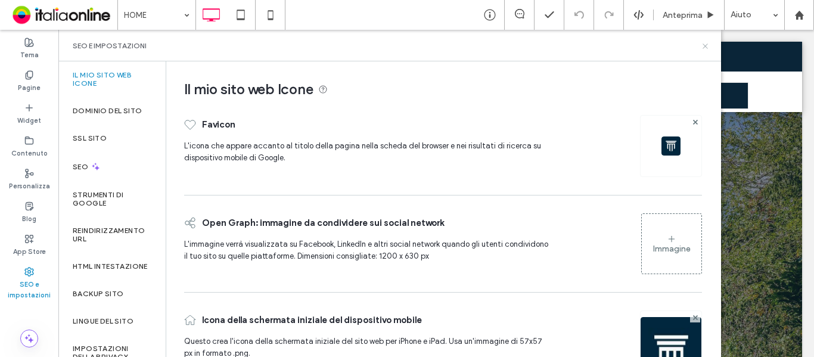
drag, startPoint x: 703, startPoint y: 43, endPoint x: 617, endPoint y: 72, distance: 91.2
click at [703, 43] on icon at bounding box center [705, 46] width 9 height 9
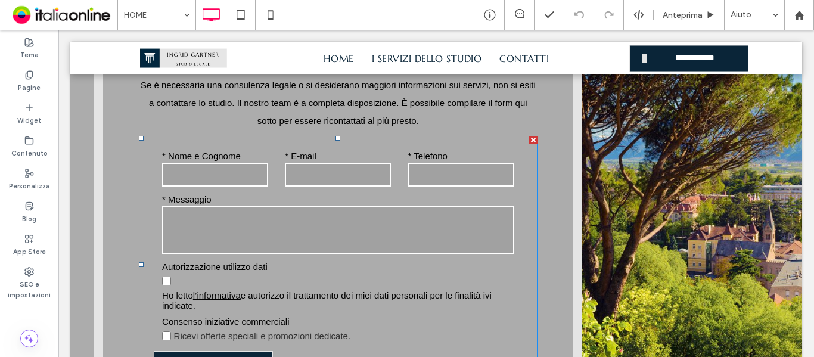
scroll to position [2086, 0]
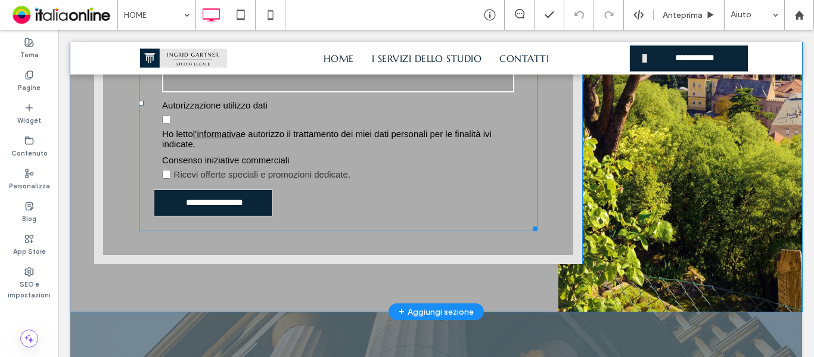
click at [391, 181] on label "Ricevi offerte speciali e promozioni dedicate." at bounding box center [338, 174] width 352 height 18
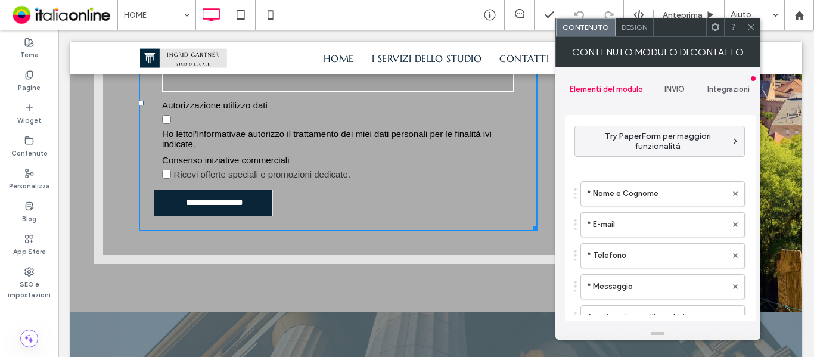
click at [676, 82] on div "INVIO" at bounding box center [675, 89] width 54 height 26
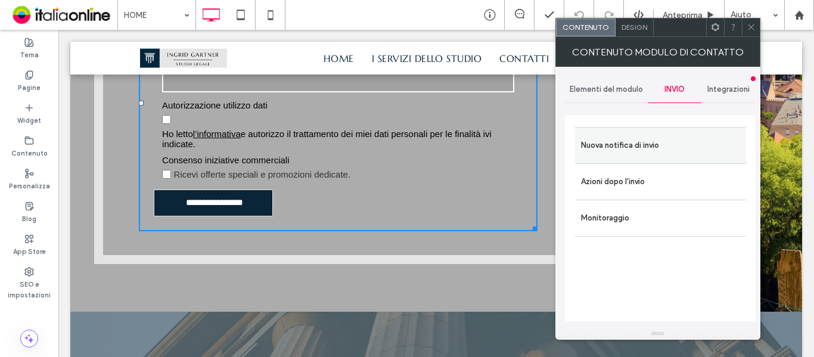
click at [639, 141] on label "Nuova notifica di invio" at bounding box center [660, 145] width 159 height 24
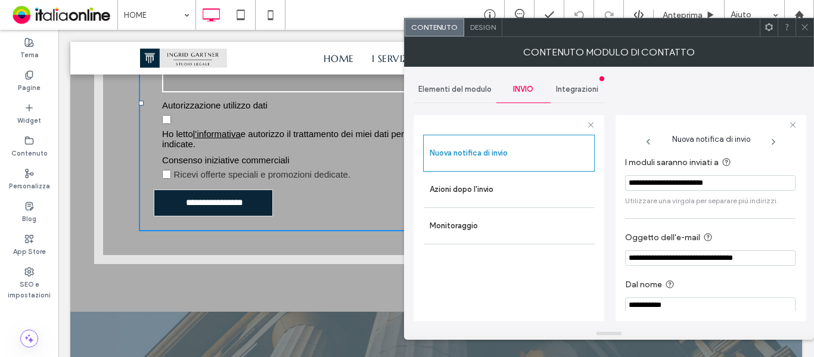
click at [801, 28] on icon at bounding box center [804, 27] width 9 height 9
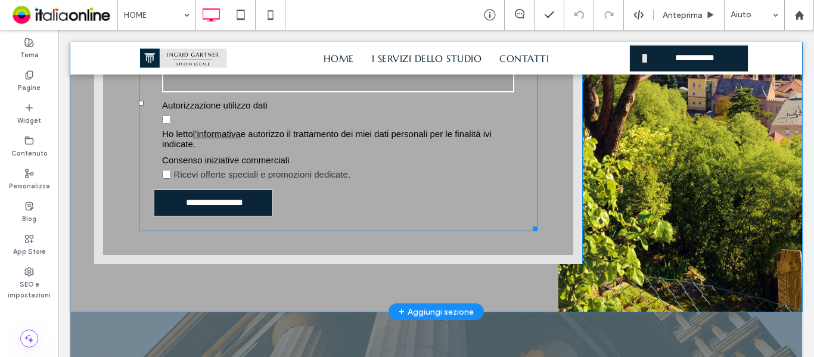
click at [342, 178] on span "Ricevi offerte speciali e promozioni dedicate." at bounding box center [262, 174] width 177 height 10
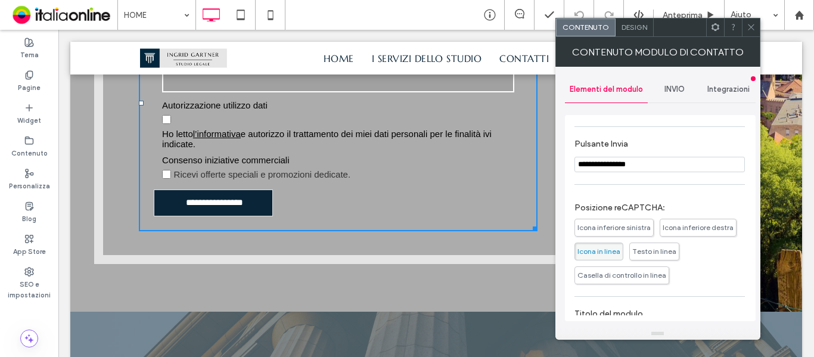
scroll to position [299, 0]
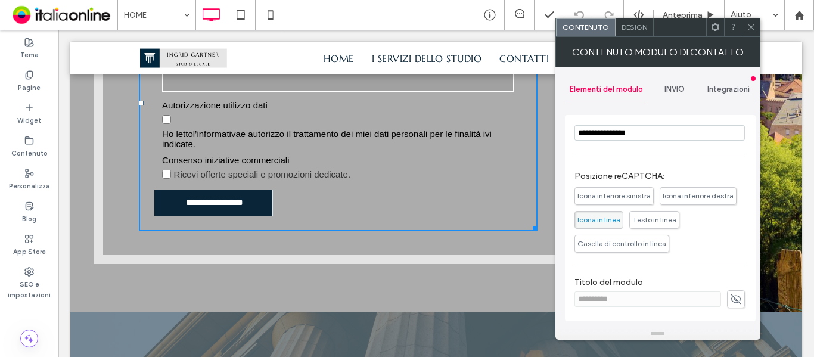
click at [666, 239] on span "Casella di controllo in linea" at bounding box center [621, 243] width 89 height 9
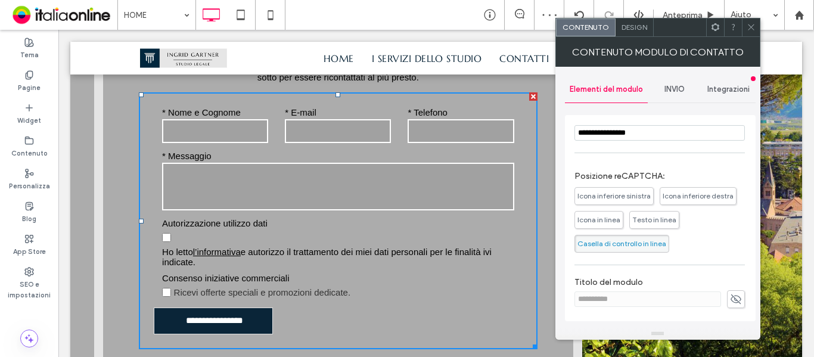
scroll to position [1967, 0]
click at [692, 253] on div "Posizione reCAPTCHA: Icona inferiore sinistra Icona inferiore destra Icona in l…" at bounding box center [660, 209] width 170 height 100
click at [629, 229] on span "Testo in linea" at bounding box center [654, 220] width 50 height 18
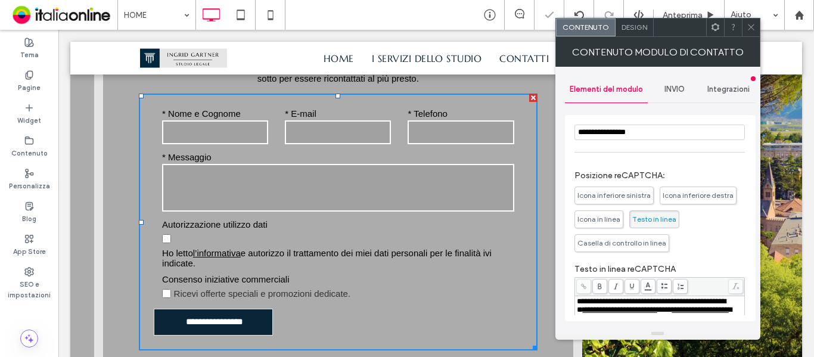
click at [666, 243] on span "Casella di controllo in linea" at bounding box center [621, 242] width 89 height 9
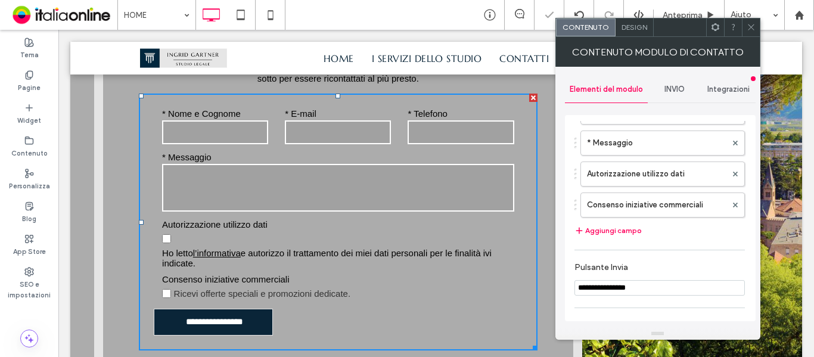
scroll to position [129, 0]
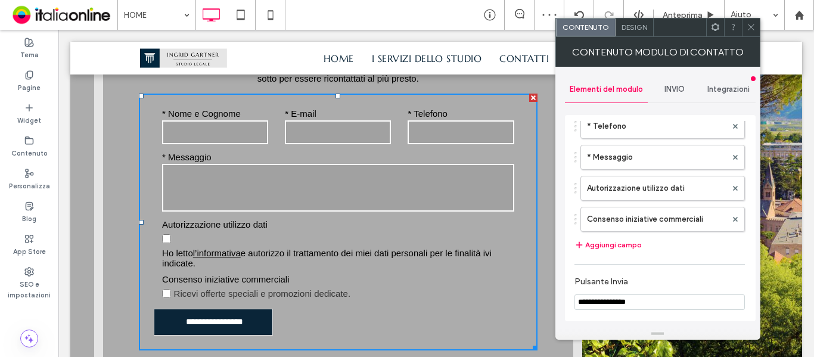
click at [744, 22] on div at bounding box center [751, 27] width 18 height 18
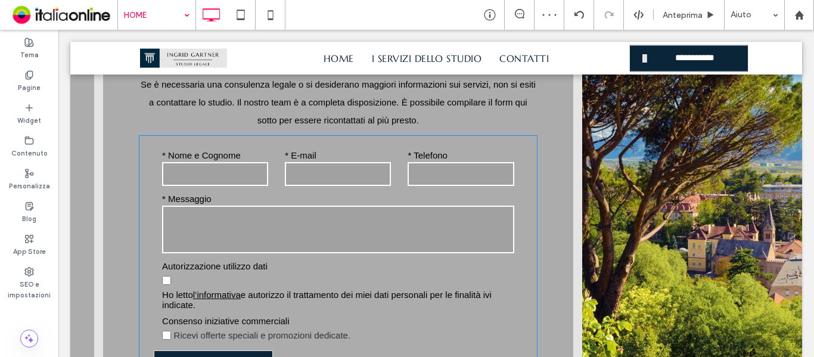
scroll to position [2026, 0]
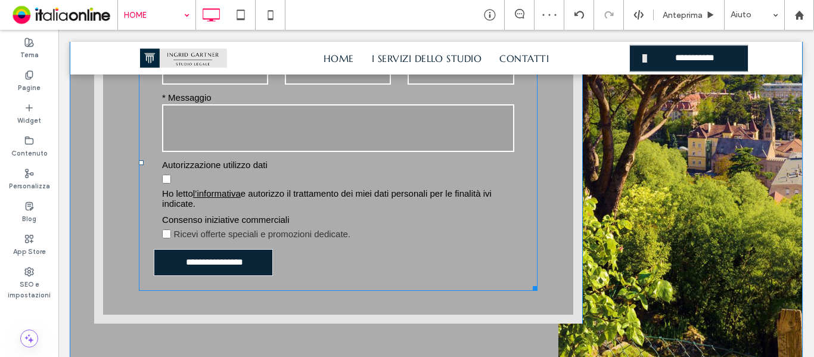
click at [426, 216] on div "Consenso iniziative commerciali Ricevi offerte speciali e promozioni dedicate." at bounding box center [338, 229] width 369 height 29
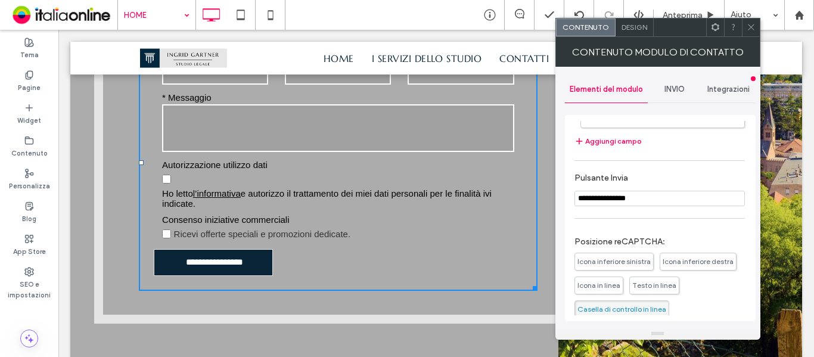
scroll to position [299, 0]
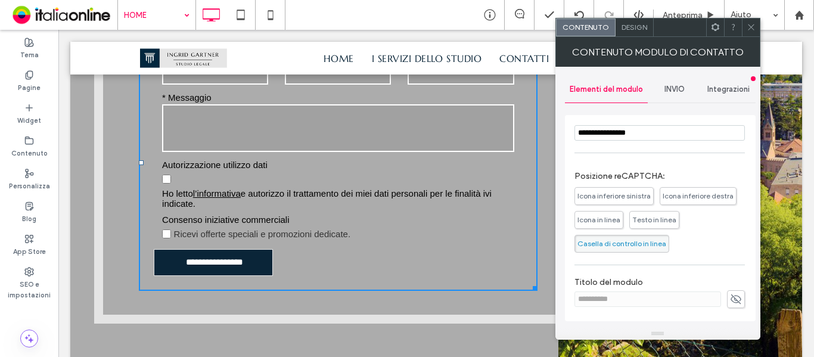
click at [666, 244] on span "Casella di controllo in linea" at bounding box center [621, 243] width 89 height 9
click at [747, 32] on span at bounding box center [751, 27] width 9 height 18
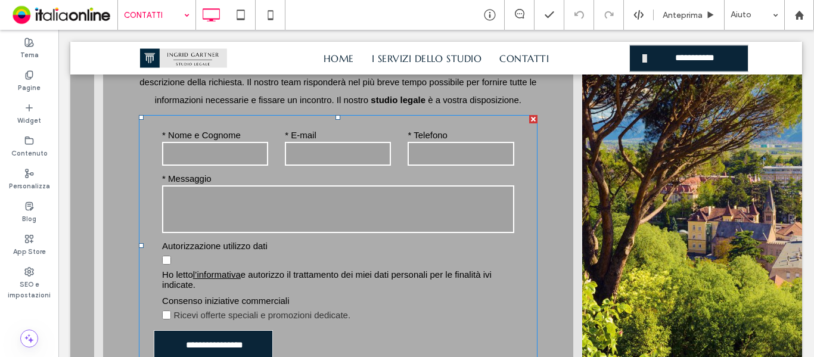
scroll to position [1967, 0]
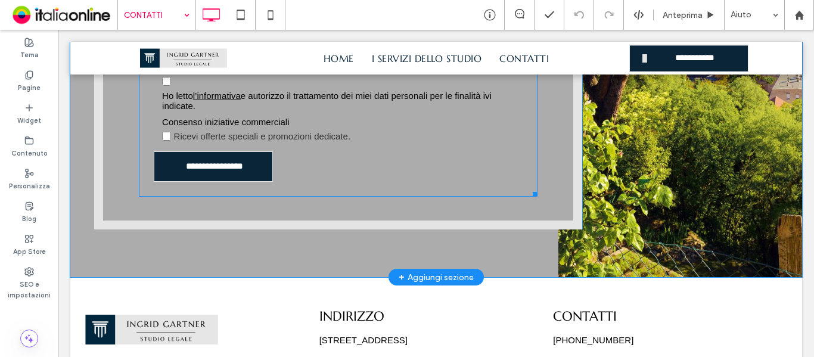
click at [437, 166] on form "**********" at bounding box center [338, 66] width 369 height 260
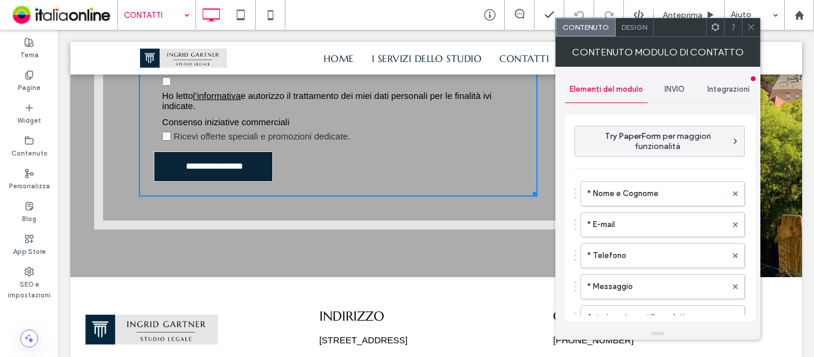
type input "**********"
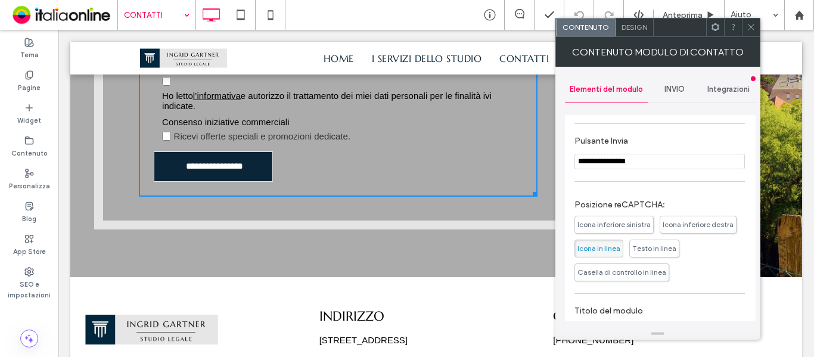
scroll to position [299, 0]
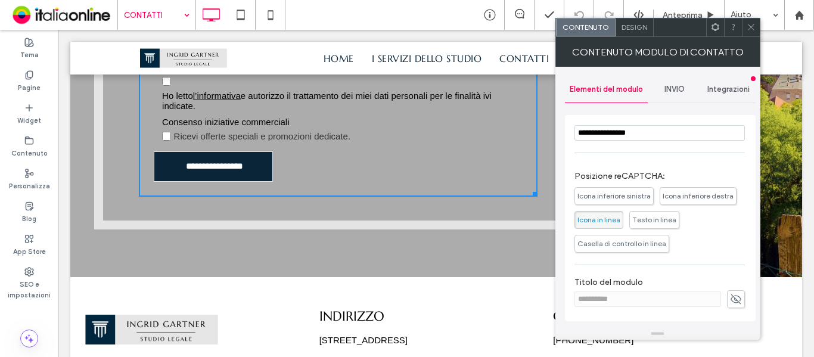
click at [666, 243] on span "Casella di controllo in linea" at bounding box center [621, 243] width 89 height 9
click at [719, 29] on use at bounding box center [716, 27] width 8 height 8
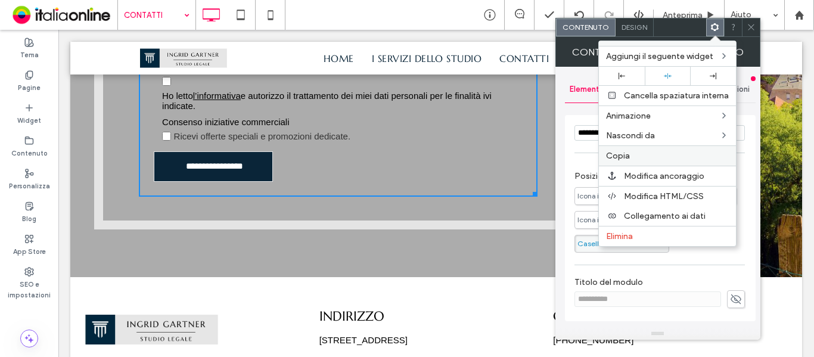
click at [633, 157] on label "Copia" at bounding box center [667, 156] width 123 height 10
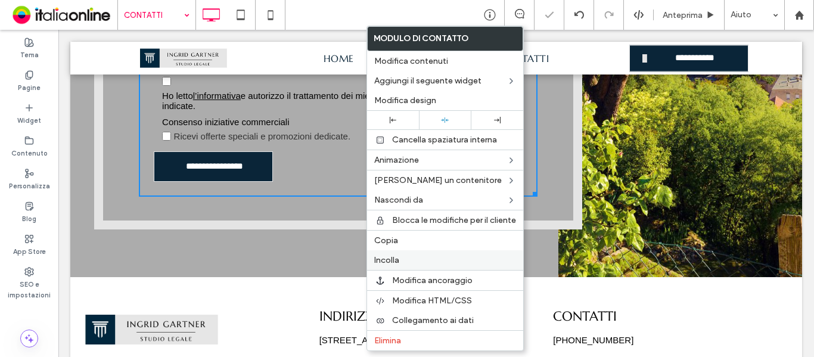
click at [404, 264] on label "Incolla" at bounding box center [445, 260] width 142 height 10
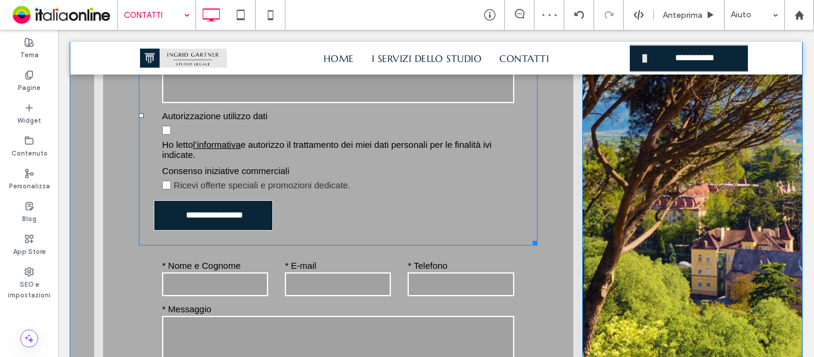
scroll to position [2028, 0]
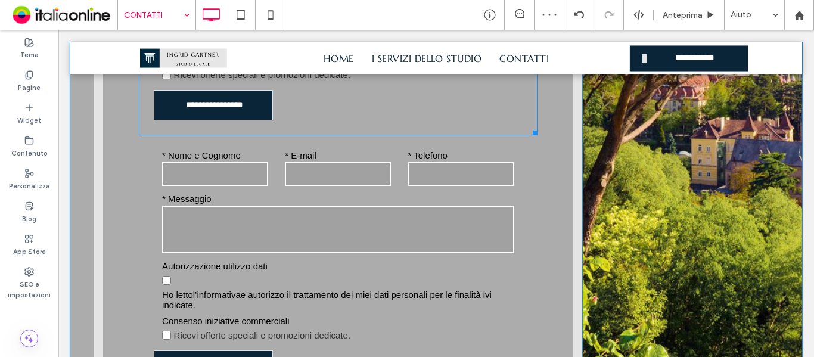
click at [455, 114] on form "**********" at bounding box center [338, 5] width 369 height 260
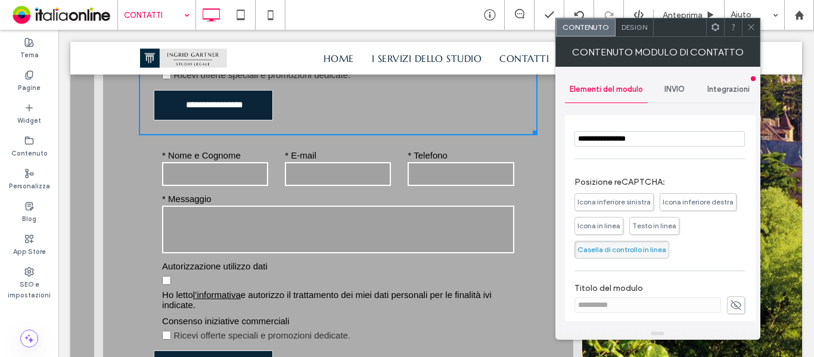
scroll to position [298, 0]
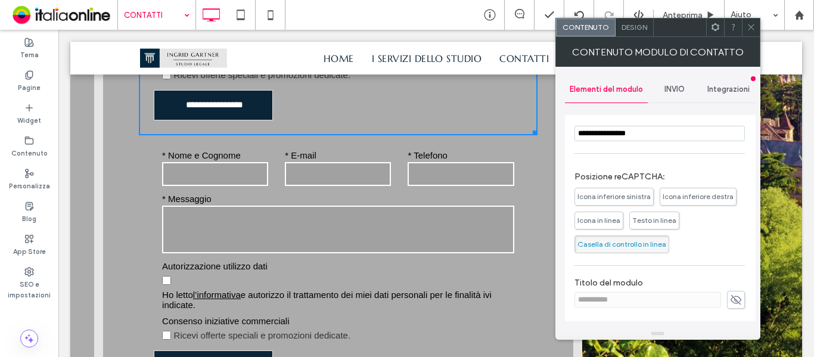
click at [666, 248] on span "Casella di controllo in linea" at bounding box center [621, 244] width 89 height 9
click at [623, 225] on span "Icona in linea" at bounding box center [599, 221] width 49 height 18
click at [633, 197] on span "Icona inferiore sinistra" at bounding box center [613, 196] width 73 height 9
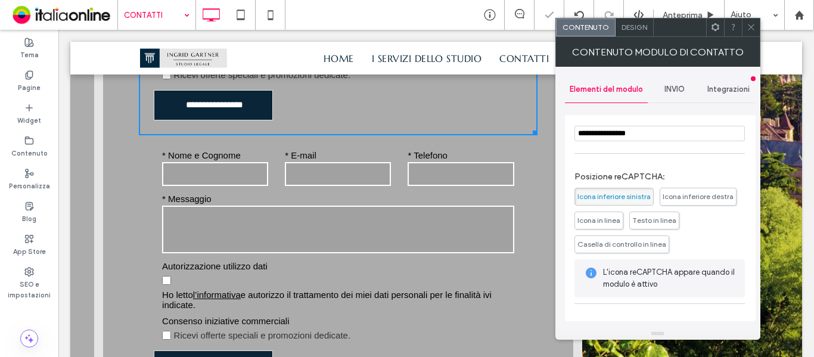
click at [669, 249] on span "Casella di controllo in linea" at bounding box center [622, 244] width 95 height 18
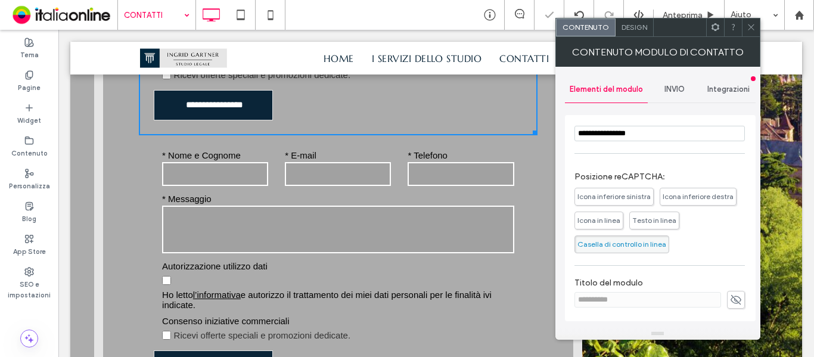
click at [715, 195] on div "Icona inferiore sinistra Icona inferiore destra Icona in linea Testo in linea C…" at bounding box center [660, 218] width 170 height 72
click at [749, 31] on icon at bounding box center [751, 27] width 9 height 9
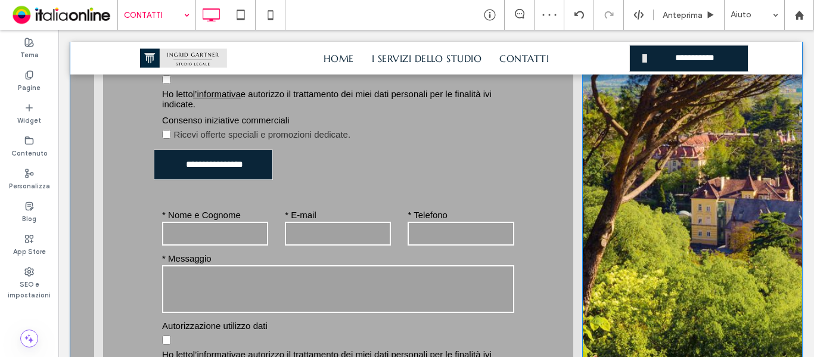
scroll to position [1790, 0]
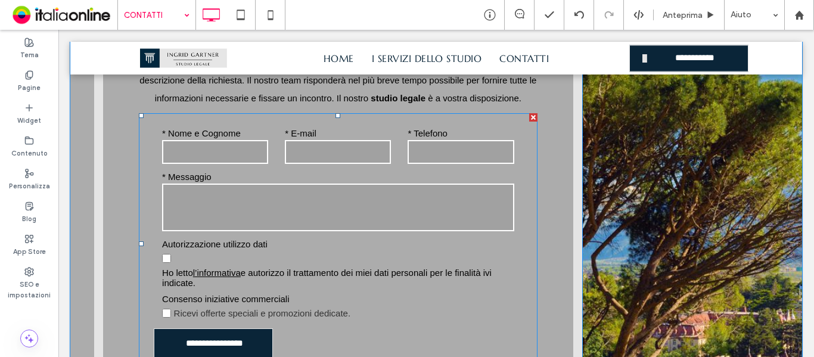
drag, startPoint x: 588, startPoint y: 164, endPoint x: 530, endPoint y: 135, distance: 65.6
click at [530, 122] on div at bounding box center [533, 117] width 8 height 8
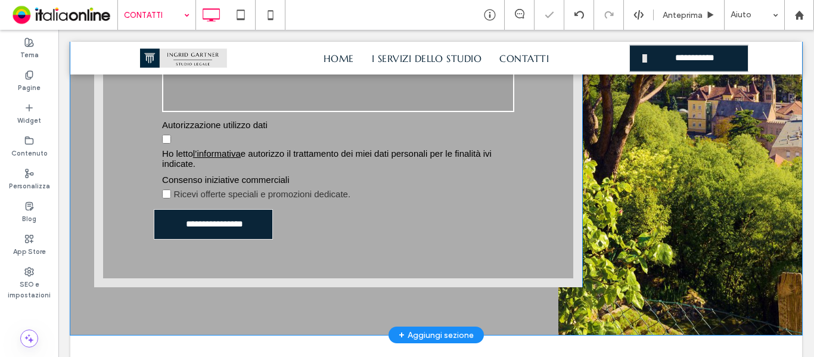
scroll to position [2028, 0]
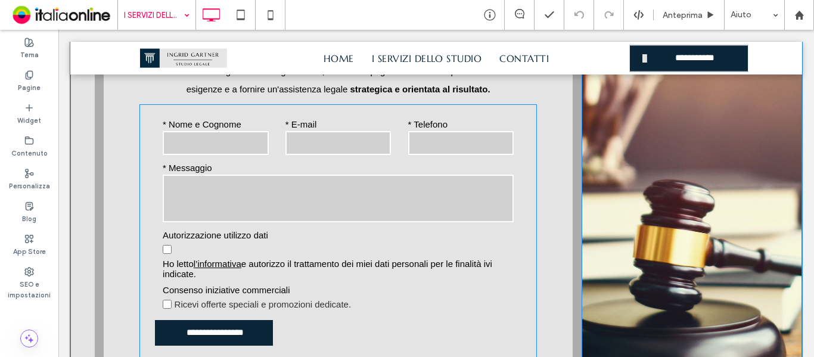
scroll to position [2384, 0]
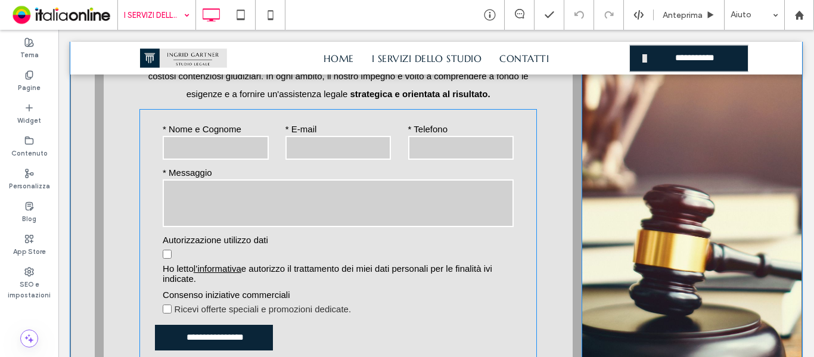
click at [411, 190] on textarea at bounding box center [338, 203] width 351 height 48
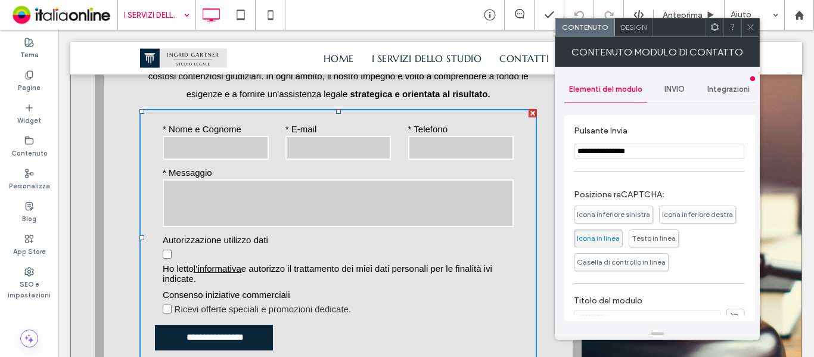
scroll to position [299, 0]
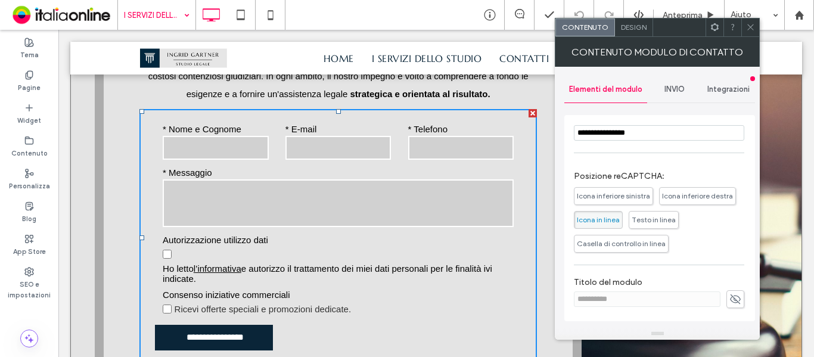
click at [666, 243] on span "Casella di controllo in linea" at bounding box center [621, 243] width 89 height 9
click at [746, 32] on span at bounding box center [750, 27] width 9 height 18
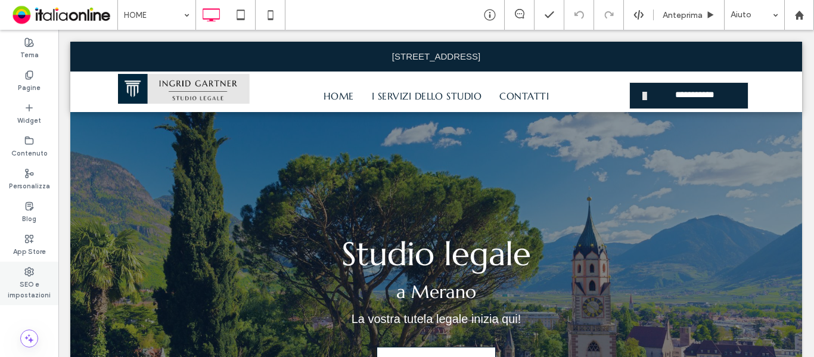
click at [24, 282] on label "SEO e impostazioni" at bounding box center [29, 289] width 58 height 24
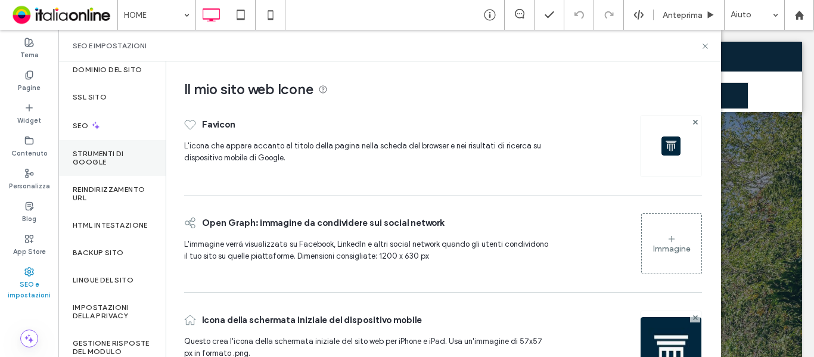
scroll to position [60, 0]
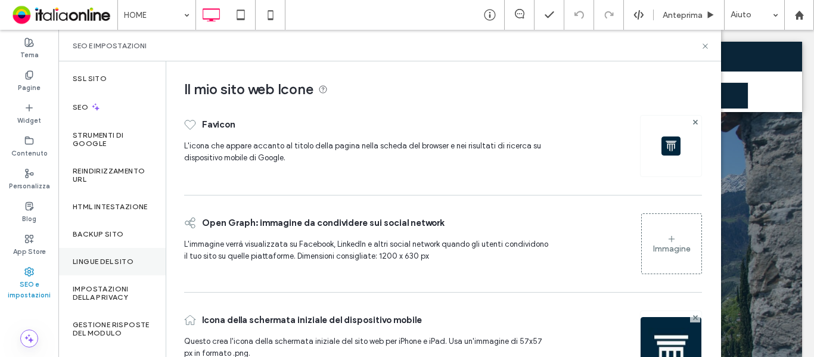
click at [105, 266] on label "Lingue del sito" at bounding box center [103, 261] width 61 height 8
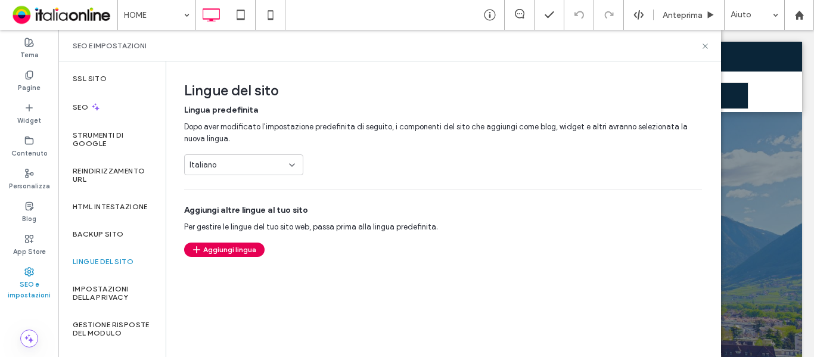
click at [232, 252] on button "Aggiungi lingua" at bounding box center [224, 250] width 80 height 14
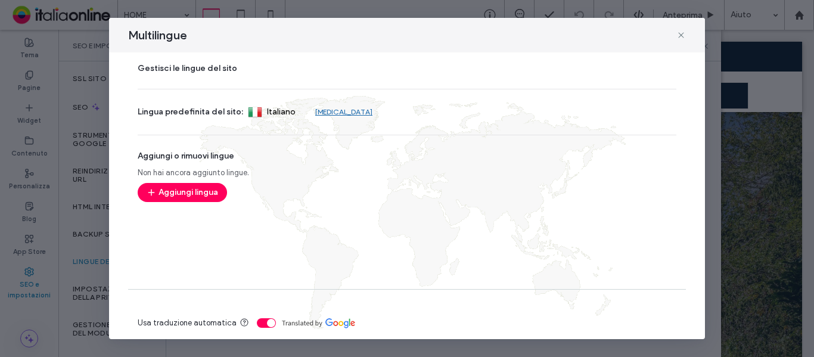
scroll to position [36, 0]
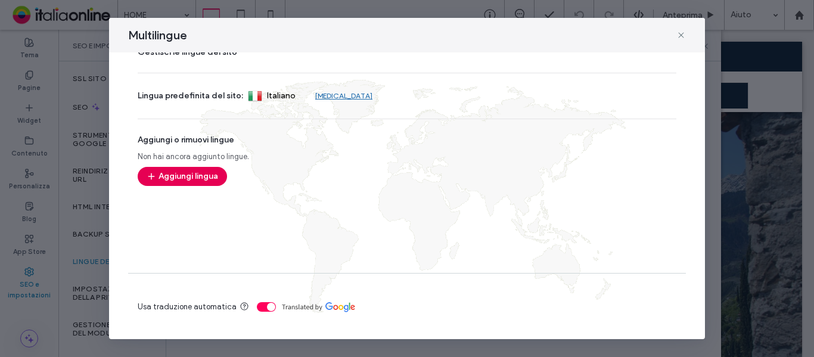
click at [205, 176] on button "Aggiungi lingua" at bounding box center [182, 176] width 89 height 19
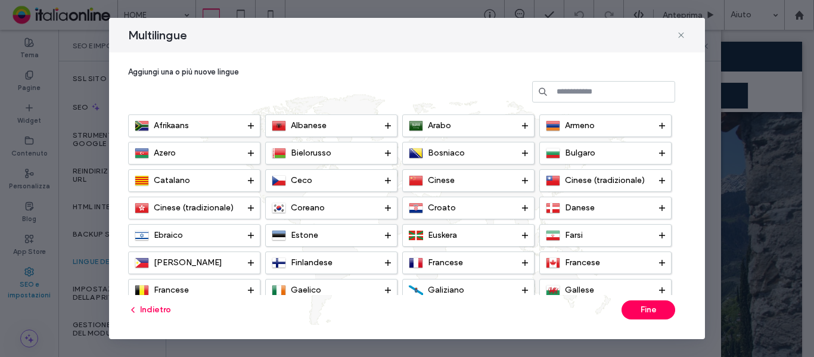
scroll to position [7, 0]
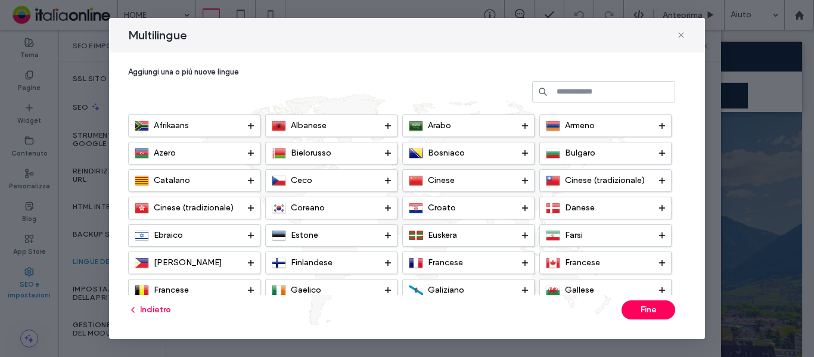
click at [589, 90] on input at bounding box center [603, 91] width 143 height 21
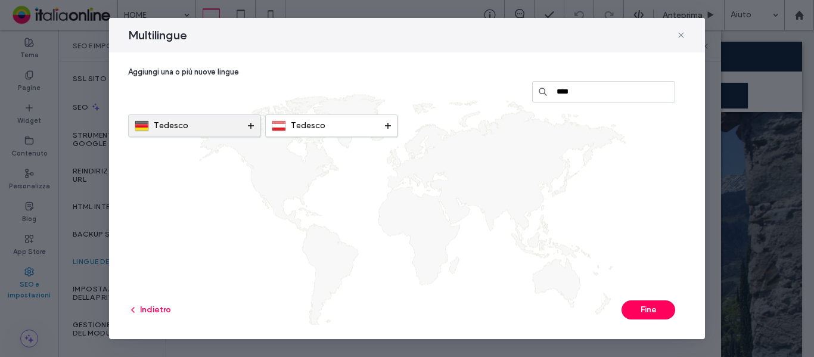
type input "****"
click at [250, 126] on use at bounding box center [251, 126] width 6 height 6
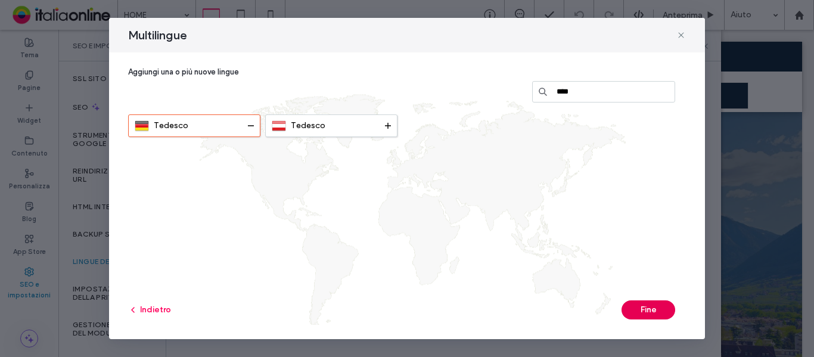
click at [631, 307] on button "Fine" at bounding box center [649, 309] width 54 height 19
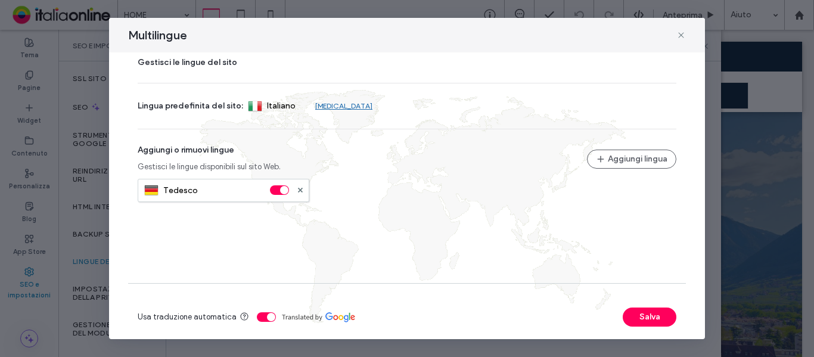
scroll to position [36, 0]
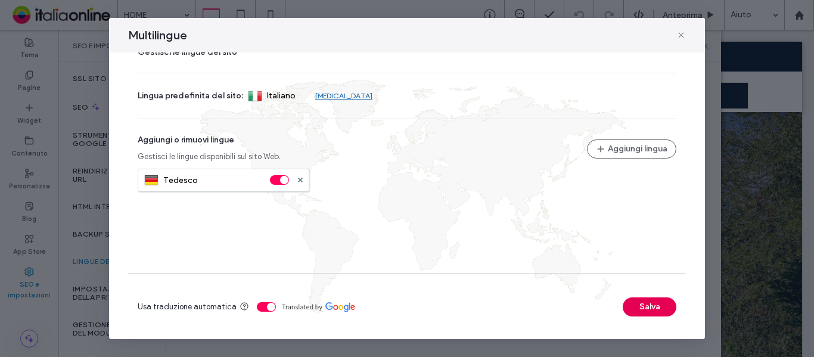
click at [637, 302] on button "Salva" at bounding box center [650, 306] width 54 height 19
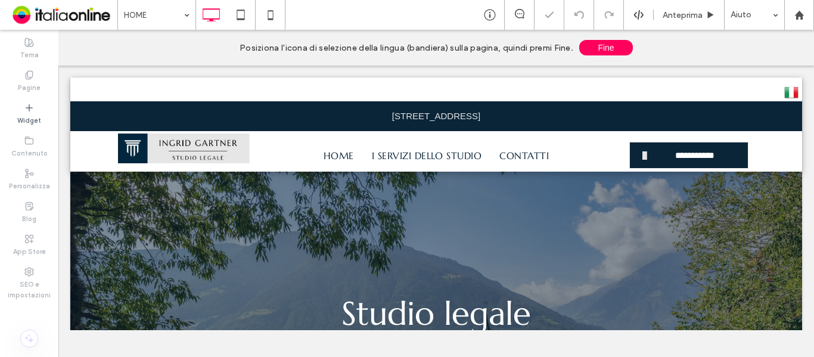
scroll to position [0, 0]
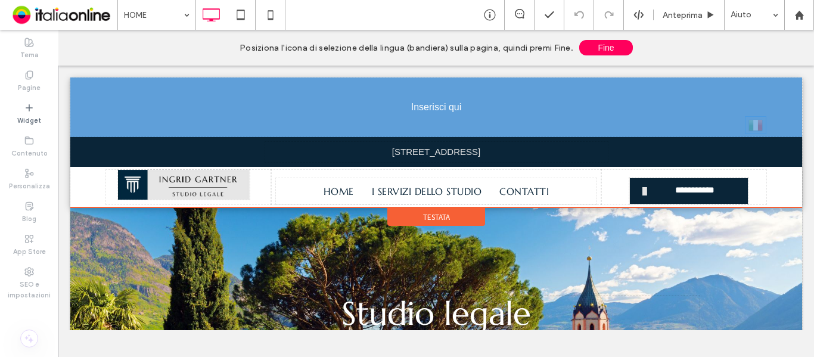
drag, startPoint x: 778, startPoint y: 92, endPoint x: 809, endPoint y: 190, distance: 103.3
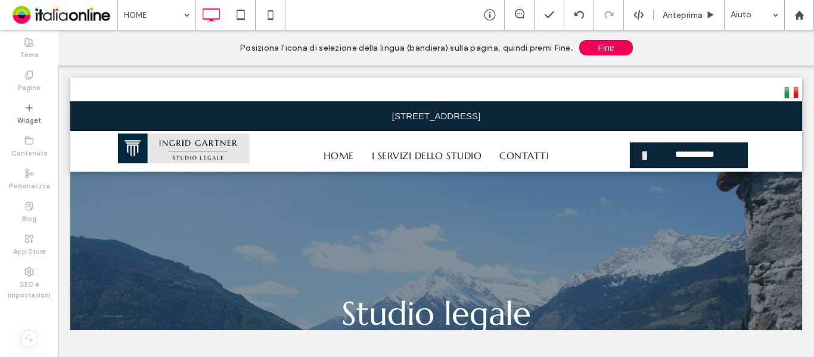
click at [594, 47] on button "Fine" at bounding box center [606, 47] width 54 height 15
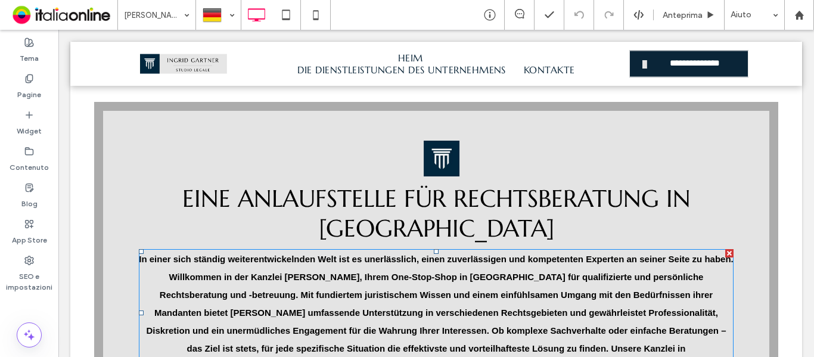
scroll to position [596, 0]
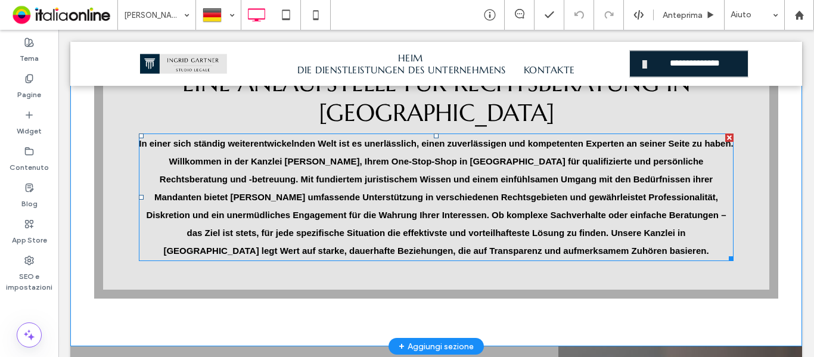
click at [423, 146] on span "In einer sich ständig weiterentwickelnden Welt ist es unerlässlich, einen zuver…" at bounding box center [436, 196] width 595 height 117
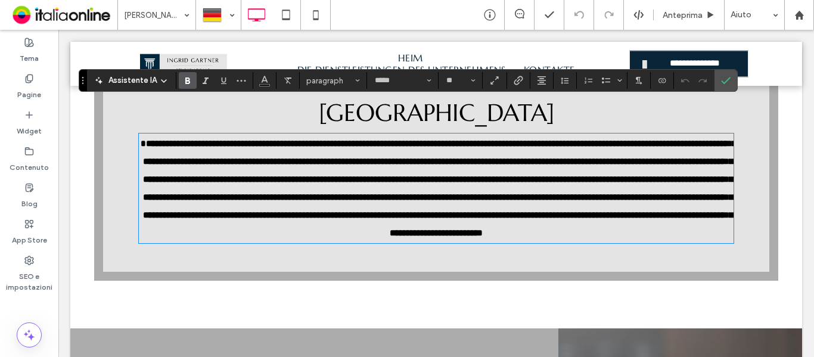
type input "*****"
type input "**"
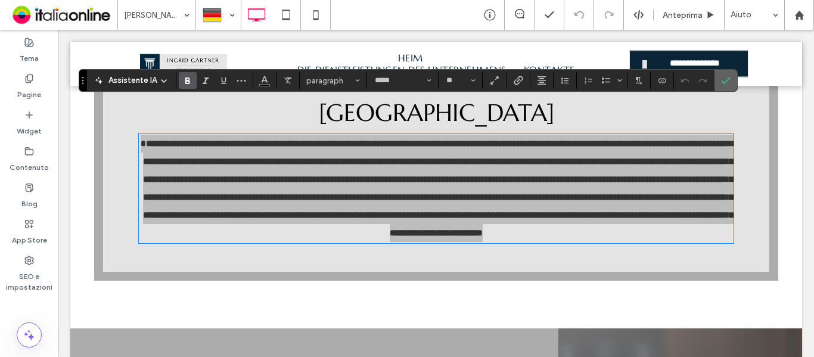
click at [728, 77] on icon "Conferma" at bounding box center [726, 81] width 10 height 10
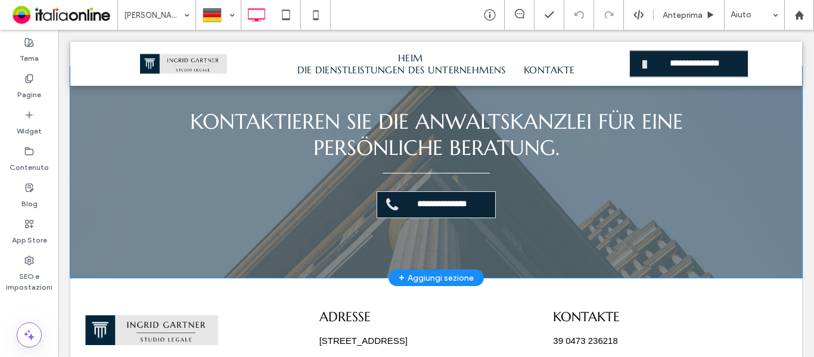
scroll to position [2457, 0]
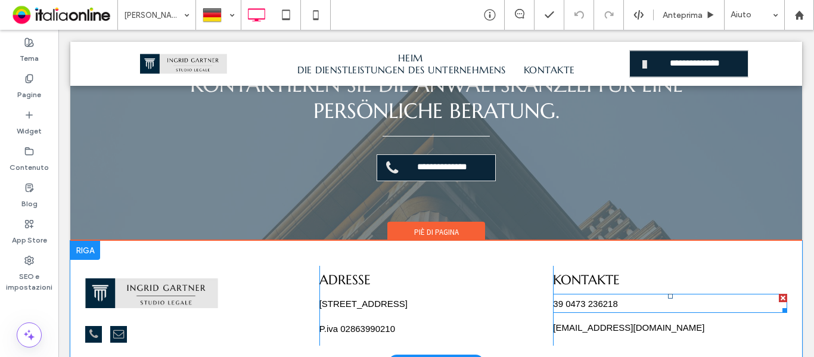
click at [570, 299] on span "39 0473 236218" at bounding box center [585, 304] width 64 height 10
type input "*****"
type input "**"
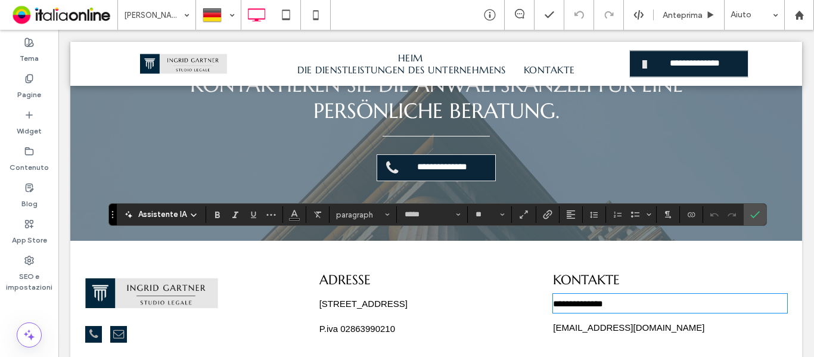
click at [553, 299] on span "**********" at bounding box center [578, 303] width 50 height 9
click at [750, 209] on span "Conferma" at bounding box center [752, 214] width 5 height 21
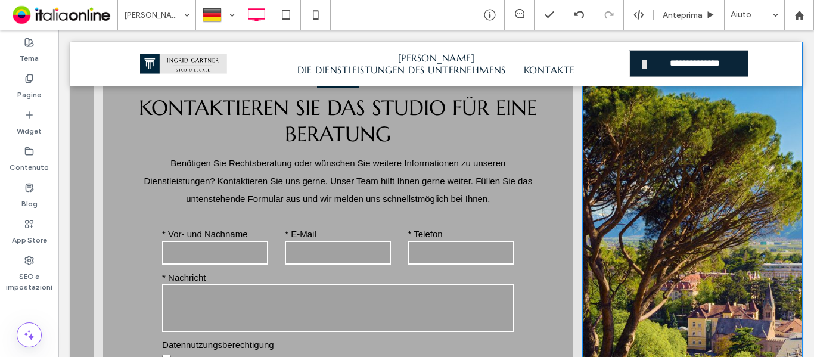
scroll to position [1980, 0]
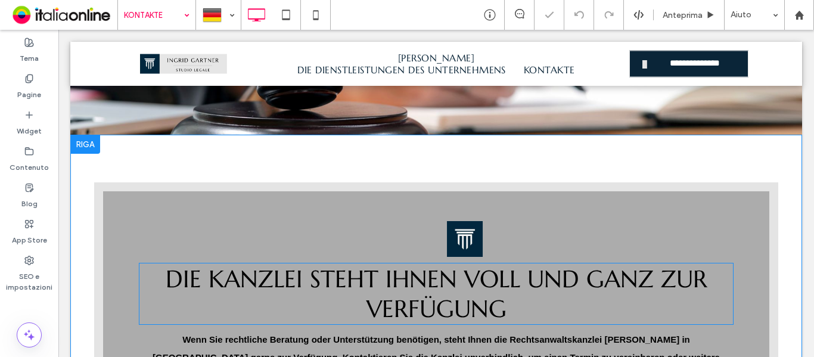
scroll to position [417, 0]
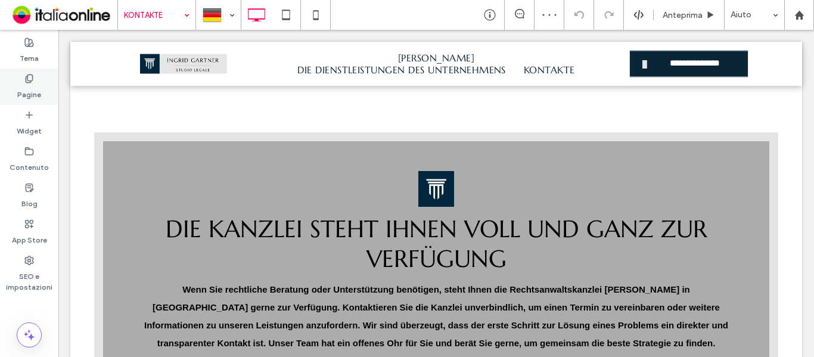
click at [26, 82] on icon at bounding box center [29, 79] width 10 height 10
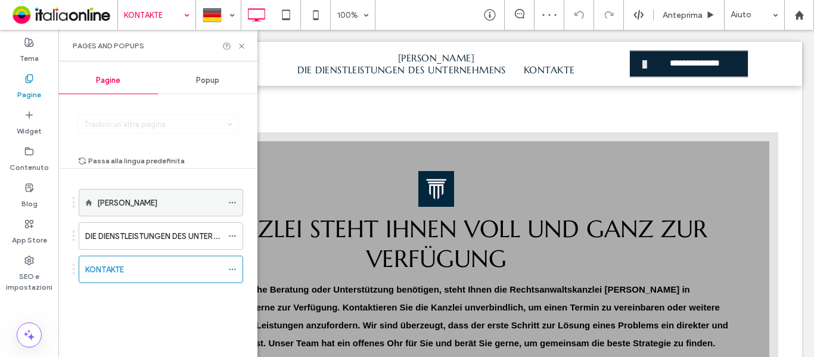
click at [234, 201] on icon at bounding box center [232, 202] width 8 height 8
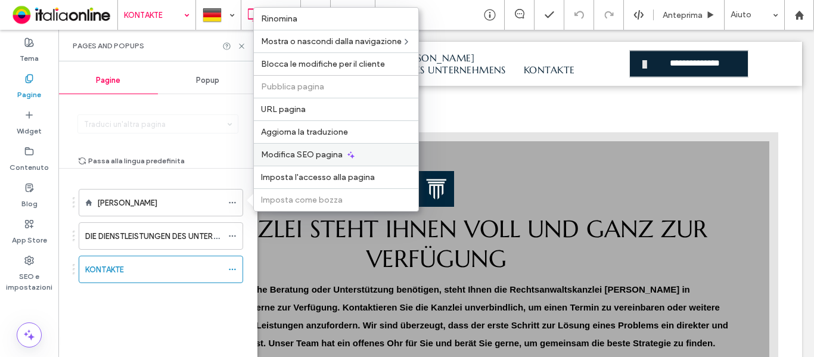
click at [307, 154] on span "Modifica SEO pagina" at bounding box center [302, 155] width 82 height 10
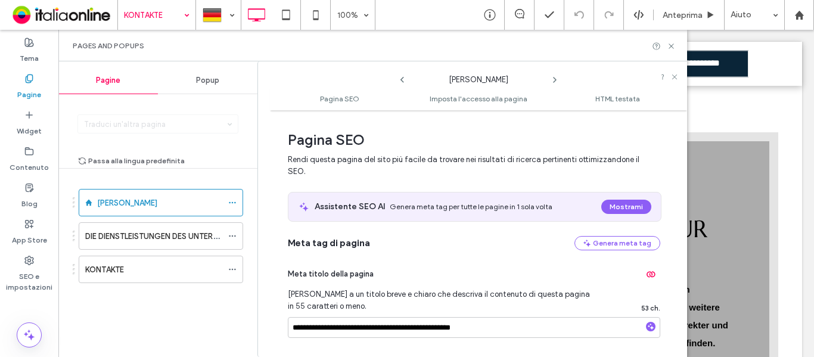
scroll to position [179, 0]
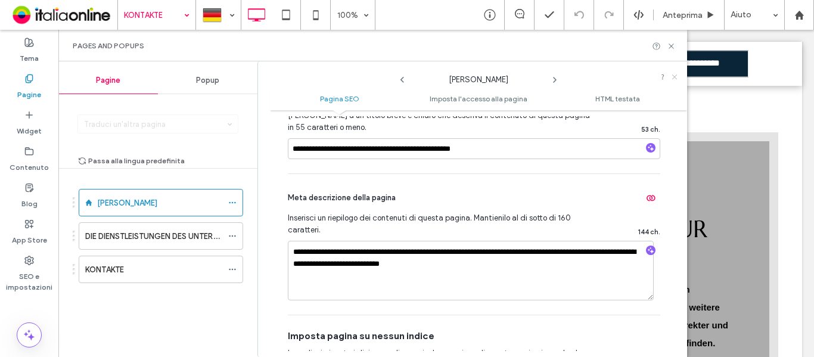
click at [675, 74] on icon at bounding box center [674, 76] width 7 height 7
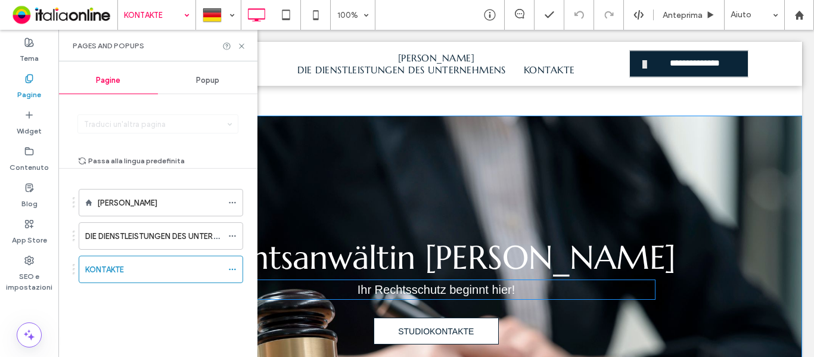
scroll to position [0, 0]
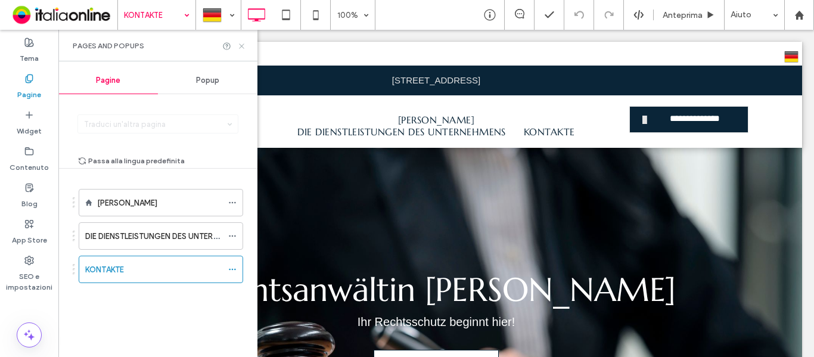
drag, startPoint x: 243, startPoint y: 46, endPoint x: 185, endPoint y: 18, distance: 64.5
click at [243, 46] on icon at bounding box center [241, 46] width 9 height 9
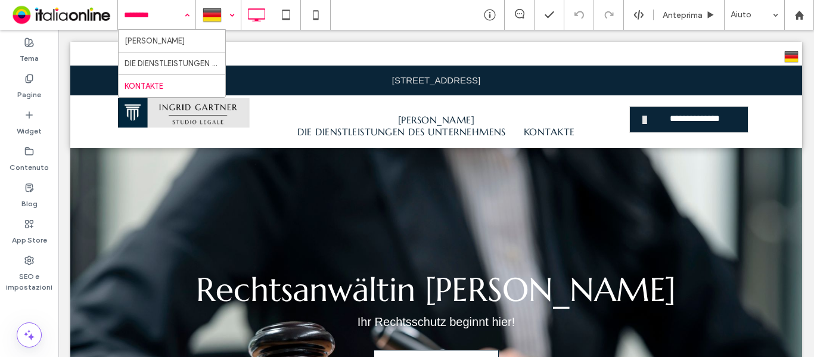
click at [229, 14] on div at bounding box center [219, 15] width 44 height 29
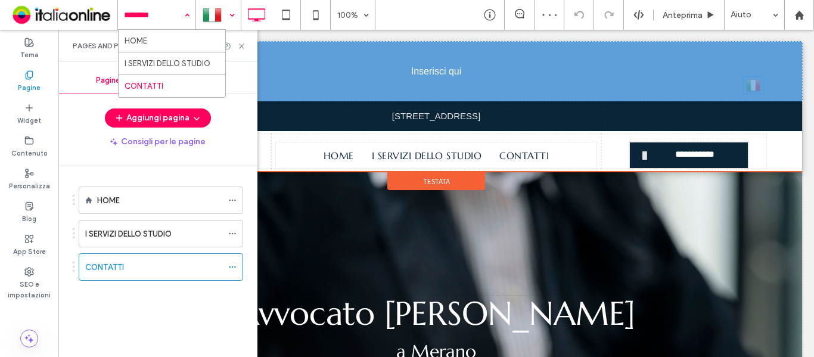
drag, startPoint x: 780, startPoint y: 57, endPoint x: 808, endPoint y: 123, distance: 71.6
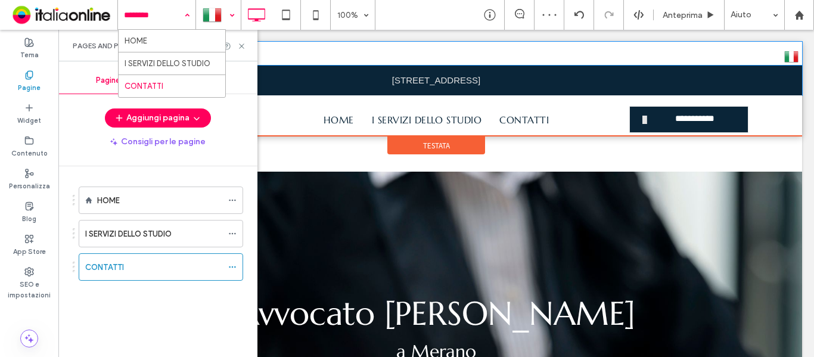
click at [698, 79] on div "Corso della Libertà, 12 - 39012 Merano (BZ) Click To Paste" at bounding box center [436, 81] width 732 height 30
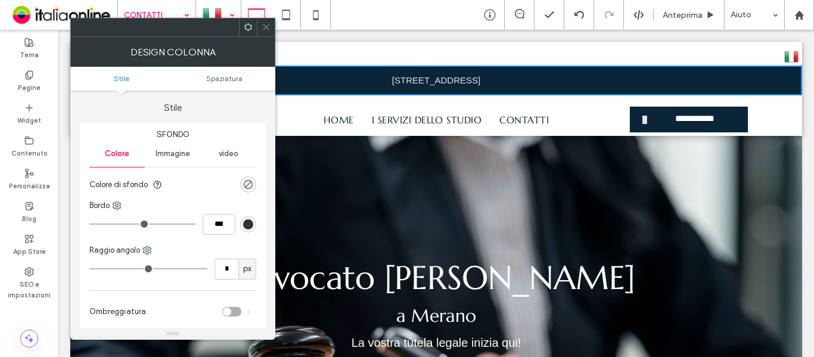
click at [268, 29] on use at bounding box center [266, 27] width 6 height 6
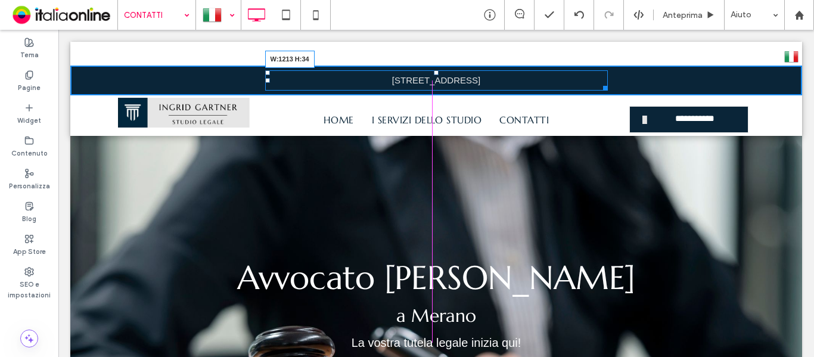
drag, startPoint x: 598, startPoint y: 88, endPoint x: 872, endPoint y: 117, distance: 275.1
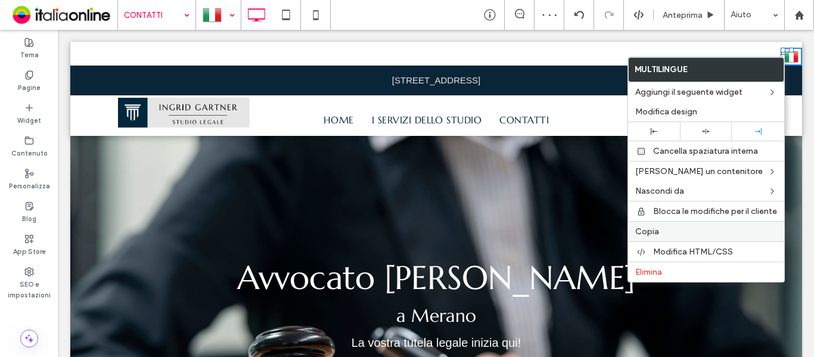
click at [659, 227] on label "Copia" at bounding box center [706, 231] width 142 height 10
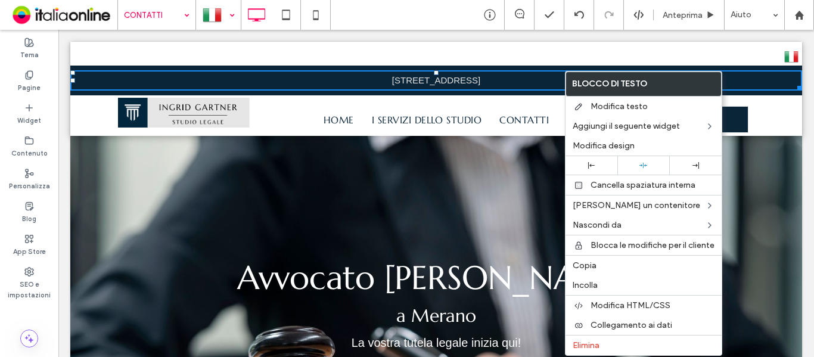
click at [553, 74] on p "[STREET_ADDRESS]" at bounding box center [436, 81] width 732 height 18
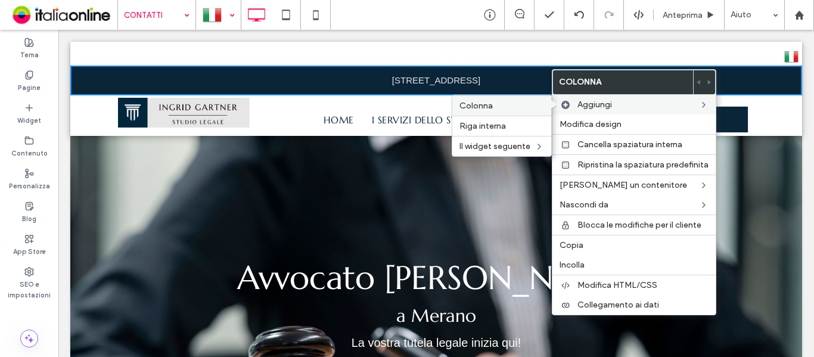
click at [524, 108] on label "Colonna" at bounding box center [501, 106] width 85 height 10
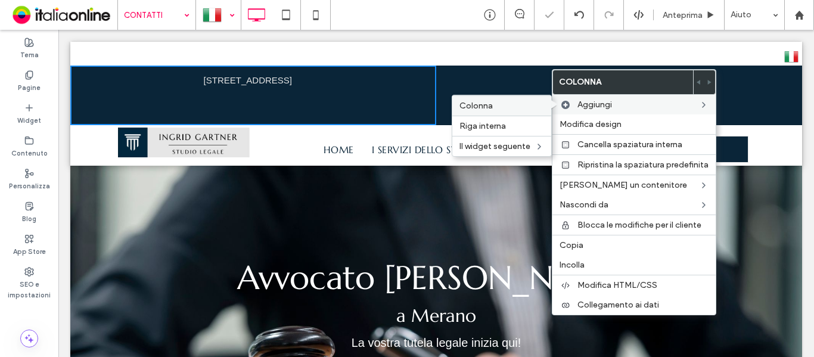
click at [516, 104] on label "Colonna" at bounding box center [501, 106] width 85 height 10
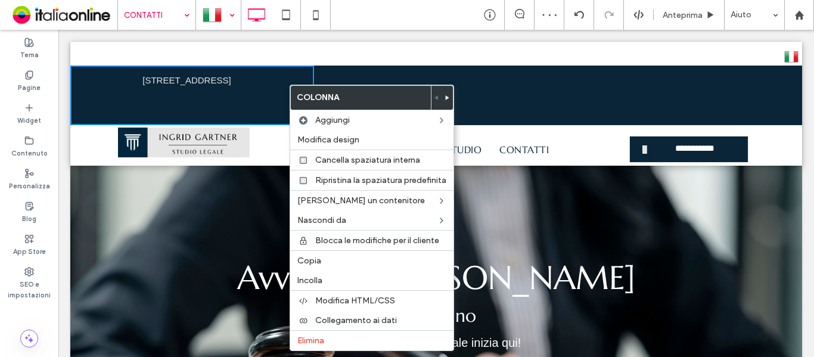
click at [448, 97] on icon at bounding box center [447, 97] width 5 height 5
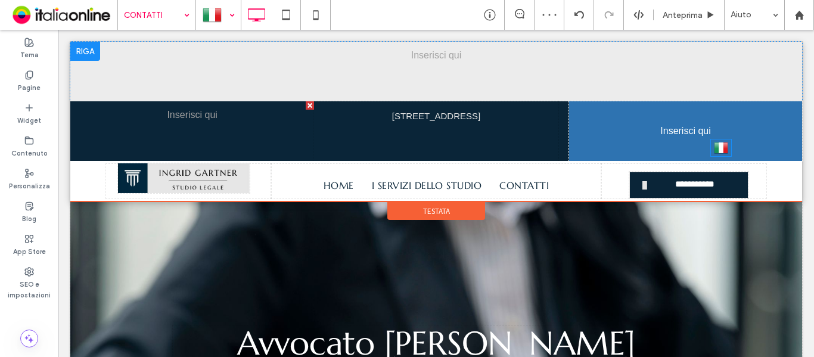
drag, startPoint x: 779, startPoint y: 59, endPoint x: 782, endPoint y: 173, distance: 114.5
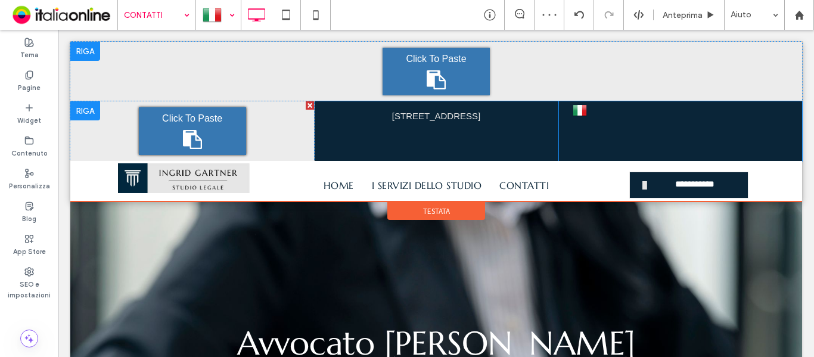
click at [223, 120] on div "Click To Paste" at bounding box center [192, 131] width 107 height 48
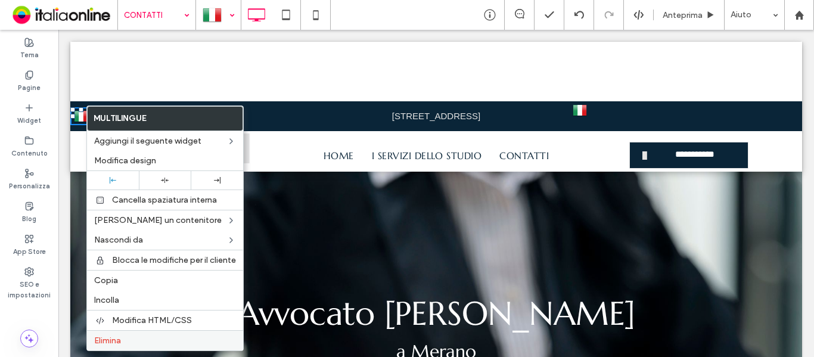
click at [129, 343] on label "Elimina" at bounding box center [165, 341] width 142 height 10
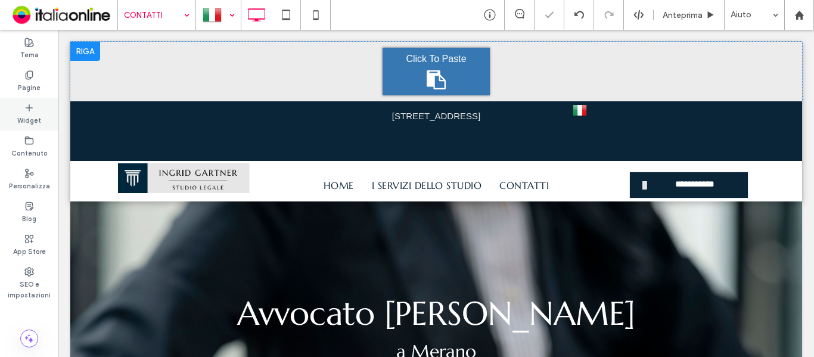
click at [29, 113] on label "Widget" at bounding box center [29, 119] width 24 height 13
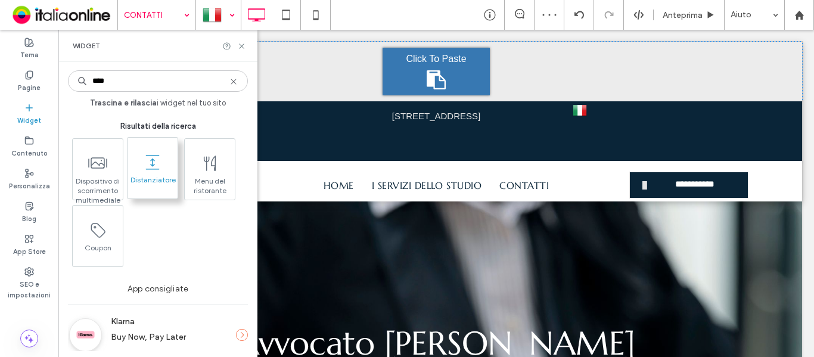
type input "****"
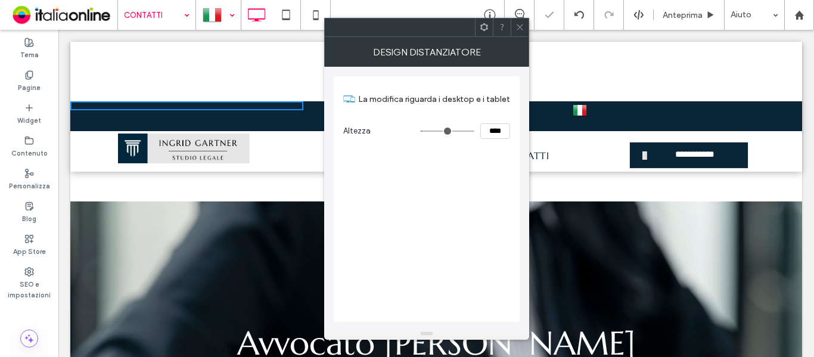
click at [603, 52] on div "Click To Paste" at bounding box center [436, 72] width 732 height 60
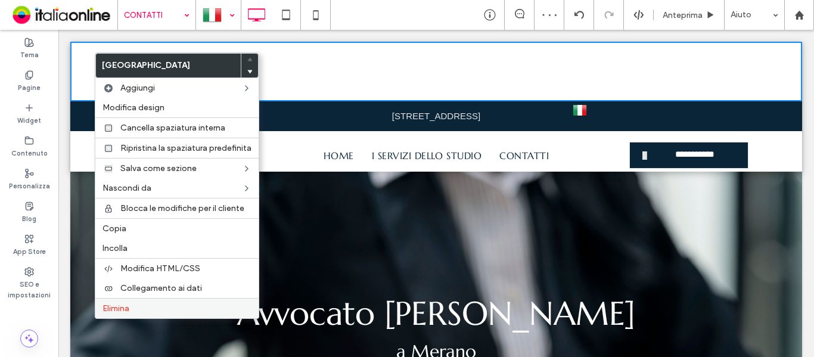
click at [139, 306] on label "Elimina" at bounding box center [177, 308] width 149 height 10
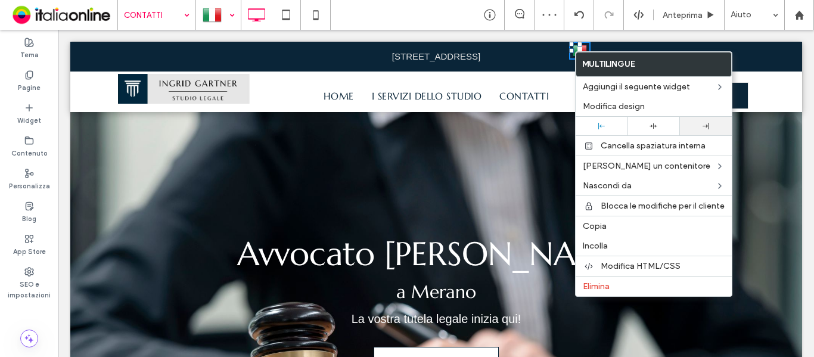
click at [695, 130] on div at bounding box center [706, 126] width 52 height 18
drag, startPoint x: 567, startPoint y: 50, endPoint x: 636, endPoint y: 81, distance: 76.3
click at [567, 50] on div "Click To Paste Click To Paste Italiano it Deutsch de" at bounding box center [680, 57] width 244 height 30
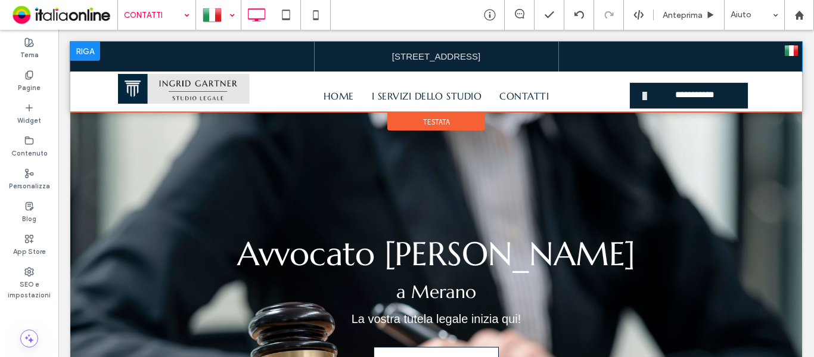
click at [567, 53] on div "Click To Paste Click To Paste Italiano it Deutsch de" at bounding box center [680, 57] width 244 height 30
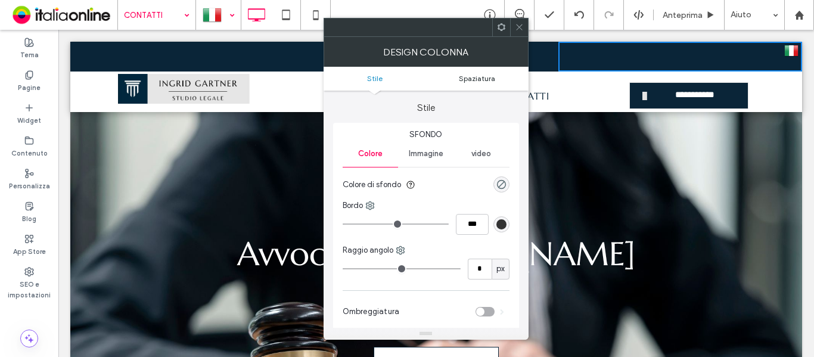
click at [477, 74] on span "Spaziatura" at bounding box center [477, 78] width 36 height 9
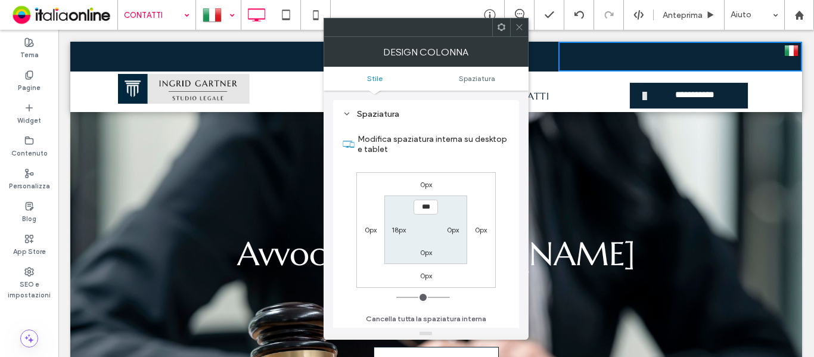
scroll to position [242, 0]
click at [458, 229] on label "0px" at bounding box center [453, 229] width 12 height 9
type input "**"
type input "****"
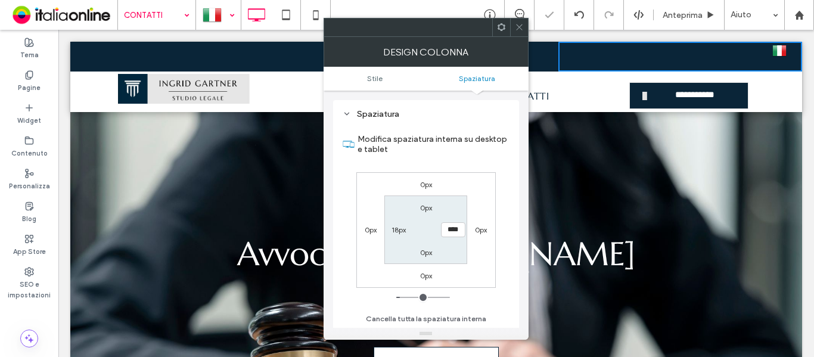
click at [432, 206] on label "0px" at bounding box center [426, 207] width 12 height 9
type input "*"
type input "***"
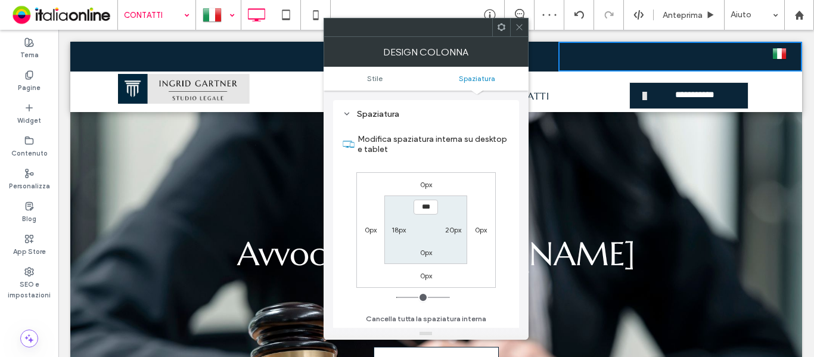
click at [513, 25] on div at bounding box center [519, 27] width 18 height 18
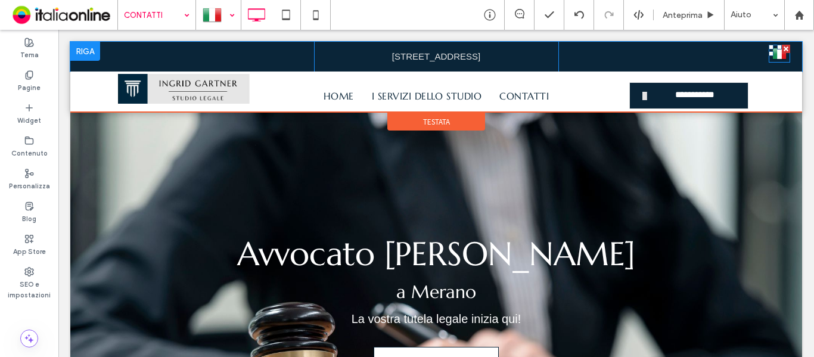
click at [772, 57] on img at bounding box center [779, 53] width 14 height 15
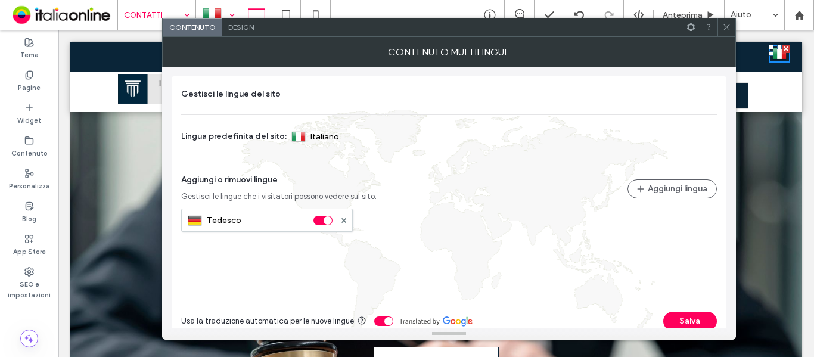
click at [234, 36] on div "Design" at bounding box center [241, 27] width 38 height 18
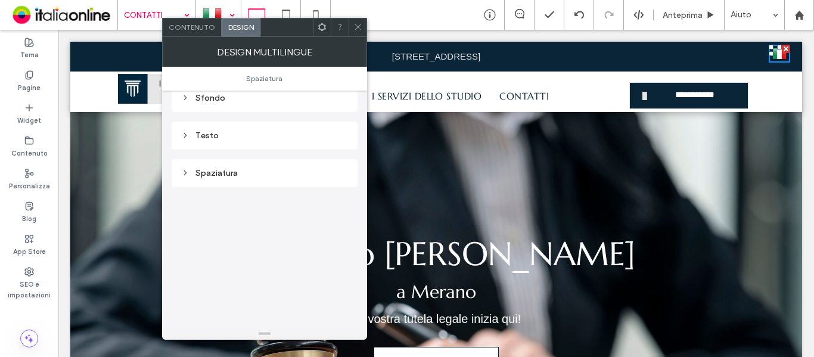
scroll to position [60, 0]
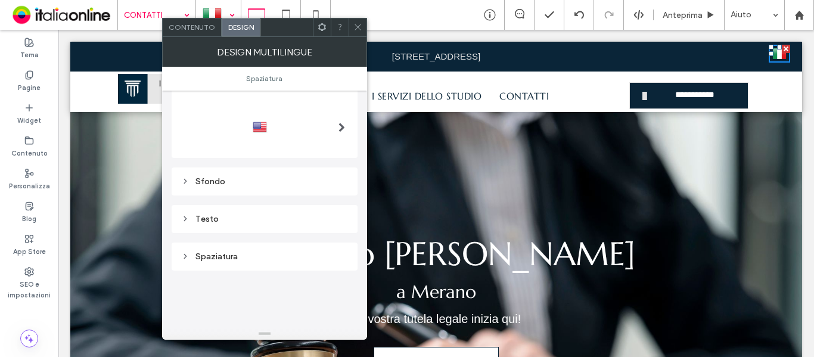
click at [296, 131] on div at bounding box center [264, 127] width 167 height 19
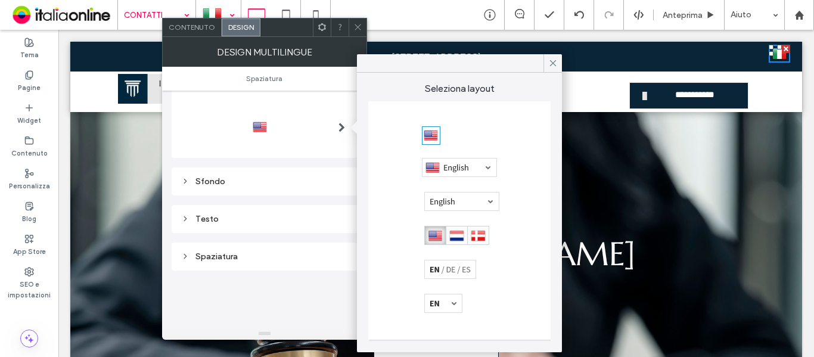
click at [448, 228] on div at bounding box center [456, 235] width 65 height 19
click at [458, 237] on div at bounding box center [456, 235] width 65 height 19
click at [359, 24] on icon at bounding box center [357, 27] width 9 height 9
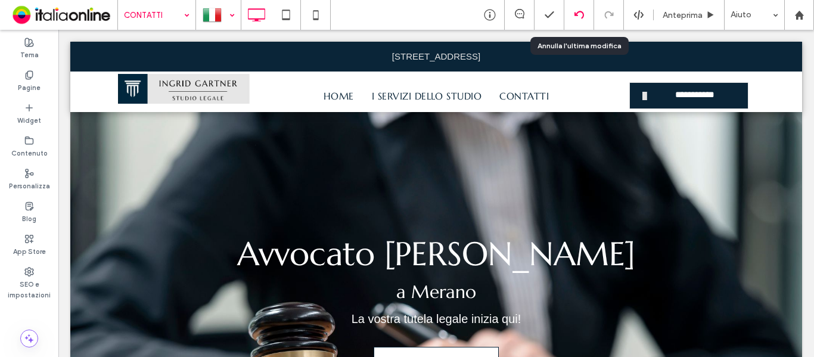
click at [579, 17] on icon at bounding box center [580, 15] width 10 height 10
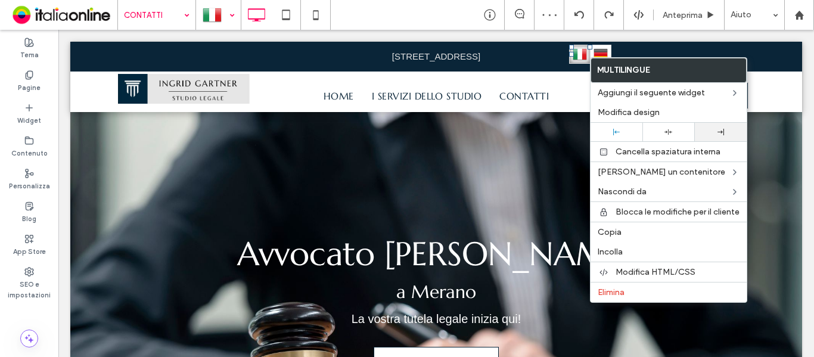
click at [706, 129] on div at bounding box center [721, 132] width 40 height 7
click at [447, 200] on div "Avvocato Ingrid Gartner a Merano La vostra tutela legale inizia qui! CONTATTI D…" at bounding box center [436, 305] width 732 height 387
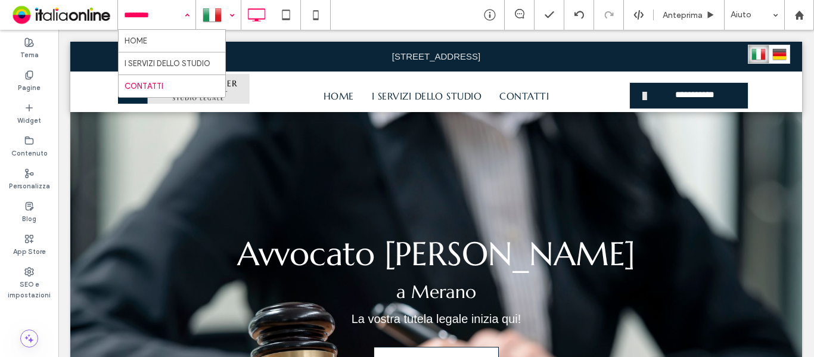
click at [223, 25] on div at bounding box center [219, 15] width 44 height 29
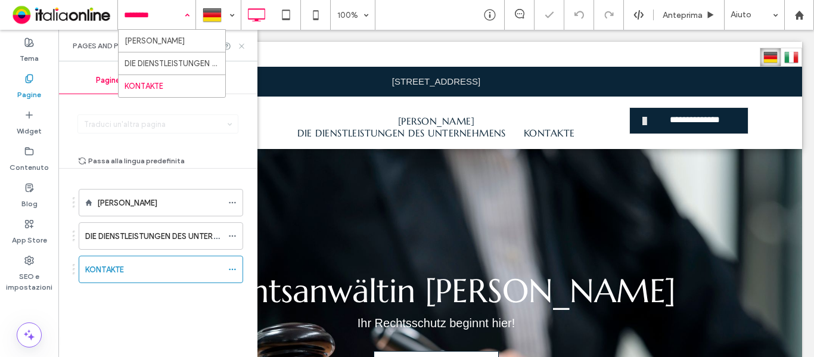
click at [244, 47] on icon at bounding box center [241, 46] width 9 height 9
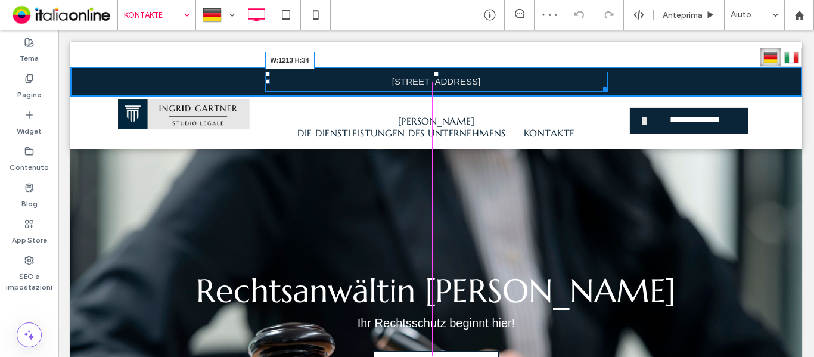
drag, startPoint x: 594, startPoint y: 88, endPoint x: 813, endPoint y: 87, distance: 219.3
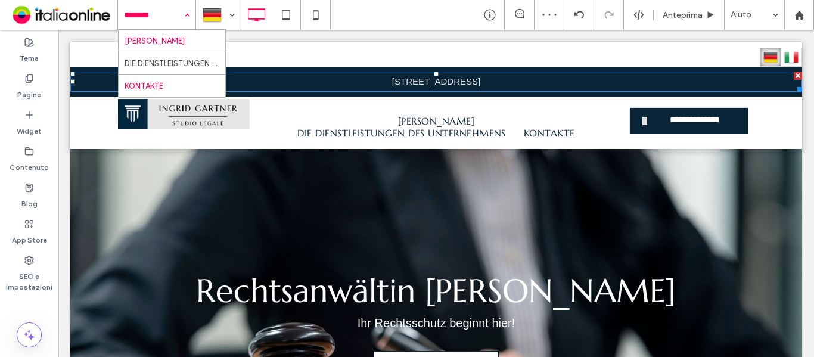
drag, startPoint x: 147, startPoint y: 37, endPoint x: 163, endPoint y: 53, distance: 22.8
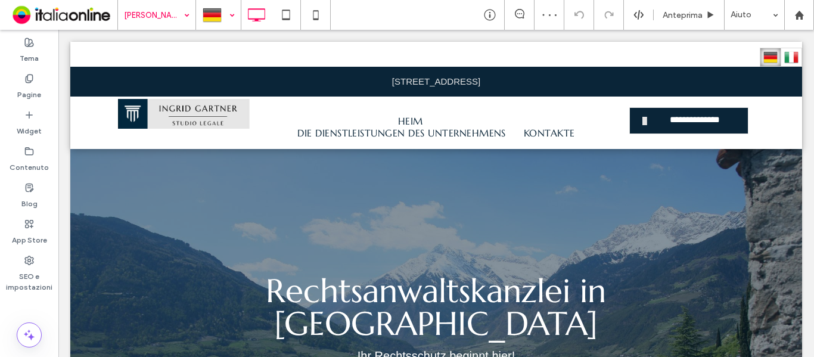
click at [210, 17] on div at bounding box center [219, 15] width 44 height 29
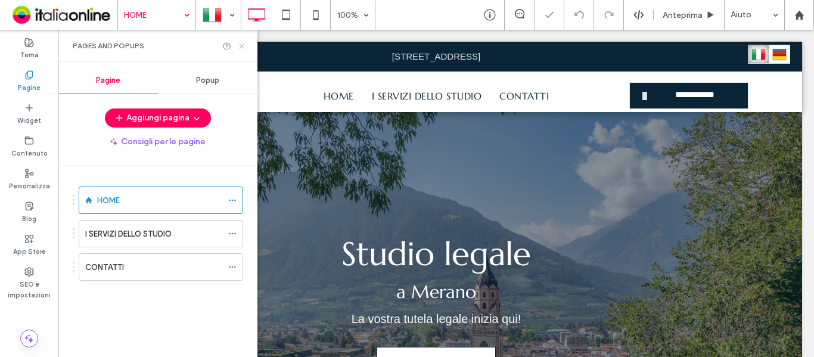
click at [240, 44] on use at bounding box center [241, 46] width 5 height 5
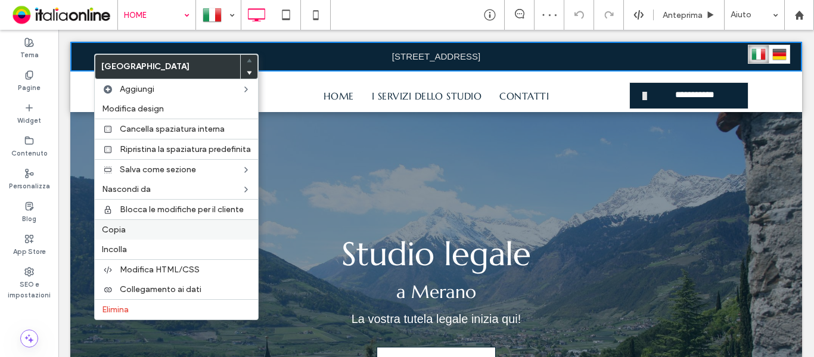
click at [119, 231] on span "Copia" at bounding box center [114, 230] width 24 height 10
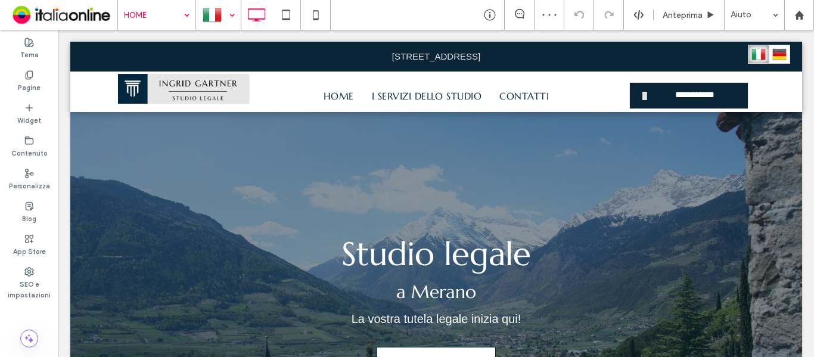
click at [224, 11] on div at bounding box center [219, 15] width 44 height 29
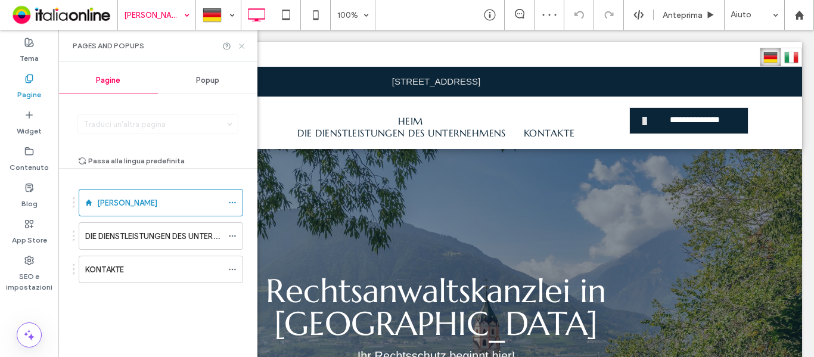
click at [240, 43] on icon at bounding box center [241, 46] width 9 height 9
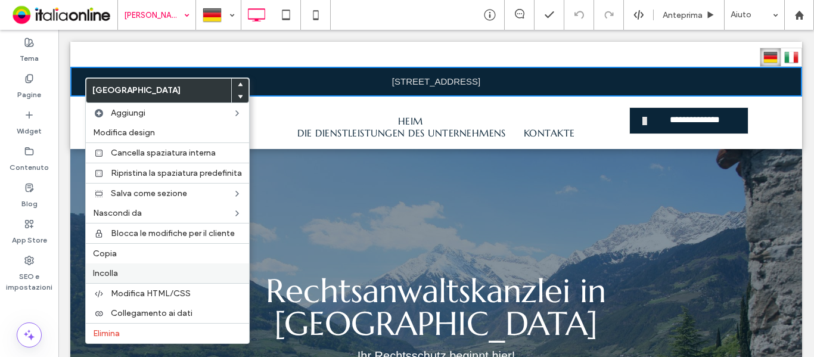
click at [116, 272] on span "Incolla" at bounding box center [105, 273] width 25 height 10
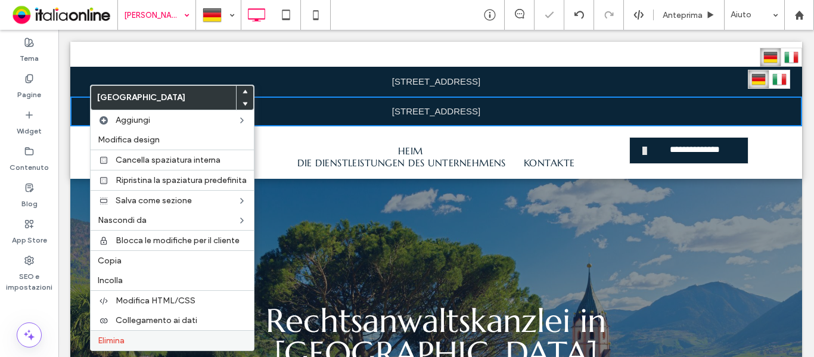
click at [122, 339] on span "Elimina" at bounding box center [111, 341] width 27 height 10
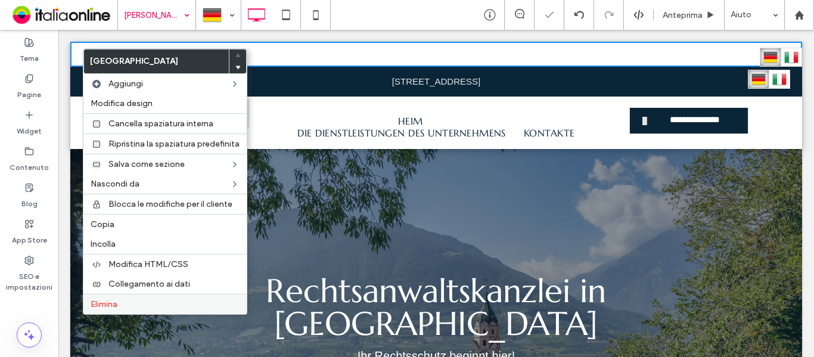
click at [138, 310] on div "Elimina" at bounding box center [164, 304] width 163 height 20
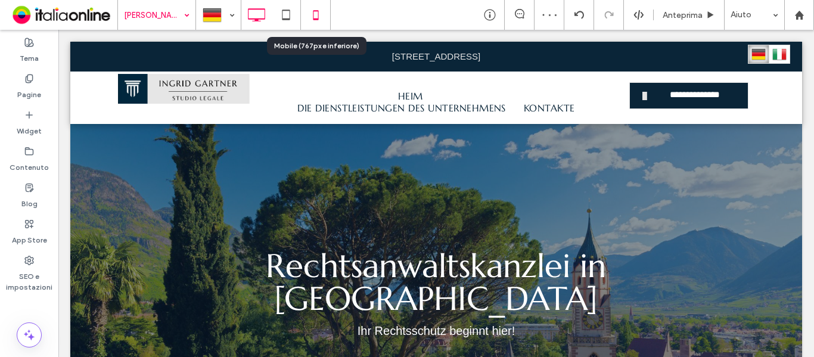
click at [319, 20] on icon at bounding box center [316, 15] width 24 height 24
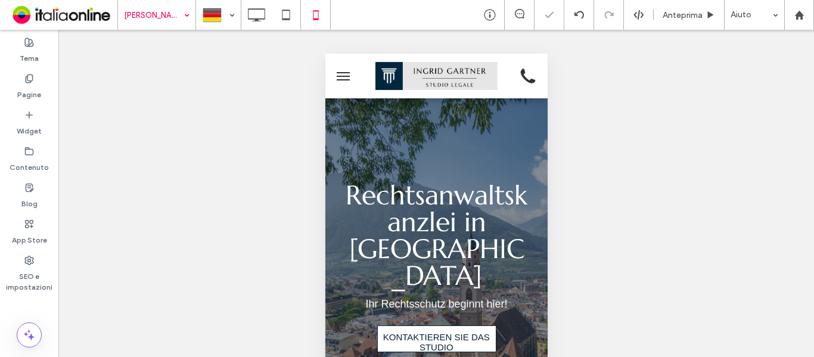
click at [341, 79] on span "menu" at bounding box center [342, 79] width 13 height 1
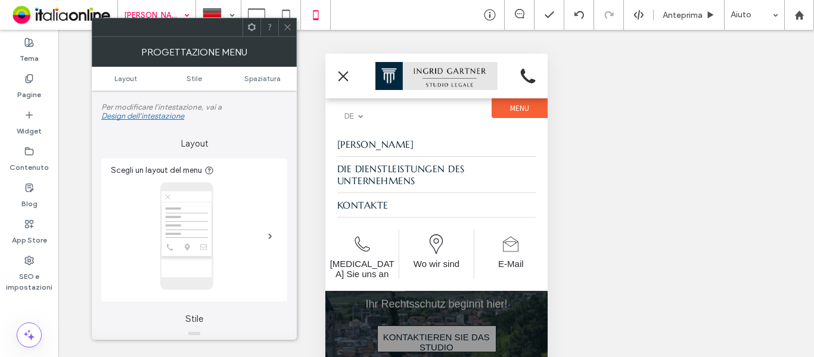
click at [285, 29] on icon at bounding box center [287, 27] width 9 height 9
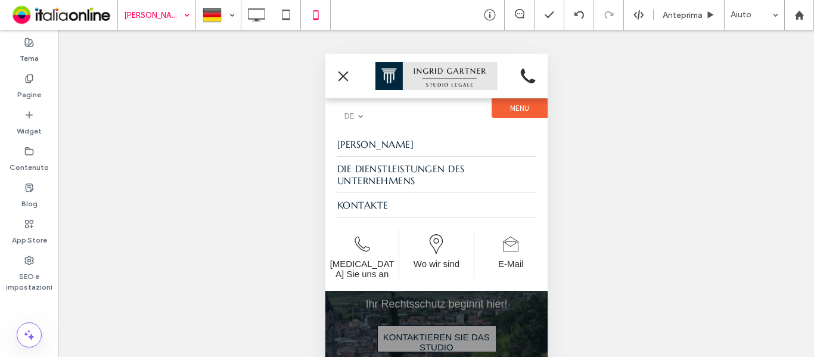
click at [287, 13] on icon at bounding box center [286, 15] width 24 height 24
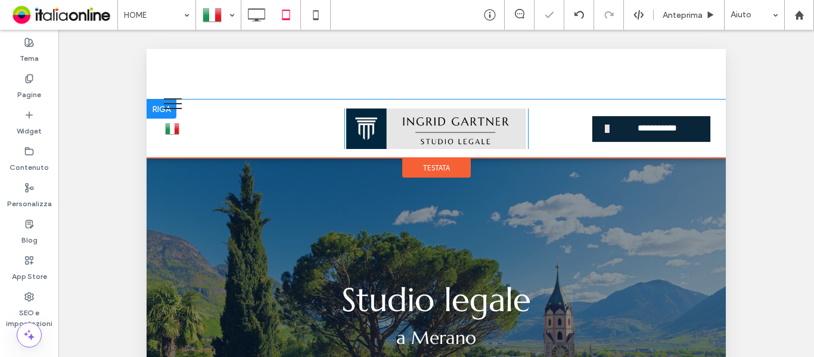
click at [269, 131] on div "Click To Paste Italiano it Deutsch de" at bounding box center [253, 128] width 183 height 41
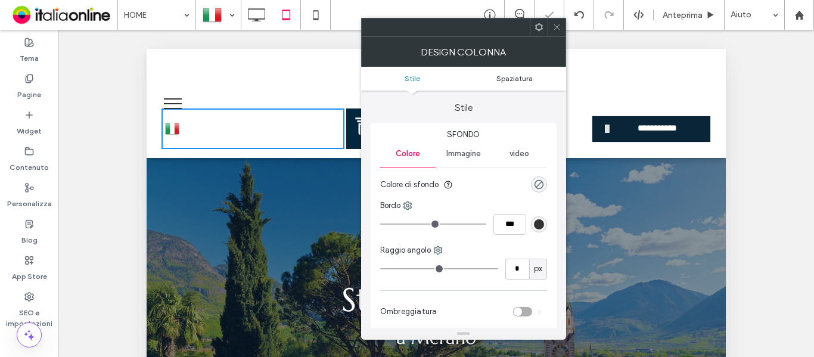
click at [516, 79] on span "Spaziatura" at bounding box center [514, 78] width 36 height 9
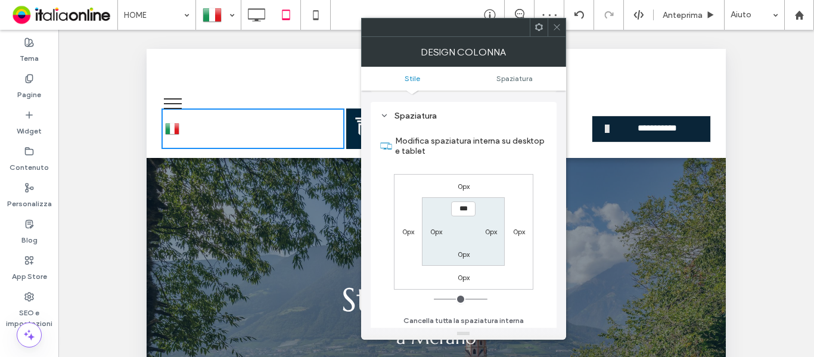
scroll to position [242, 0]
click at [553, 34] on span at bounding box center [556, 27] width 9 height 18
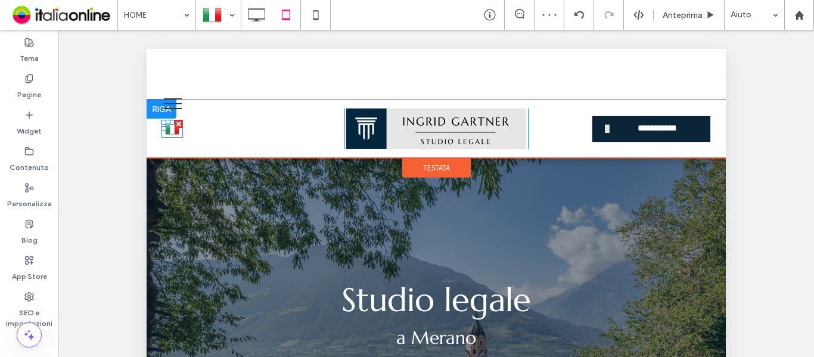
click at [171, 133] on img at bounding box center [172, 128] width 14 height 15
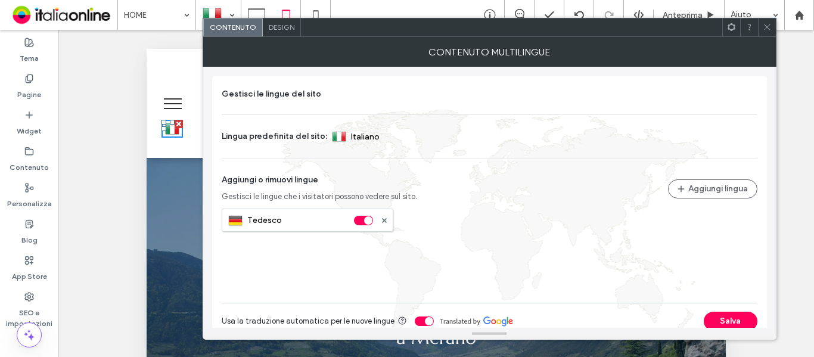
click at [287, 32] on div "Design" at bounding box center [282, 27] width 38 height 18
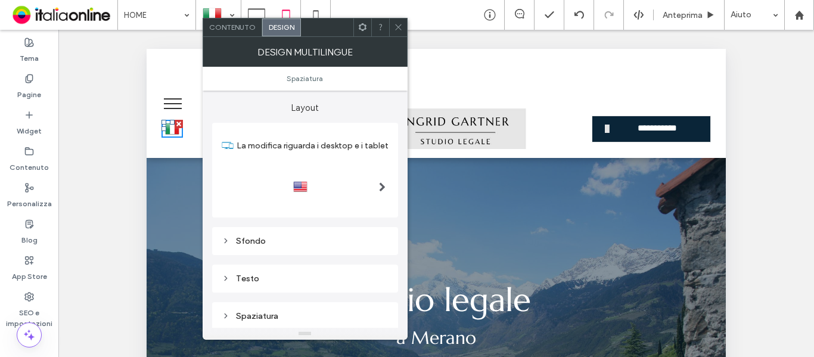
click at [360, 32] on span at bounding box center [362, 27] width 9 height 18
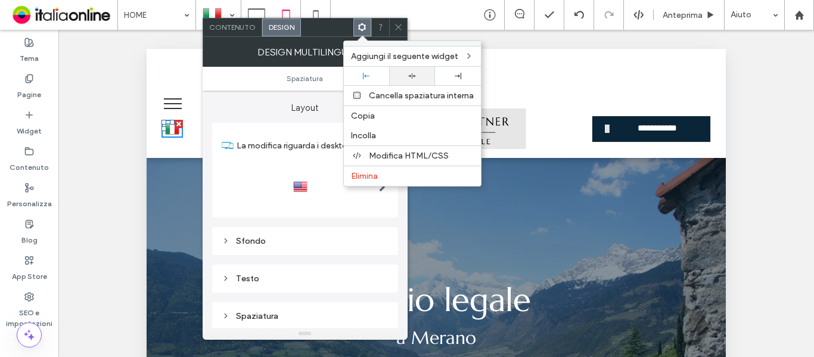
click at [419, 80] on div at bounding box center [412, 76] width 46 height 18
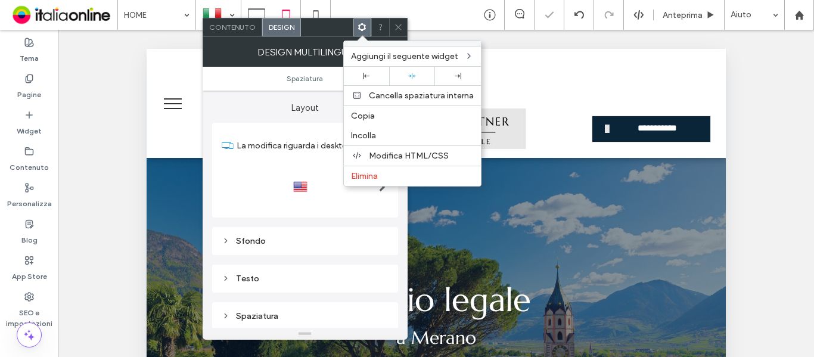
click at [400, 33] on span at bounding box center [398, 27] width 9 height 18
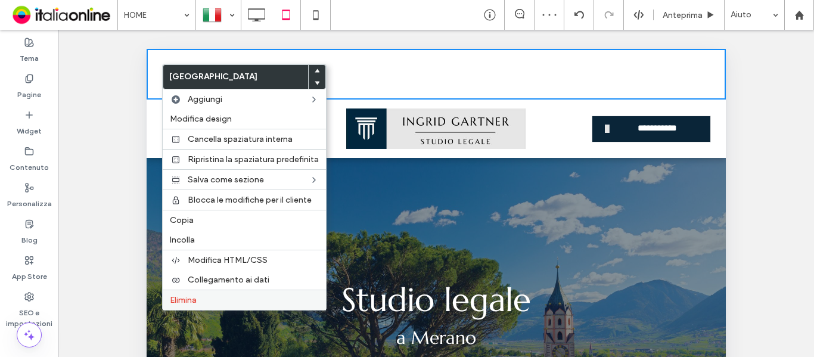
click at [200, 298] on label "Elimina" at bounding box center [244, 300] width 149 height 10
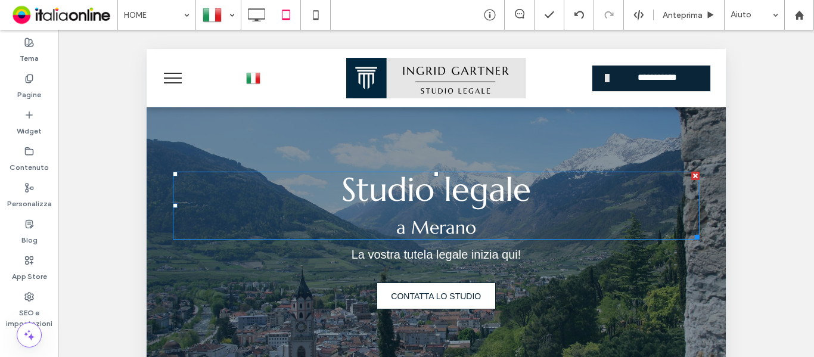
scroll to position [0, 0]
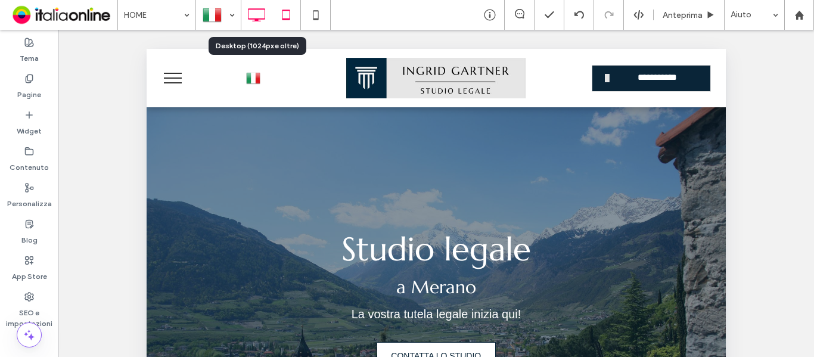
click at [259, 18] on use at bounding box center [256, 14] width 17 height 13
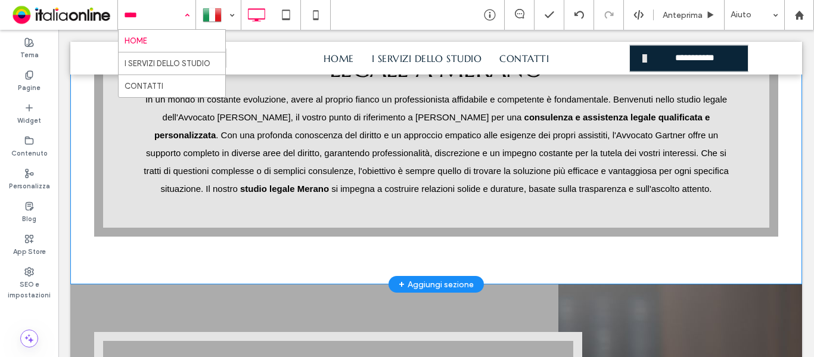
scroll to position [536, 0]
